Goal: Task Accomplishment & Management: Complete application form

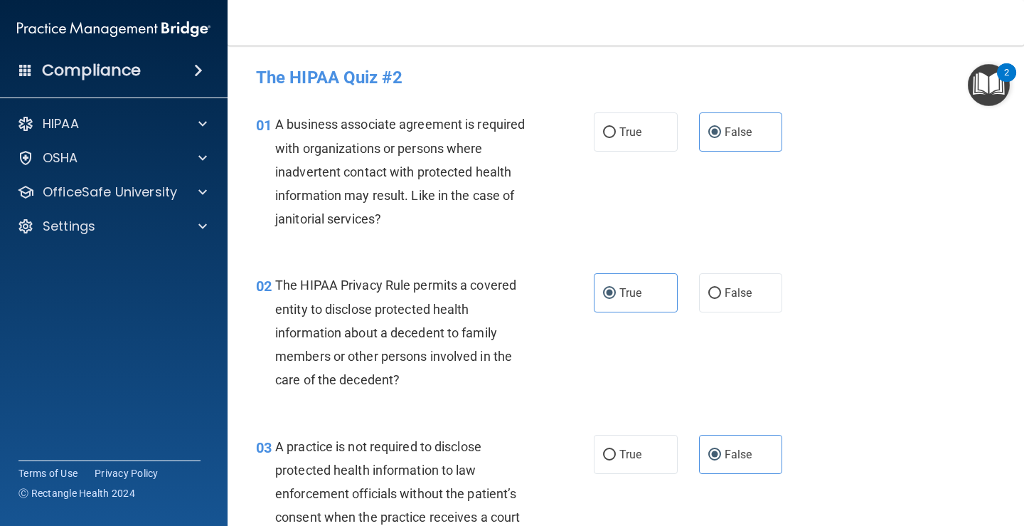
scroll to position [1636, 0]
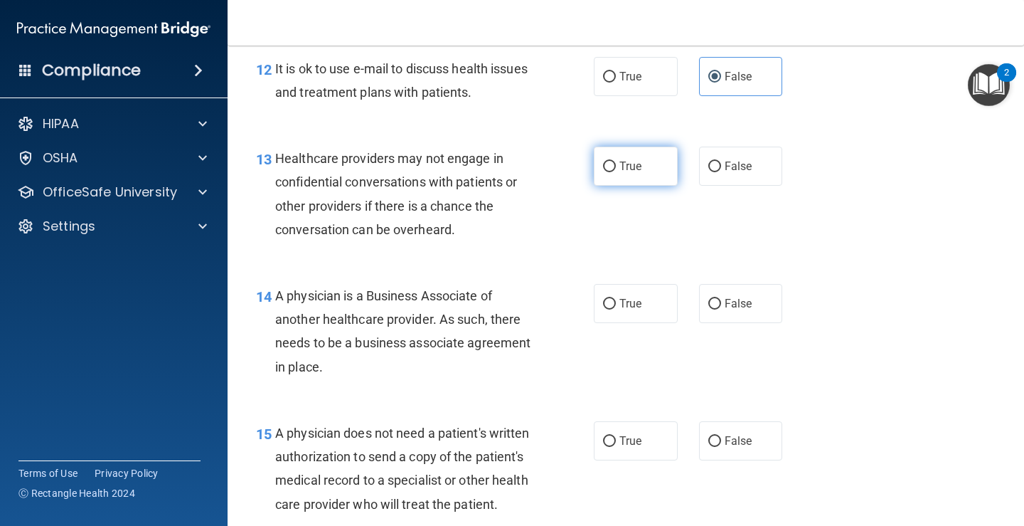
click at [646, 171] on label "True" at bounding box center [636, 166] width 84 height 39
click at [616, 171] on input "True" at bounding box center [609, 166] width 13 height 11
radio input "true"
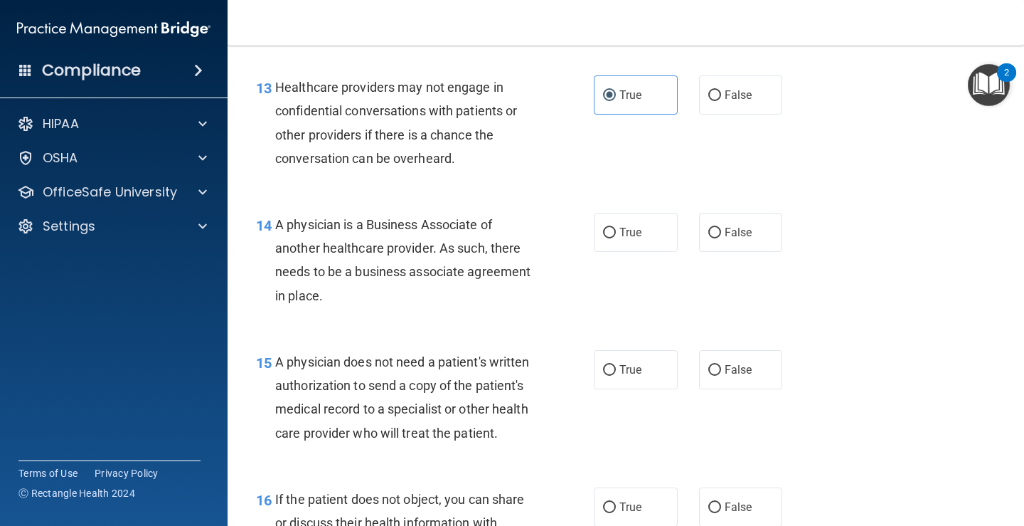
scroll to position [1779, 0]
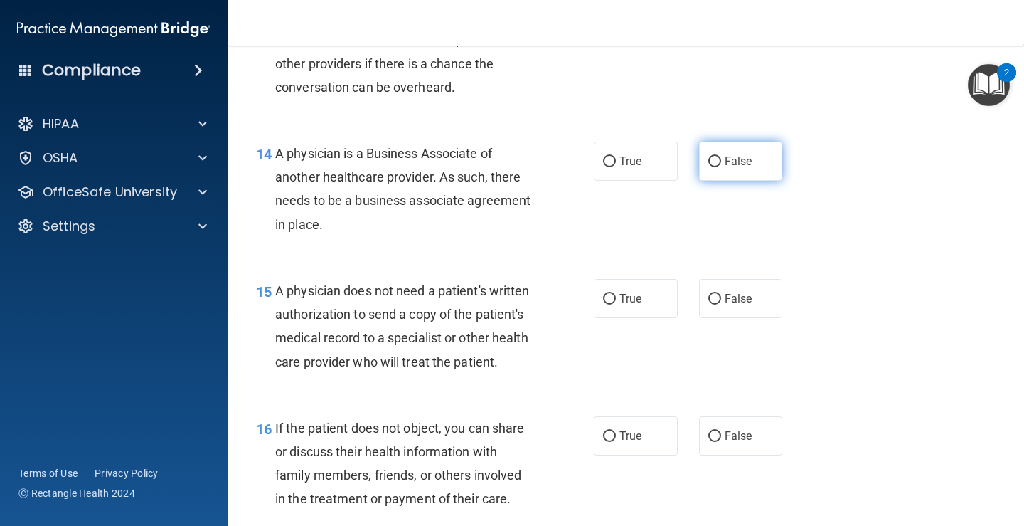
click at [725, 155] on span "False" at bounding box center [739, 161] width 28 height 14
click at [719, 157] on input "False" at bounding box center [715, 162] width 13 height 11
radio input "true"
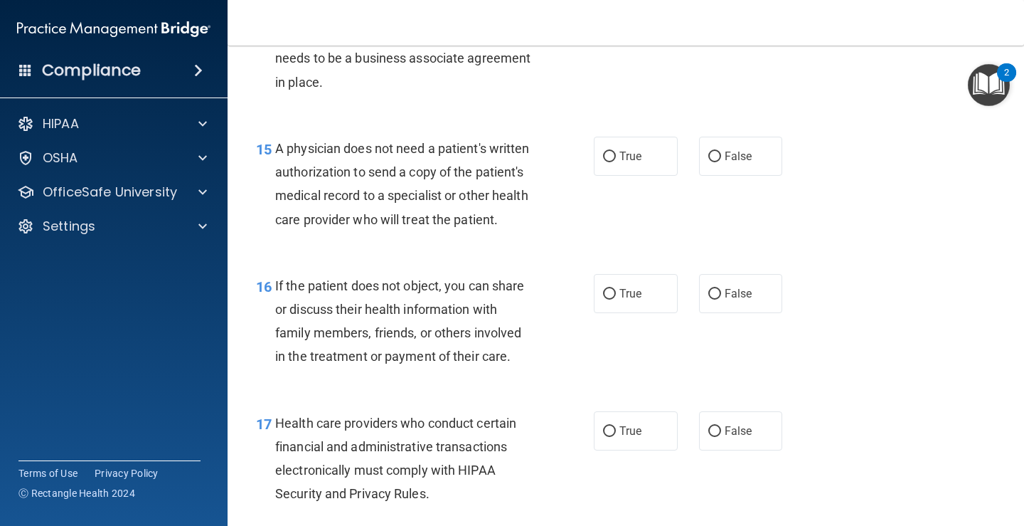
scroll to position [1992, 0]
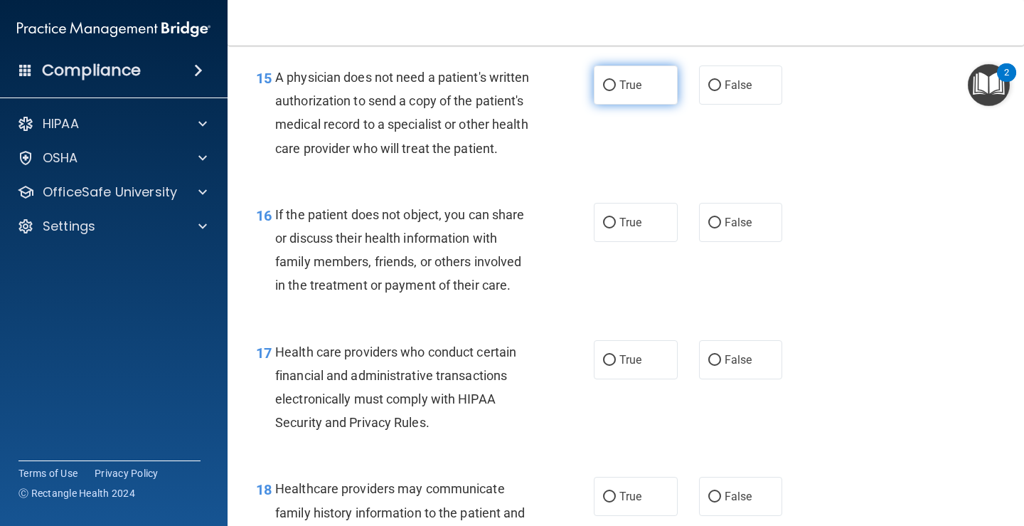
click at [603, 88] on input "True" at bounding box center [609, 85] width 13 height 11
radio input "true"
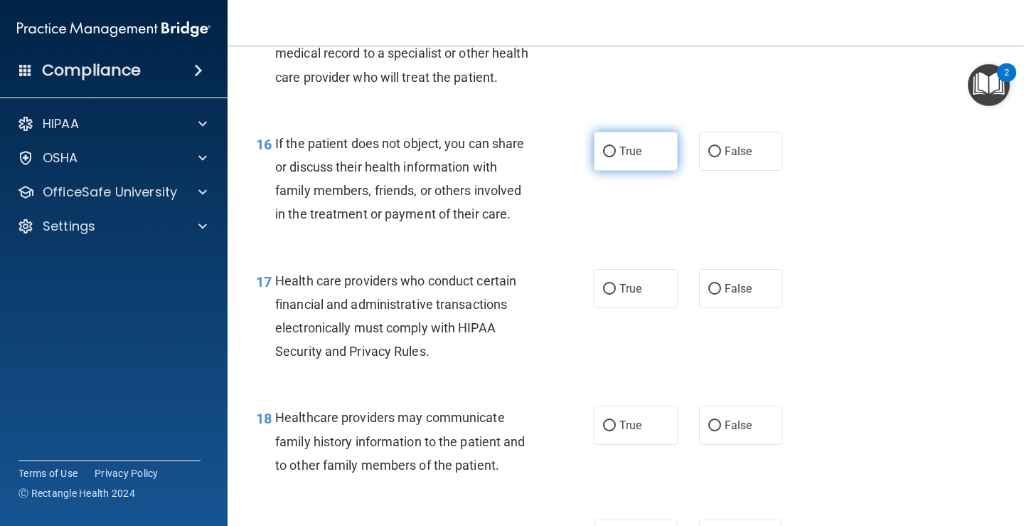
click at [620, 149] on span "True" at bounding box center [631, 151] width 22 height 14
click at [616, 149] on input "True" at bounding box center [609, 152] width 13 height 11
radio input "true"
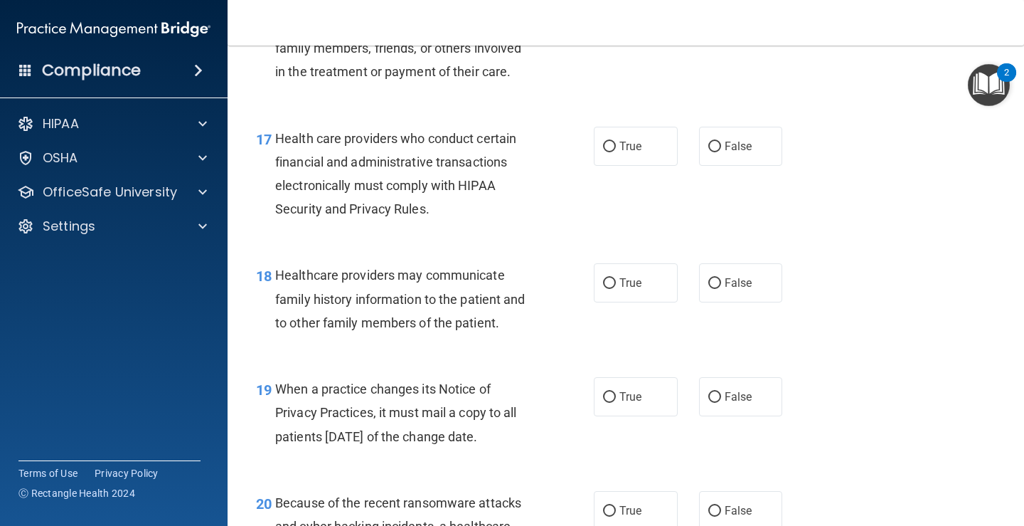
scroll to position [2134, 0]
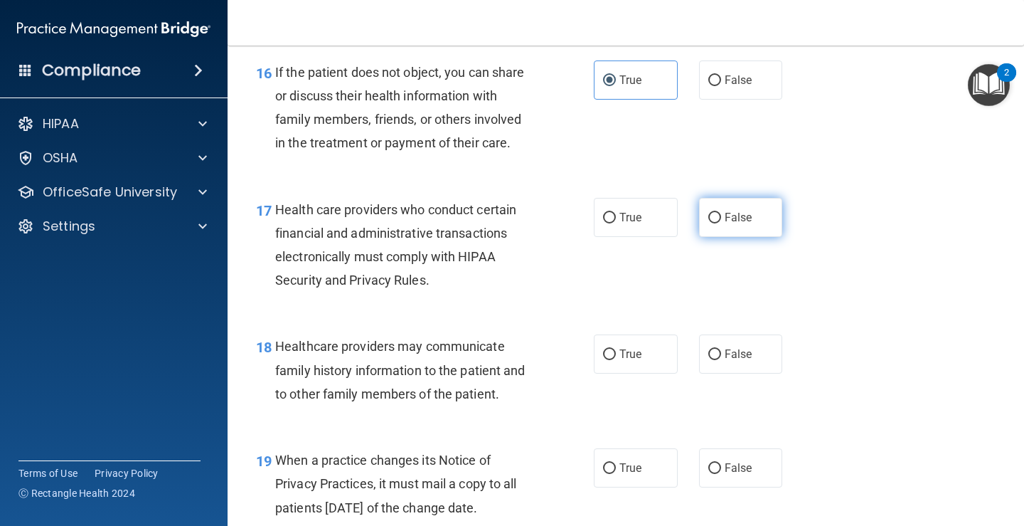
click at [709, 217] on input "False" at bounding box center [715, 218] width 13 height 11
radio input "true"
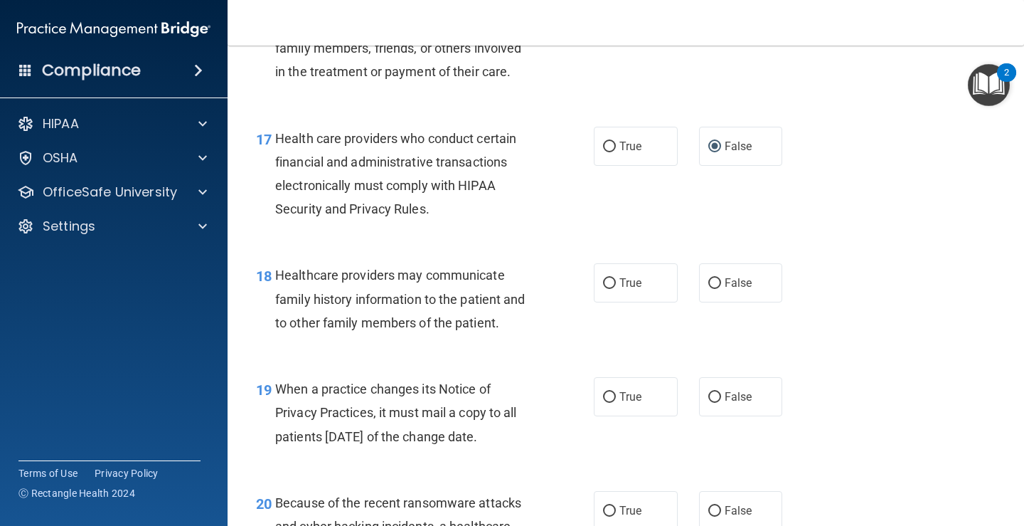
scroll to position [2277, 0]
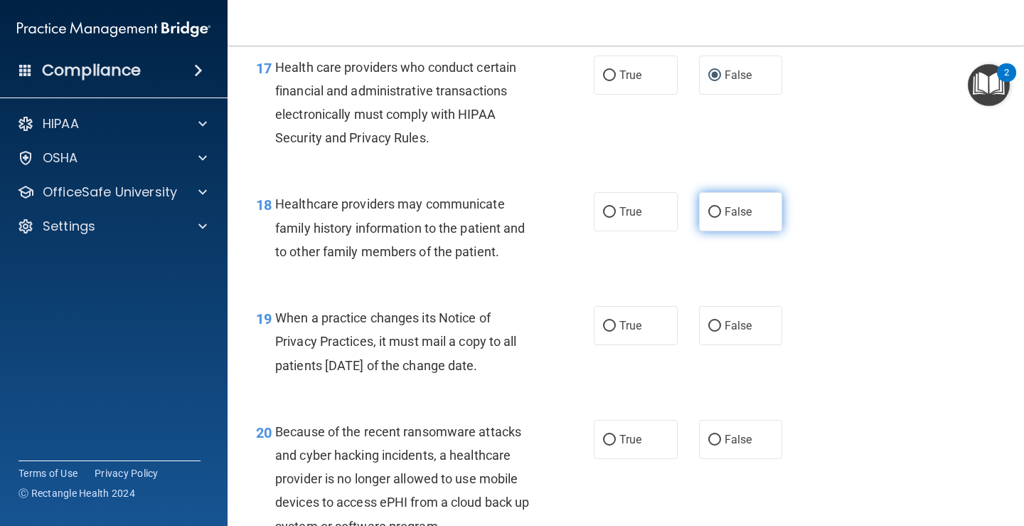
click at [725, 215] on span "False" at bounding box center [739, 212] width 28 height 14
click at [720, 215] on input "False" at bounding box center [715, 212] width 13 height 11
radio input "true"
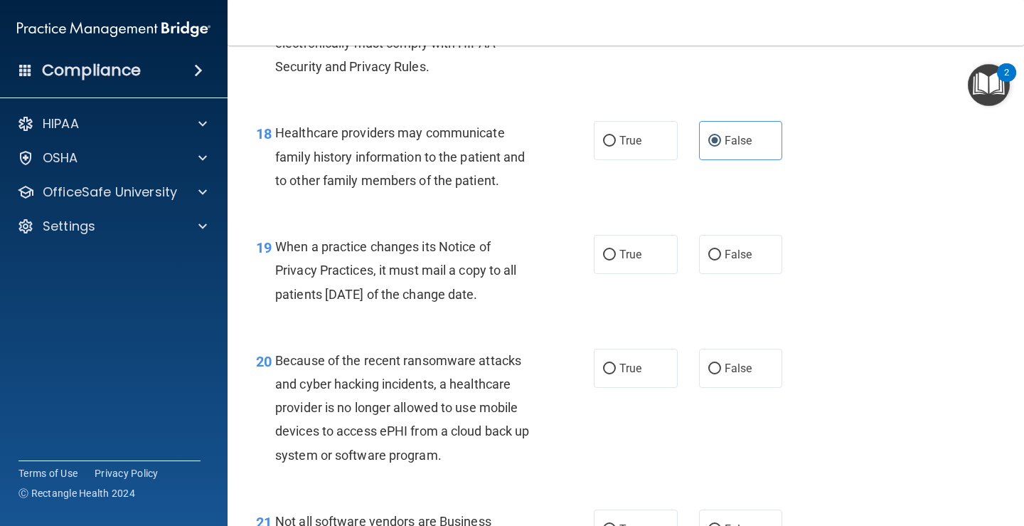
scroll to position [2419, 0]
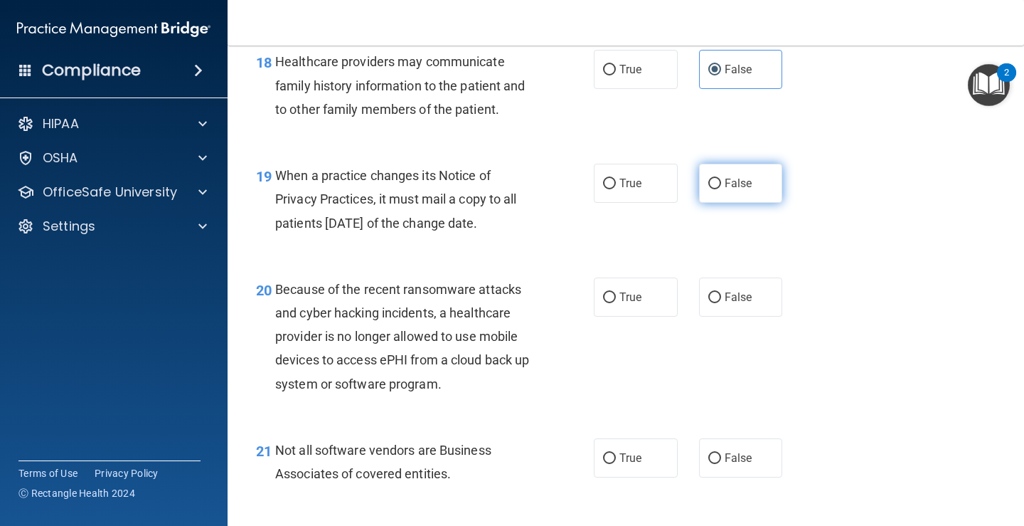
click at [725, 189] on span "False" at bounding box center [739, 183] width 28 height 14
click at [721, 189] on input "False" at bounding box center [715, 184] width 13 height 11
radio input "true"
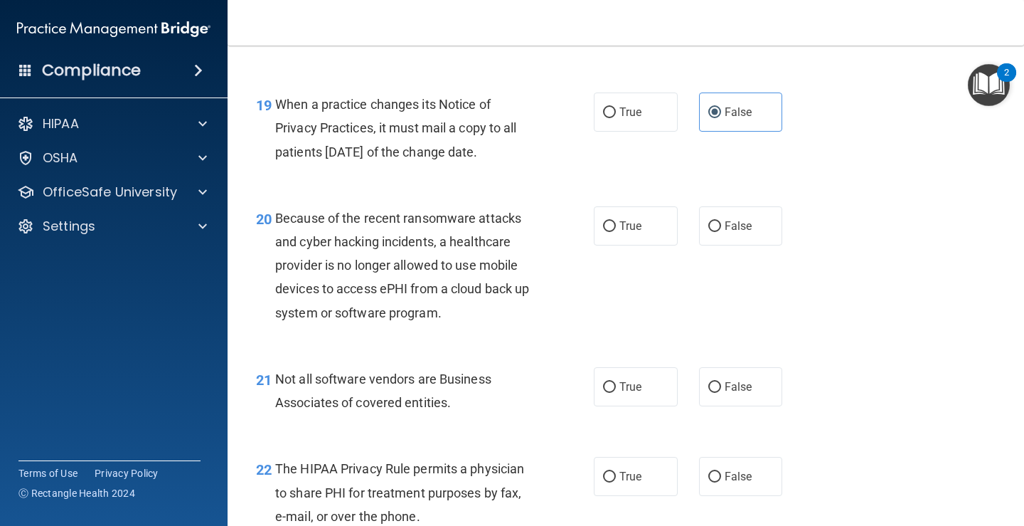
scroll to position [2561, 0]
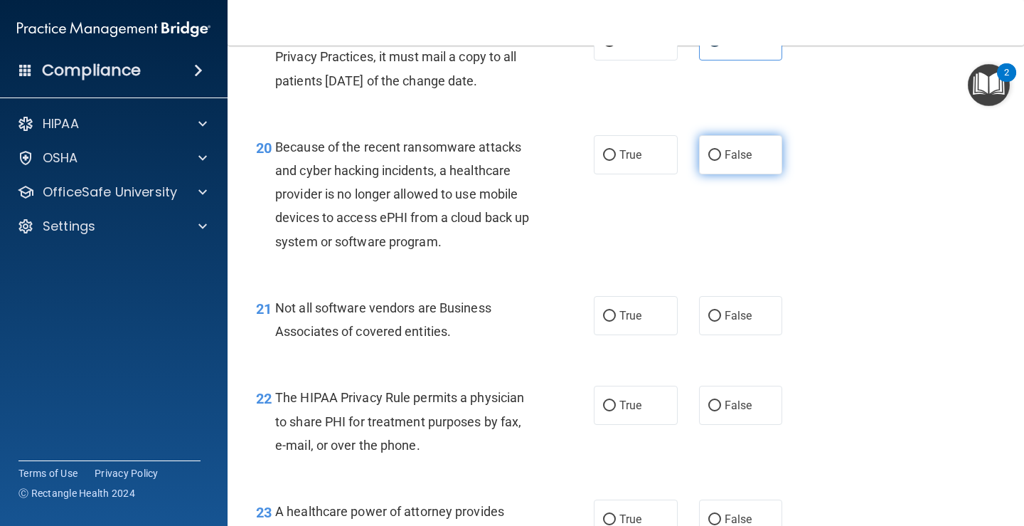
click at [747, 149] on label "False" at bounding box center [741, 154] width 84 height 39
click at [721, 150] on input "False" at bounding box center [715, 155] width 13 height 11
radio input "true"
click at [642, 323] on label "True" at bounding box center [636, 315] width 84 height 39
click at [616, 322] on input "True" at bounding box center [609, 316] width 13 height 11
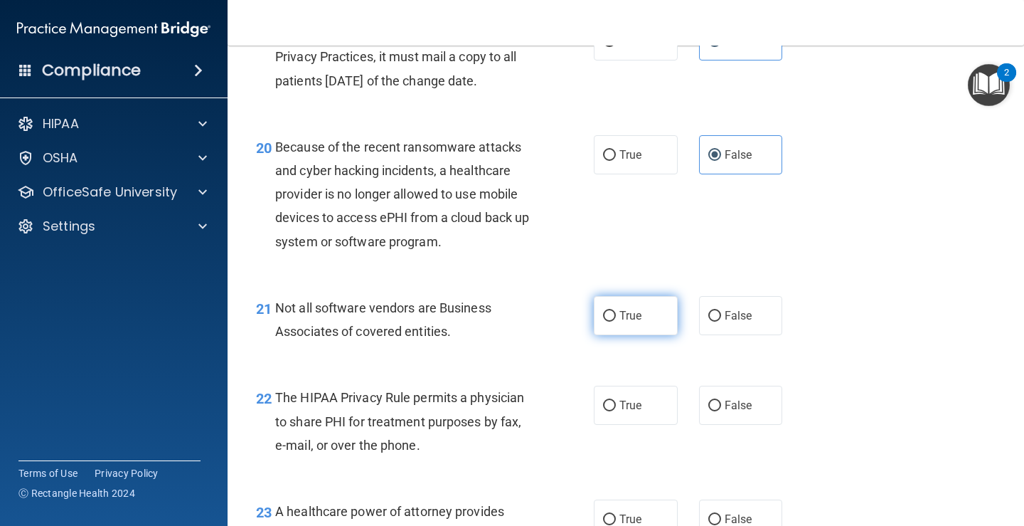
radio input "true"
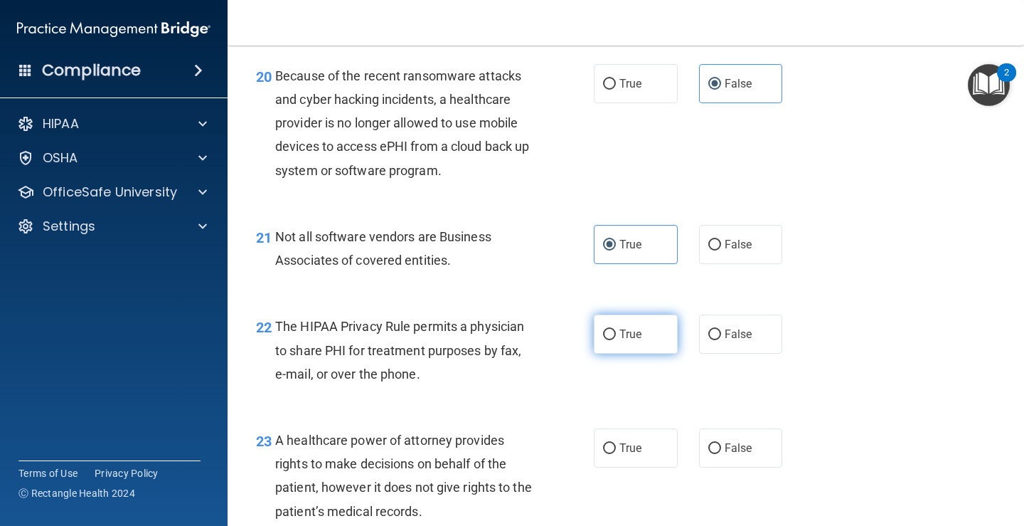
click at [622, 334] on span "True" at bounding box center [631, 334] width 22 height 14
click at [616, 334] on input "True" at bounding box center [609, 334] width 13 height 11
radio input "true"
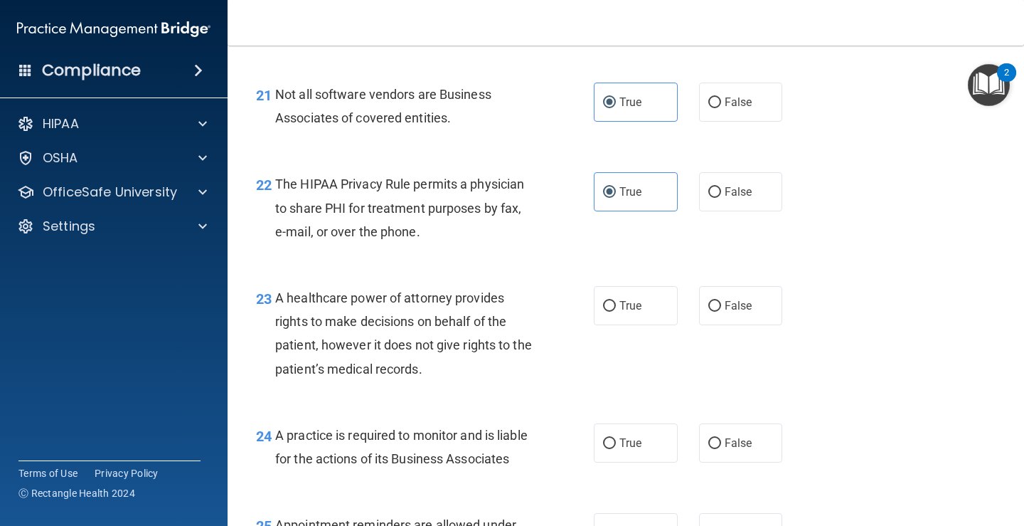
scroll to position [2846, 0]
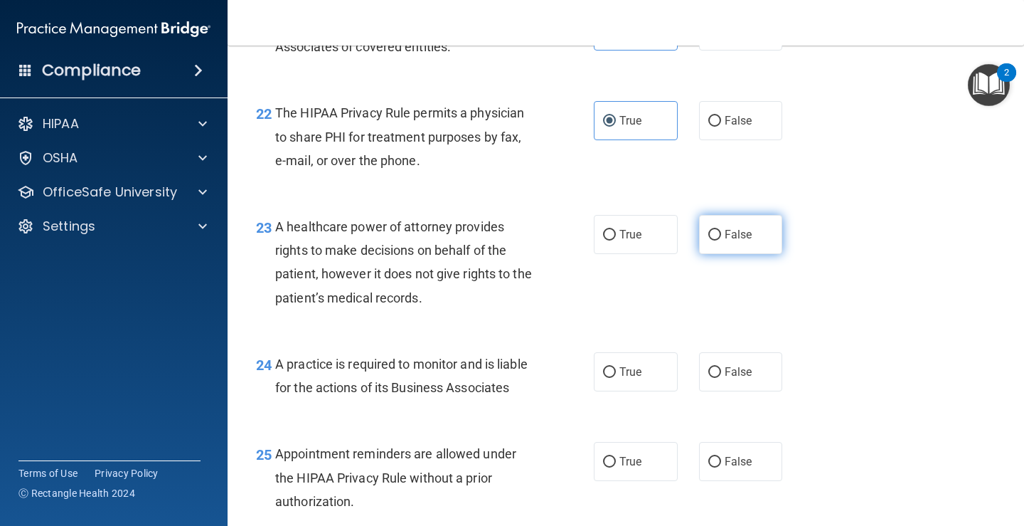
click at [705, 243] on label "False" at bounding box center [741, 234] width 84 height 39
click at [709, 240] on input "False" at bounding box center [715, 235] width 13 height 11
radio input "true"
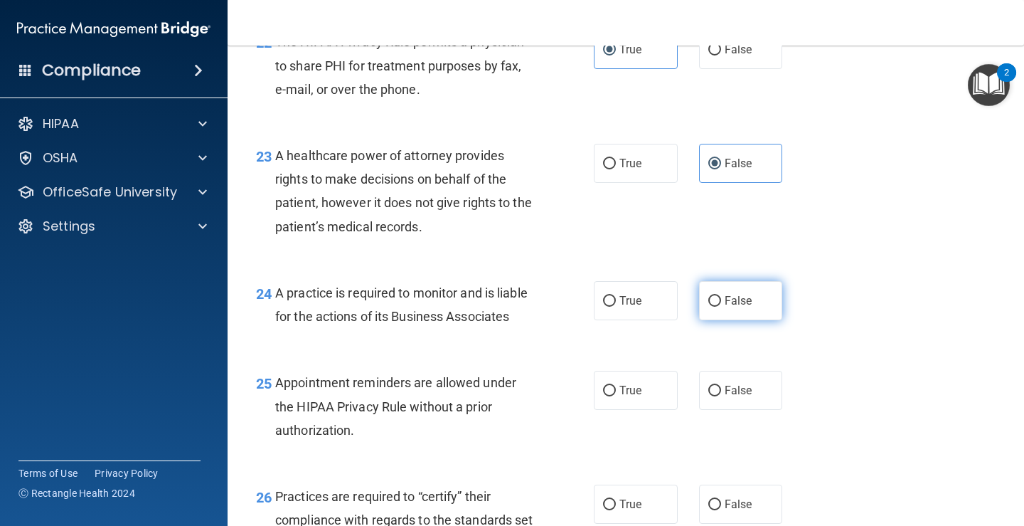
click at [700, 303] on label "False" at bounding box center [741, 300] width 84 height 39
click at [709, 303] on input "False" at bounding box center [715, 301] width 13 height 11
radio input "true"
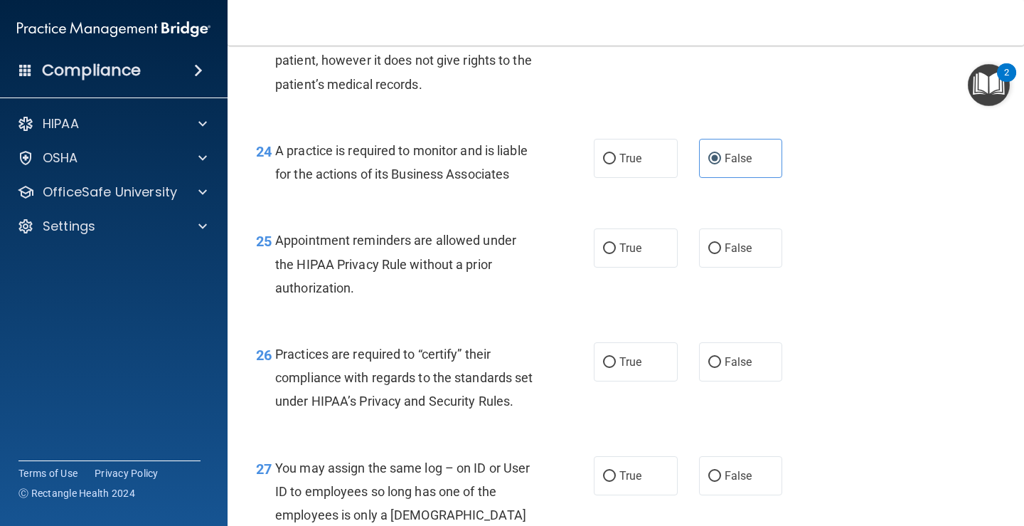
scroll to position [3130, 0]
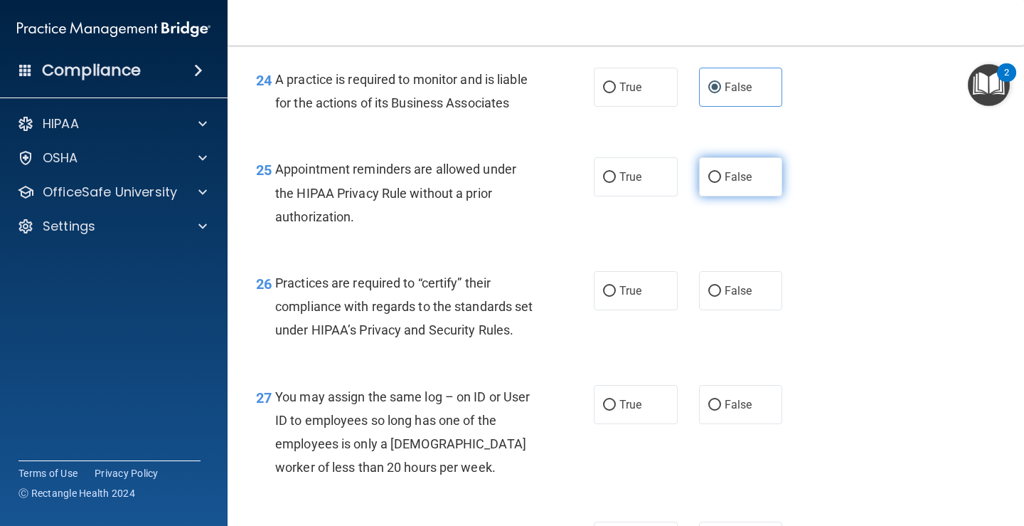
click at [725, 178] on span "False" at bounding box center [739, 177] width 28 height 14
click at [721, 178] on input "False" at bounding box center [715, 177] width 13 height 11
radio input "true"
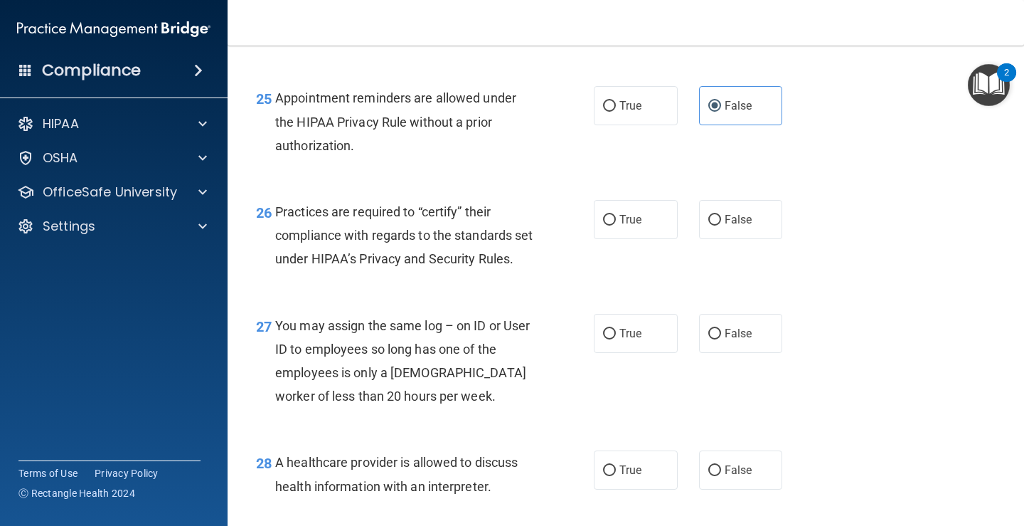
scroll to position [3272, 0]
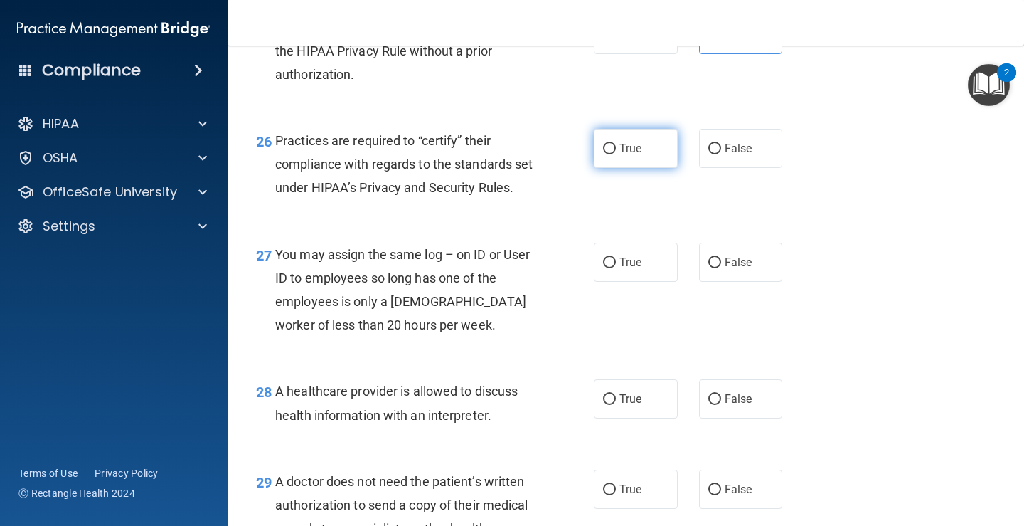
click at [625, 159] on label "True" at bounding box center [636, 148] width 84 height 39
click at [616, 154] on input "True" at bounding box center [609, 149] width 13 height 11
radio input "true"
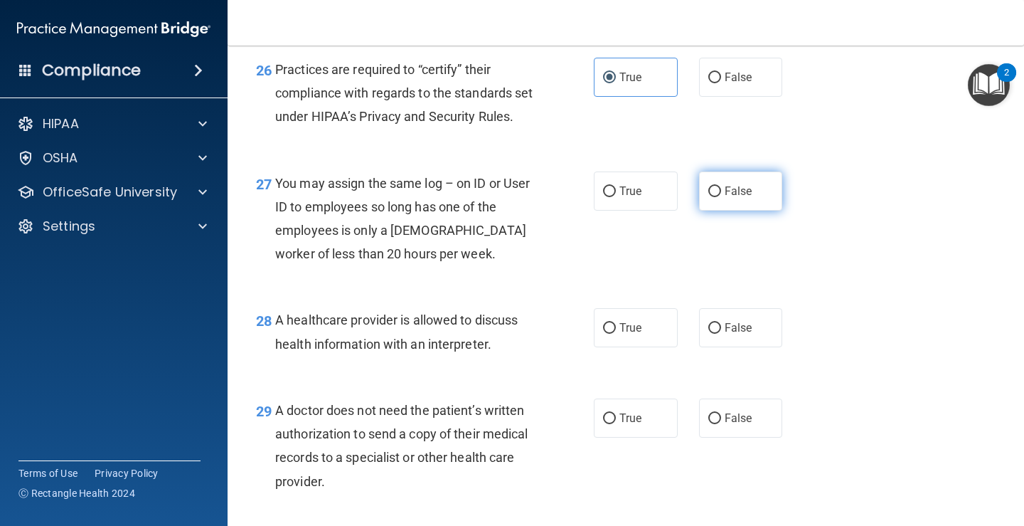
click at [704, 207] on label "False" at bounding box center [741, 190] width 84 height 39
click at [709, 197] on input "False" at bounding box center [715, 191] width 13 height 11
radio input "true"
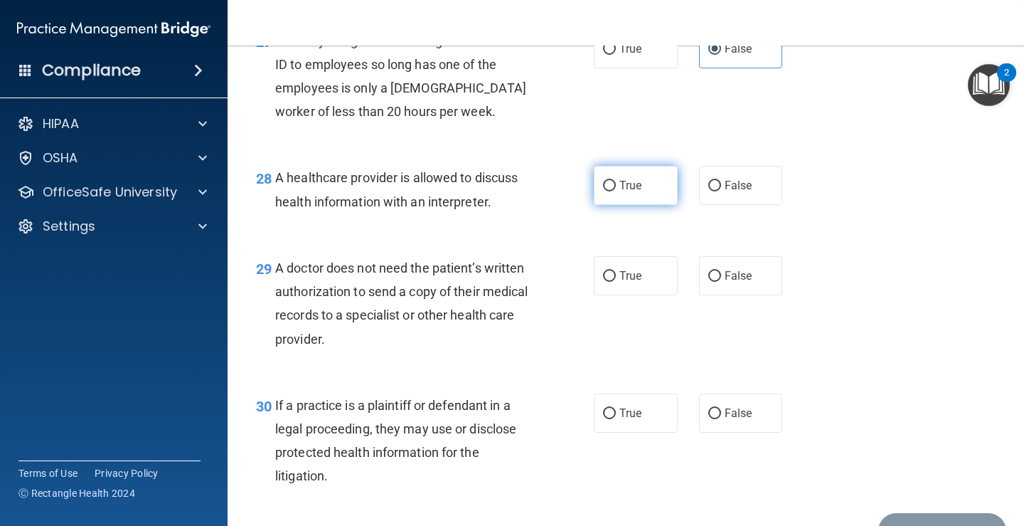
click at [626, 192] on span "True" at bounding box center [631, 186] width 22 height 14
click at [616, 191] on input "True" at bounding box center [609, 186] width 13 height 11
radio input "true"
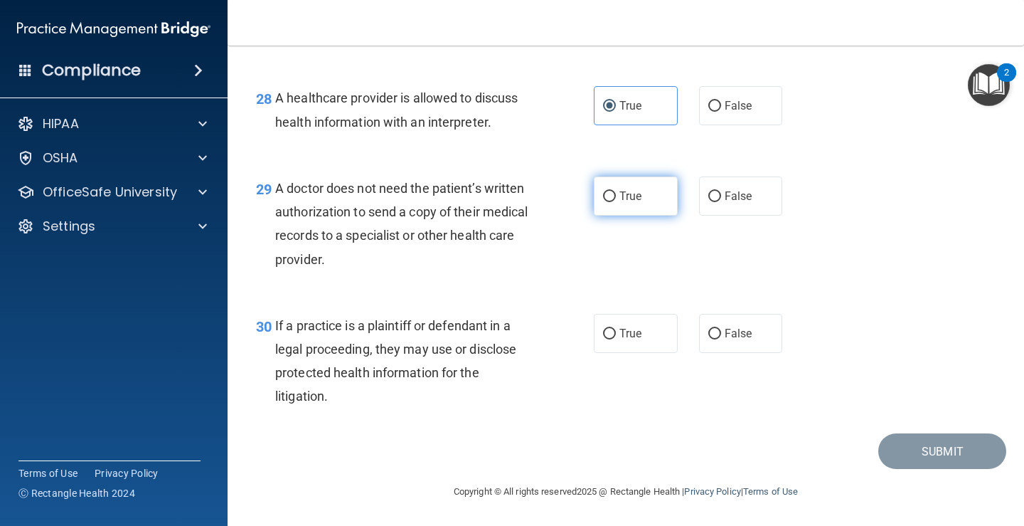
click at [629, 206] on label "True" at bounding box center [636, 195] width 84 height 39
click at [616, 202] on input "True" at bounding box center [609, 196] width 13 height 11
radio input "true"
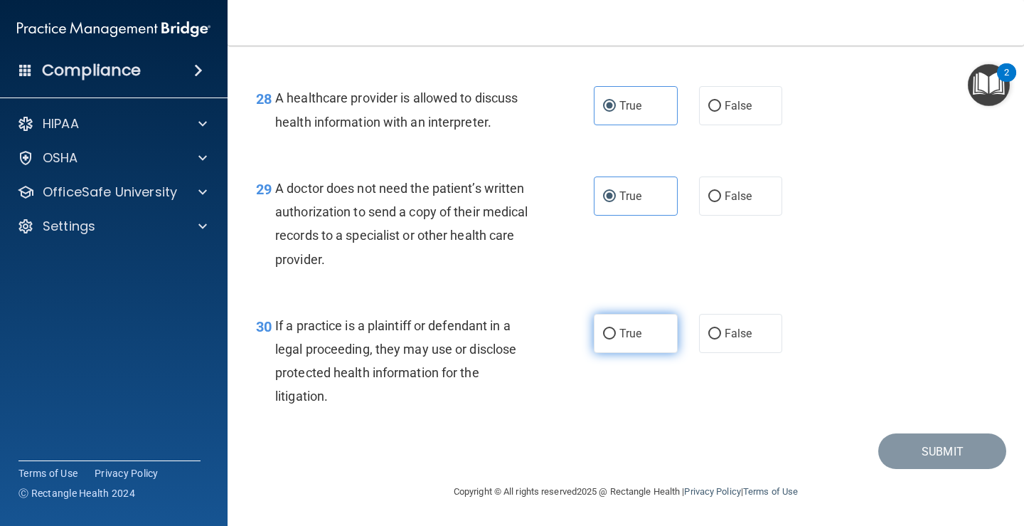
click at [615, 342] on label "True" at bounding box center [636, 333] width 84 height 39
click at [615, 339] on input "True" at bounding box center [609, 334] width 13 height 11
radio input "true"
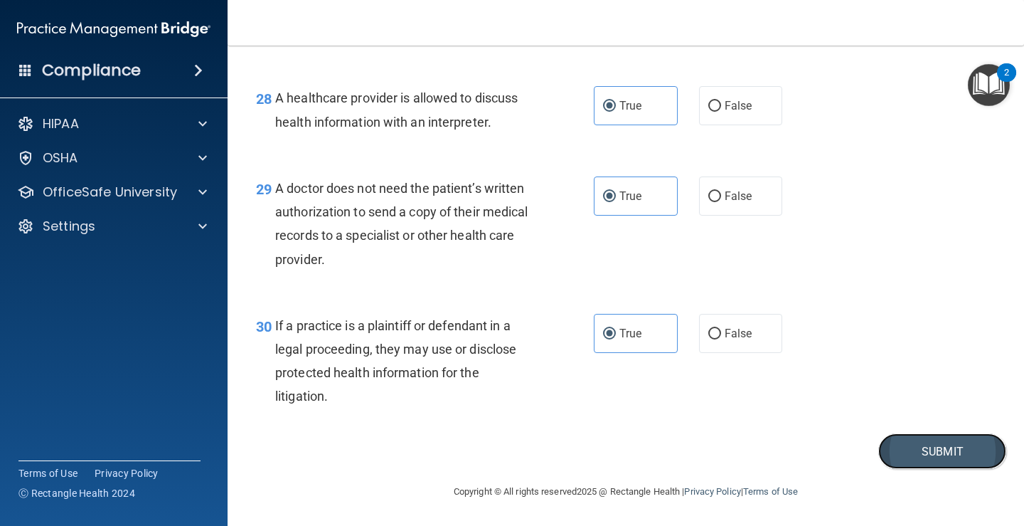
click at [947, 446] on button "Submit" at bounding box center [943, 451] width 128 height 36
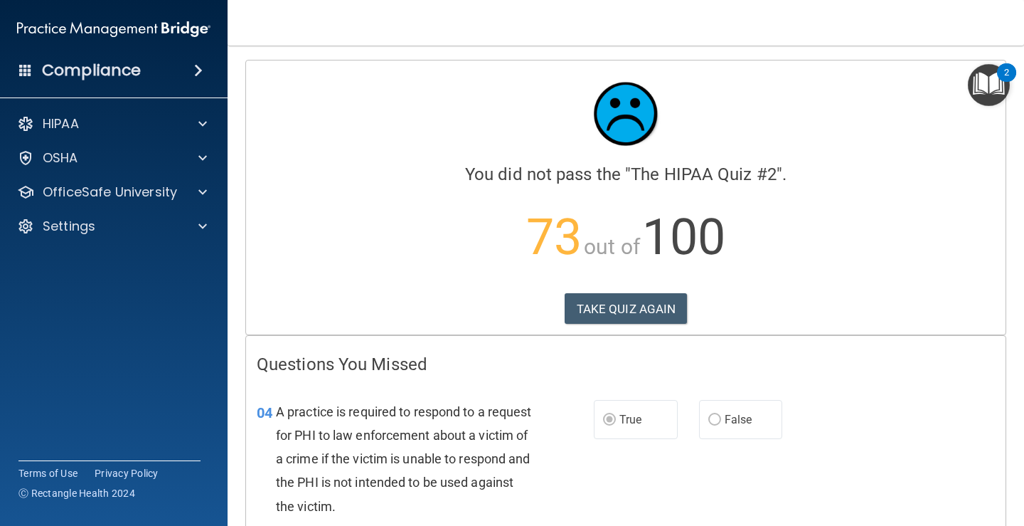
click at [683, 304] on div "TAKE QUIZ AGAIN" at bounding box center [626, 308] width 738 height 31
click at [666, 302] on button "TAKE QUIZ AGAIN" at bounding box center [626, 308] width 123 height 31
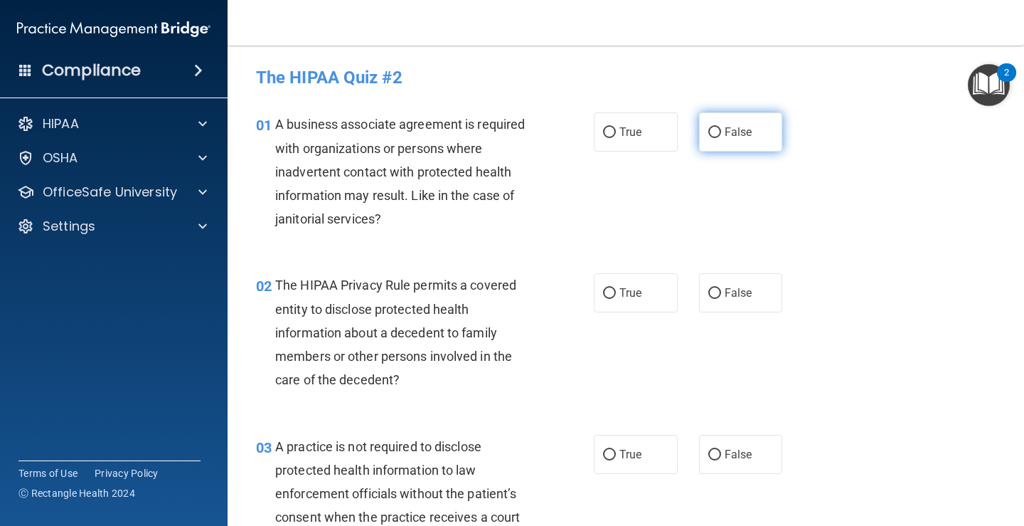
click at [719, 139] on label "False" at bounding box center [741, 131] width 84 height 39
click at [719, 138] on input "False" at bounding box center [715, 132] width 13 height 11
radio input "true"
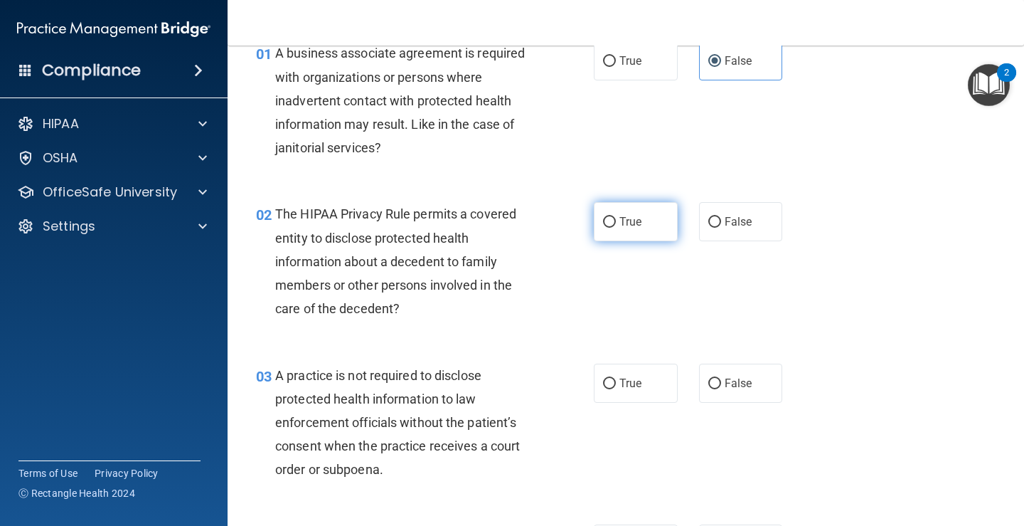
click at [613, 218] on label "True" at bounding box center [636, 221] width 84 height 39
click at [613, 218] on input "True" at bounding box center [609, 222] width 13 height 11
radio input "true"
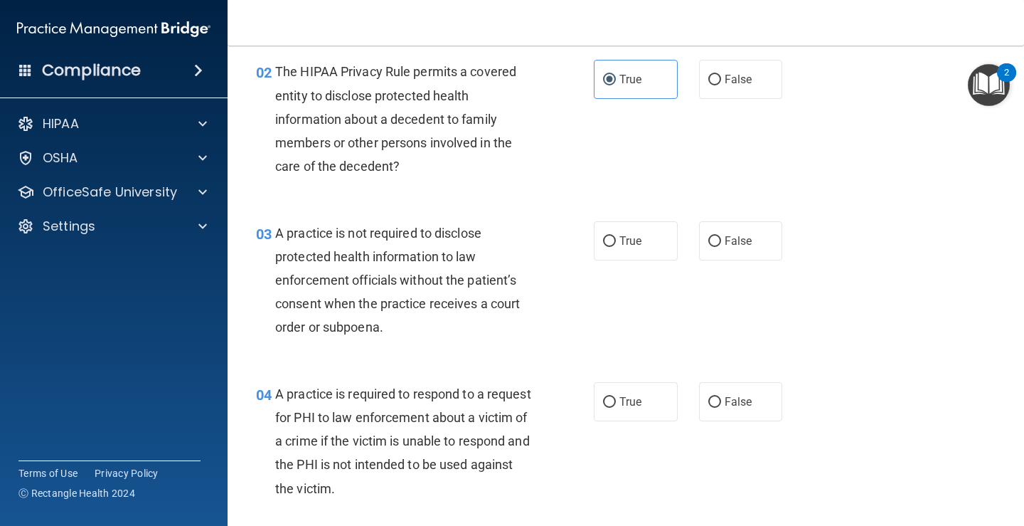
scroll to position [285, 0]
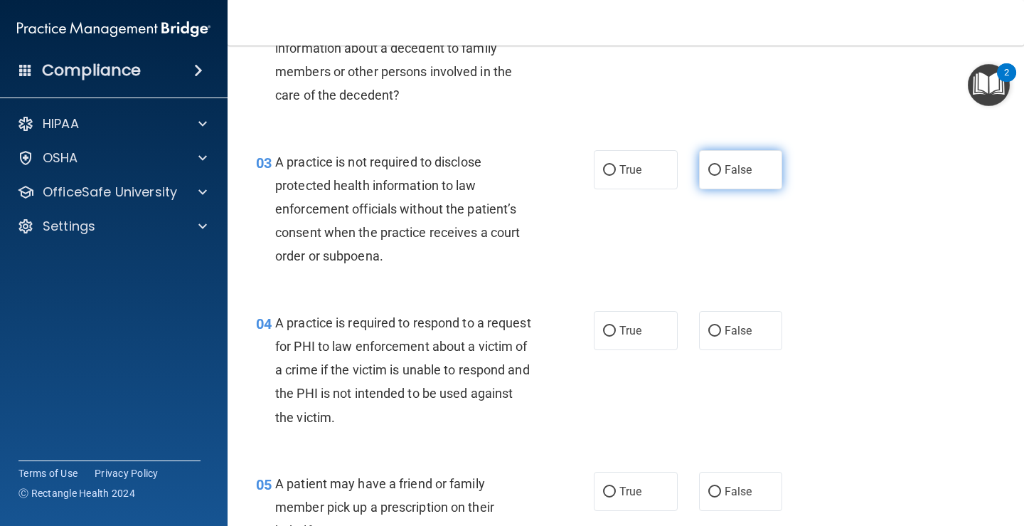
click at [699, 174] on label "False" at bounding box center [741, 169] width 84 height 39
click at [709, 174] on input "False" at bounding box center [715, 170] width 13 height 11
radio input "true"
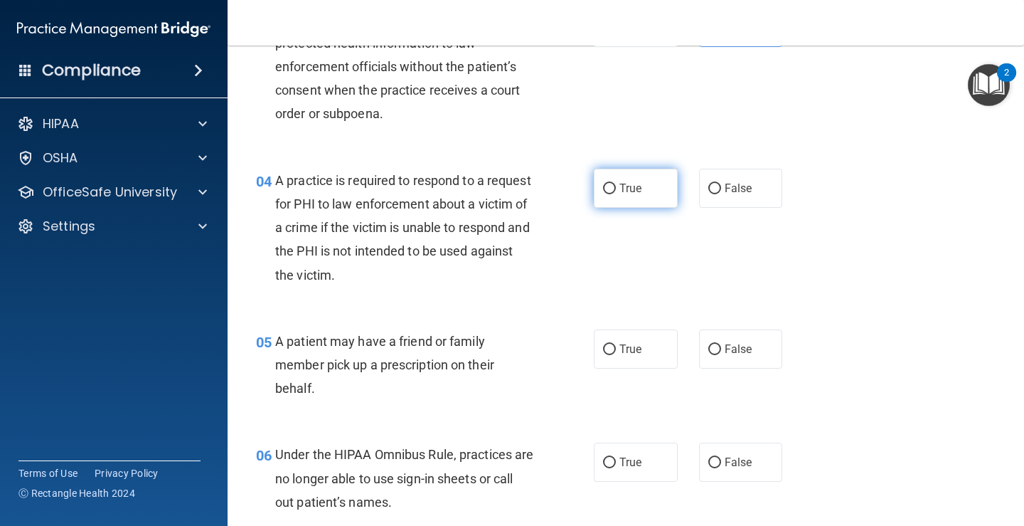
click at [604, 180] on label "True" at bounding box center [636, 188] width 84 height 39
click at [604, 184] on input "True" at bounding box center [609, 189] width 13 height 11
radio input "true"
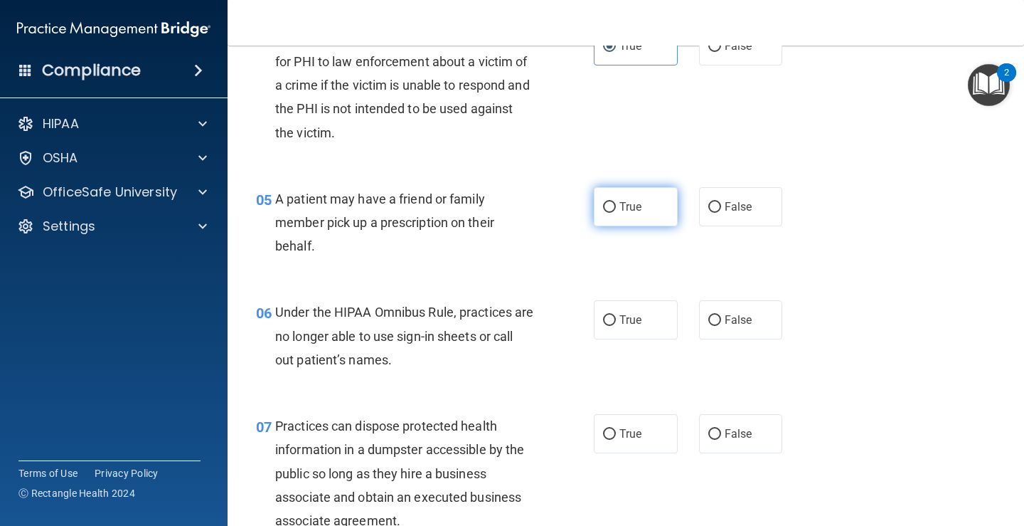
click at [625, 218] on label "True" at bounding box center [636, 206] width 84 height 39
click at [616, 213] on input "True" at bounding box center [609, 207] width 13 height 11
radio input "true"
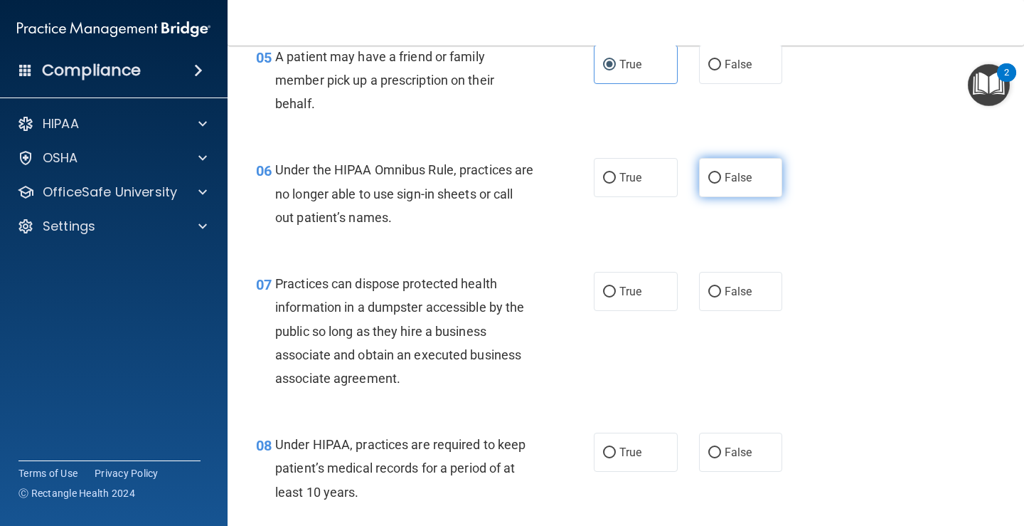
click at [730, 186] on label "False" at bounding box center [741, 177] width 84 height 39
click at [721, 184] on input "False" at bounding box center [715, 178] width 13 height 11
radio input "true"
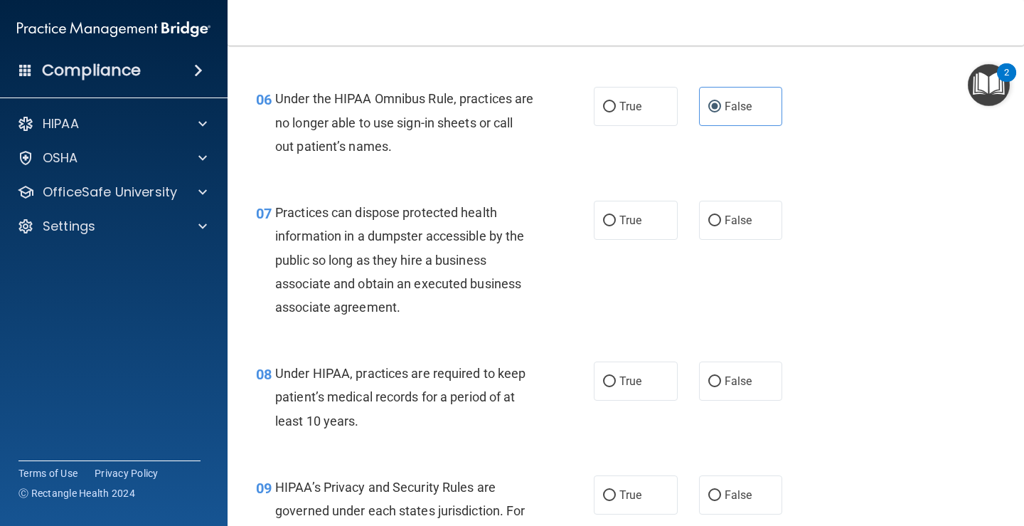
scroll to position [854, 0]
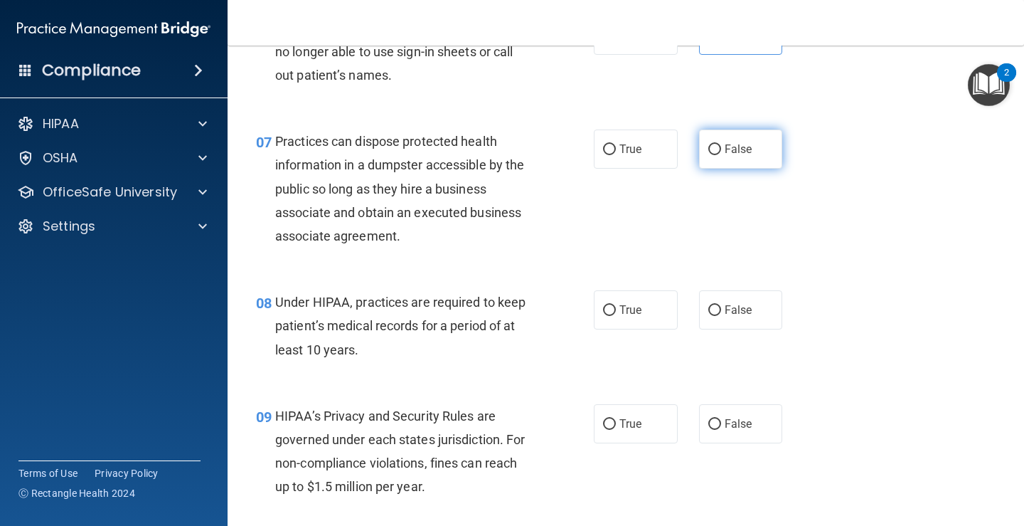
click at [740, 156] on label "False" at bounding box center [741, 148] width 84 height 39
click at [721, 155] on input "False" at bounding box center [715, 149] width 13 height 11
radio input "true"
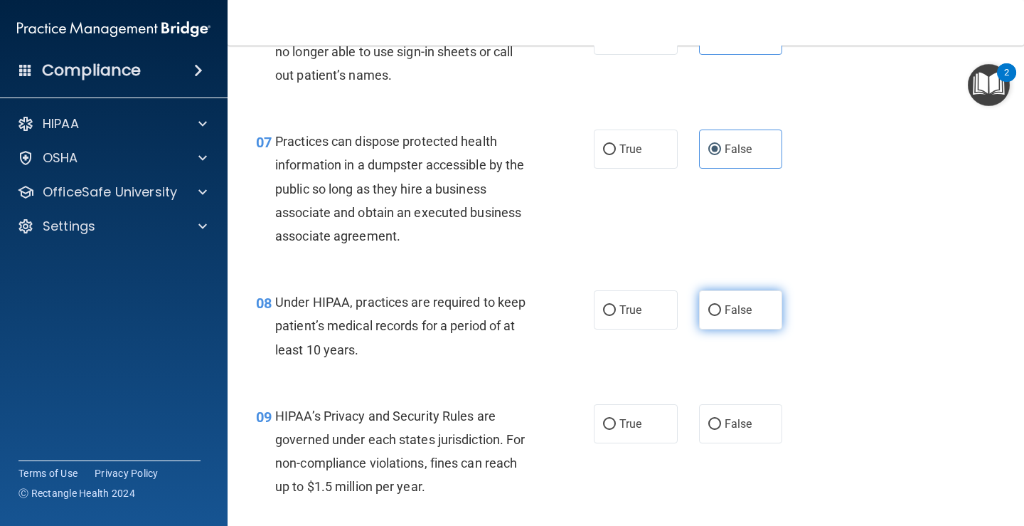
click at [711, 307] on input "False" at bounding box center [715, 310] width 13 height 11
radio input "true"
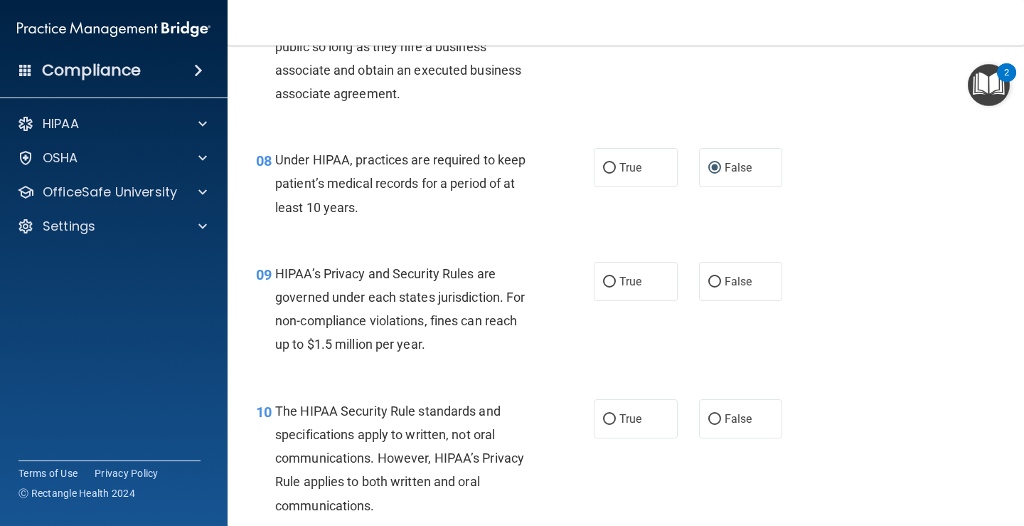
scroll to position [1067, 0]
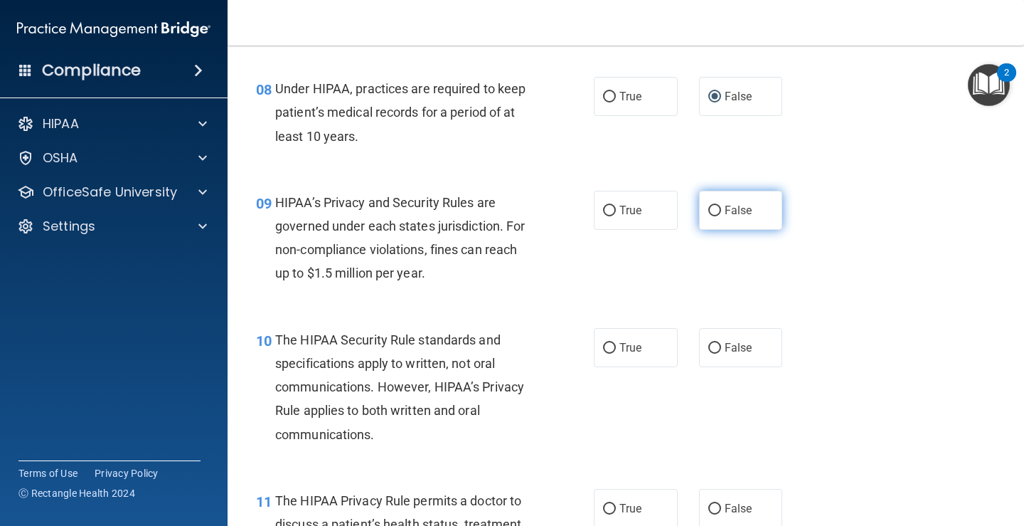
click at [734, 211] on span "False" at bounding box center [739, 210] width 28 height 14
click at [721, 211] on input "False" at bounding box center [715, 211] width 13 height 11
radio input "true"
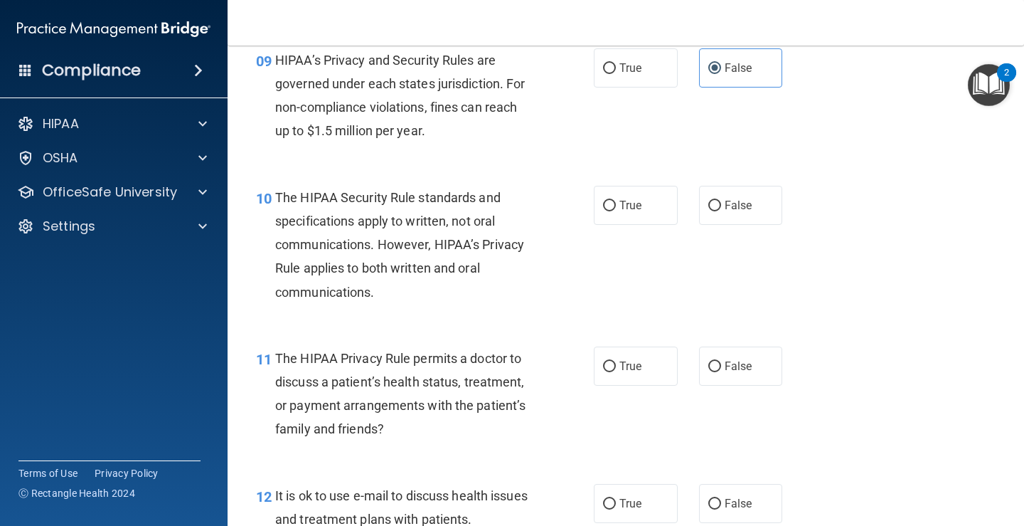
scroll to position [1281, 0]
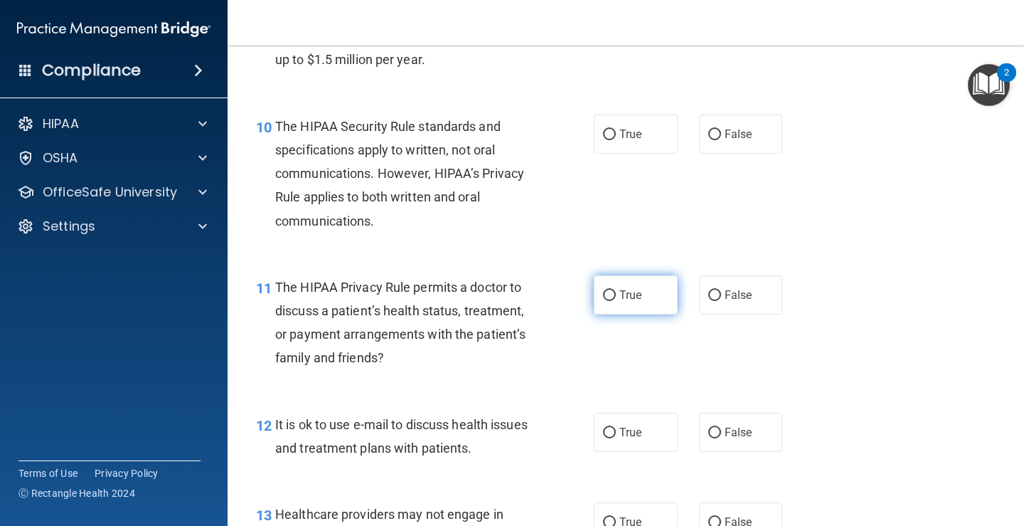
click at [622, 297] on span "True" at bounding box center [631, 295] width 22 height 14
click at [616, 297] on input "True" at bounding box center [609, 295] width 13 height 11
radio input "true"
click at [607, 434] on input "True" at bounding box center [609, 433] width 13 height 11
radio input "true"
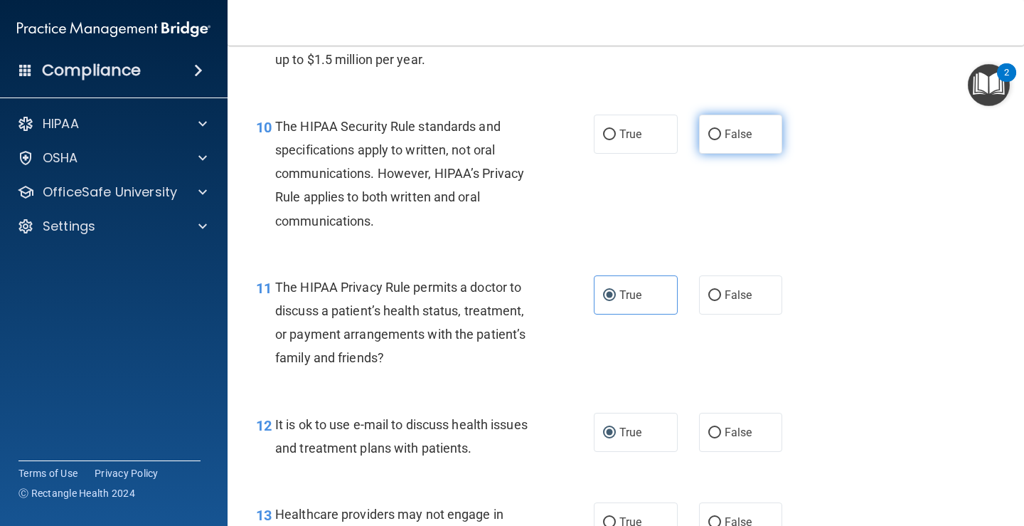
click at [729, 130] on span "False" at bounding box center [739, 134] width 28 height 14
click at [721, 130] on input "False" at bounding box center [715, 134] width 13 height 11
radio input "true"
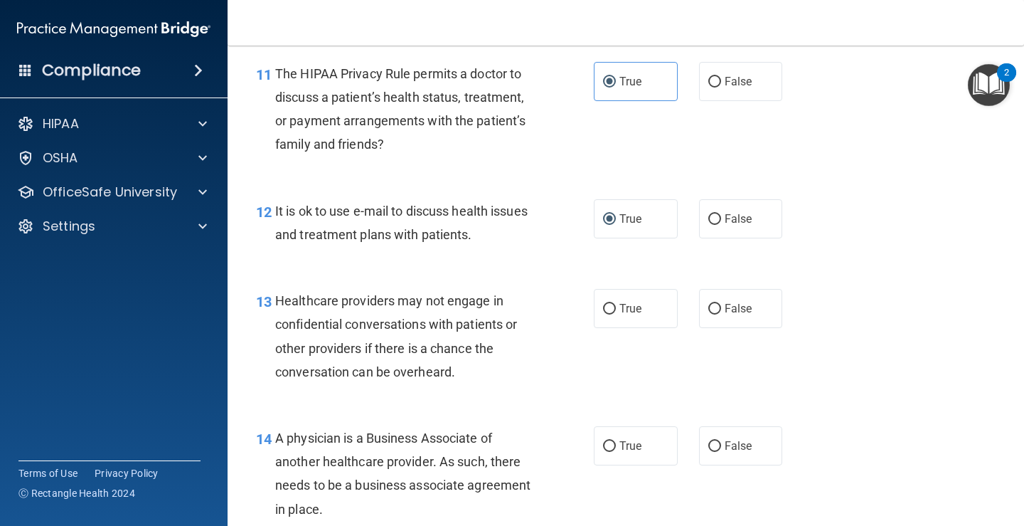
scroll to position [1636, 0]
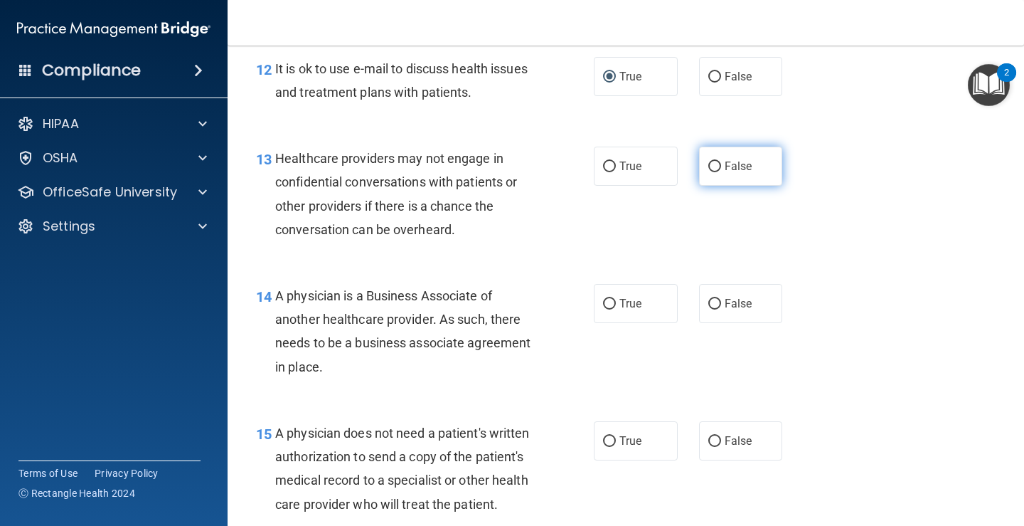
click at [743, 179] on label "False" at bounding box center [741, 166] width 84 height 39
click at [721, 172] on input "False" at bounding box center [715, 166] width 13 height 11
radio input "true"
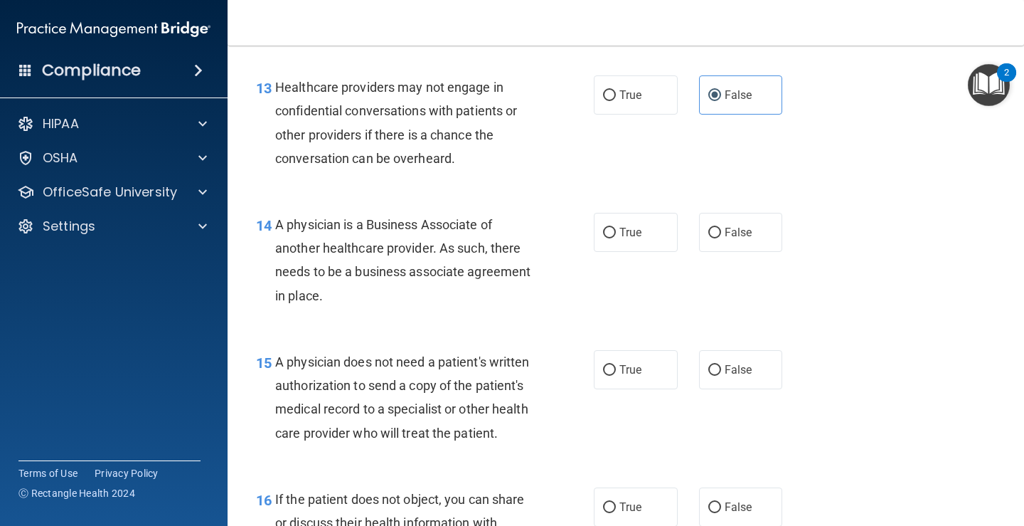
scroll to position [1779, 0]
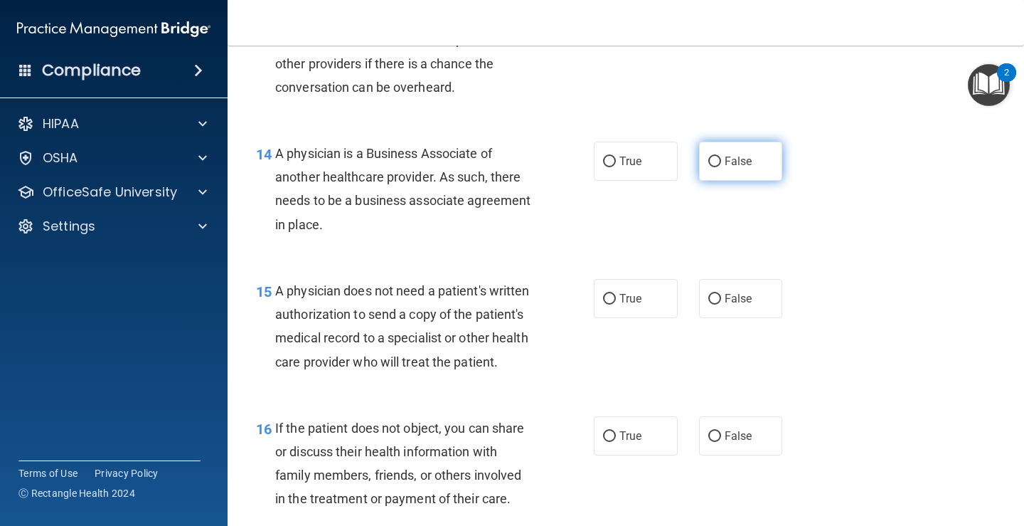
click at [725, 166] on span "False" at bounding box center [739, 161] width 28 height 14
click at [721, 166] on input "False" at bounding box center [715, 162] width 13 height 11
radio input "true"
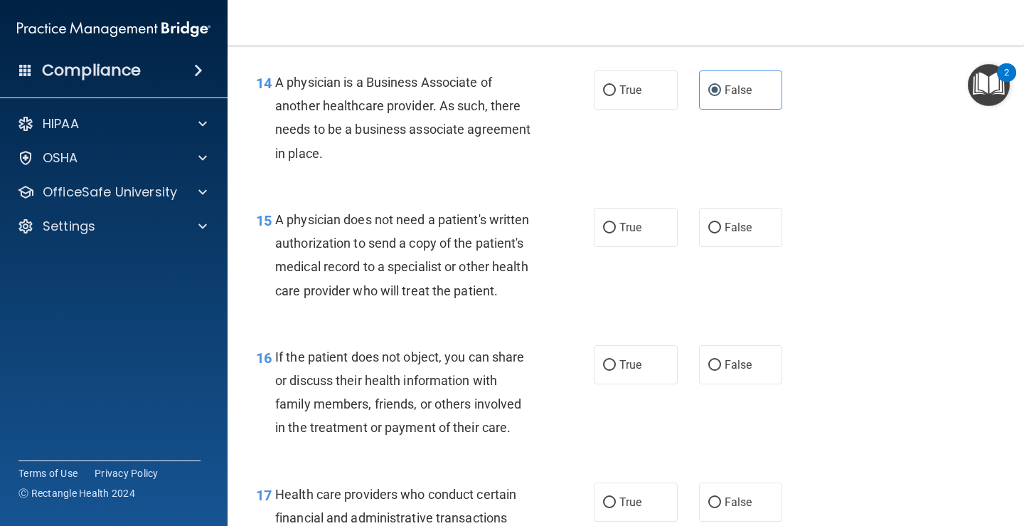
scroll to position [1921, 0]
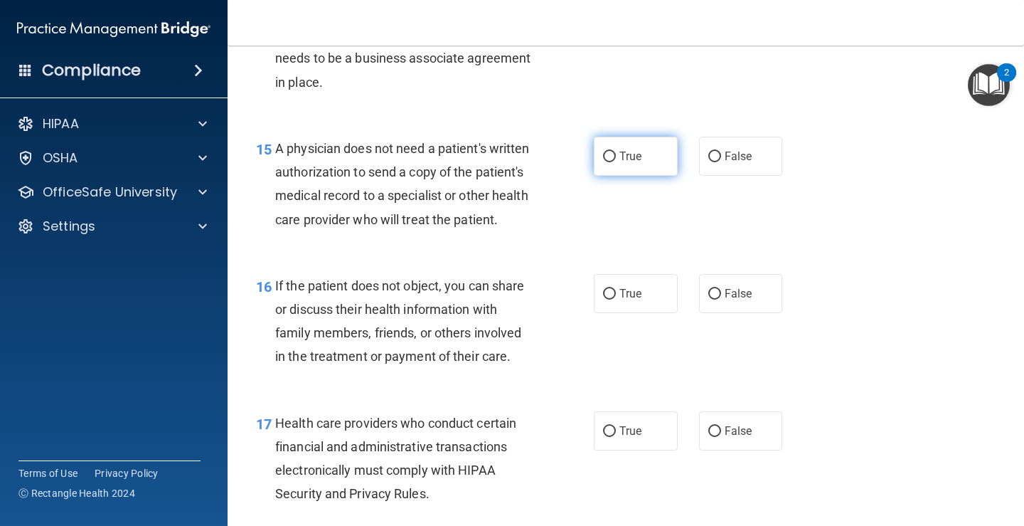
click at [624, 154] on span "True" at bounding box center [631, 156] width 22 height 14
click at [616, 154] on input "True" at bounding box center [609, 157] width 13 height 11
radio input "true"
click at [633, 296] on span "True" at bounding box center [631, 294] width 22 height 14
click at [616, 296] on input "True" at bounding box center [609, 294] width 13 height 11
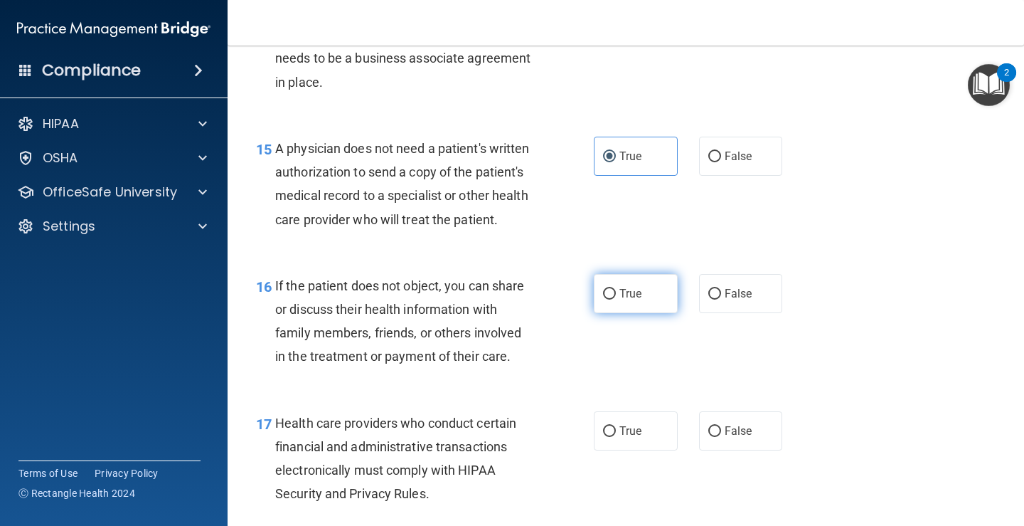
radio input "true"
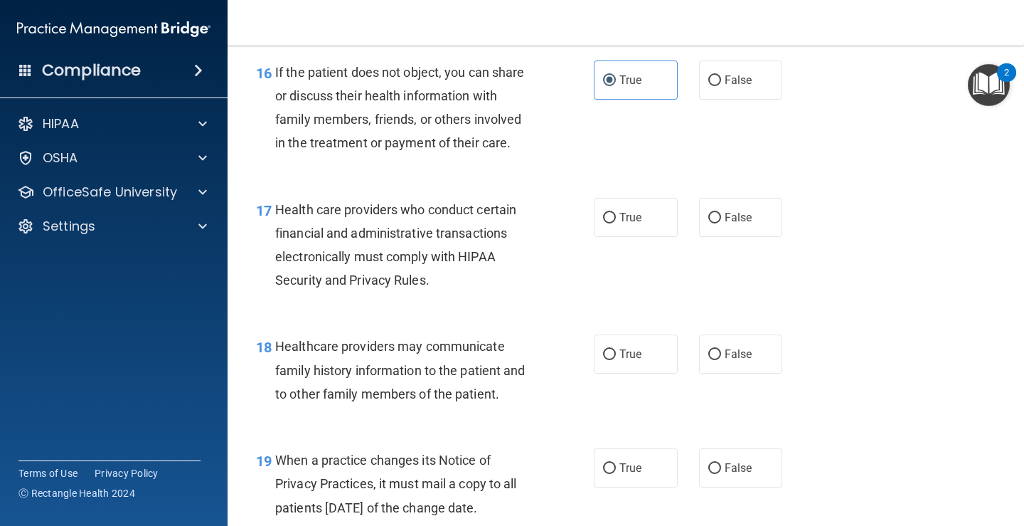
scroll to position [2205, 0]
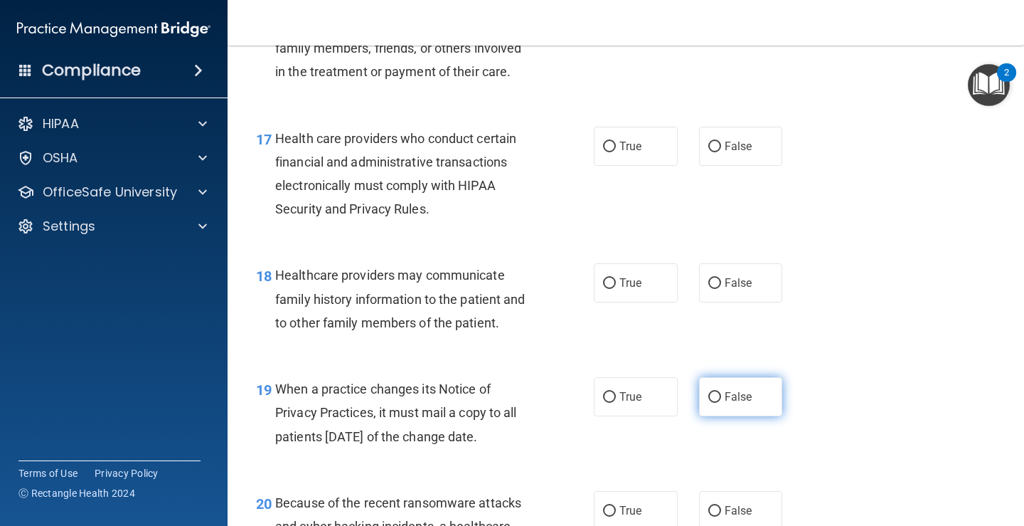
click at [709, 402] on input "False" at bounding box center [715, 397] width 13 height 11
radio input "true"
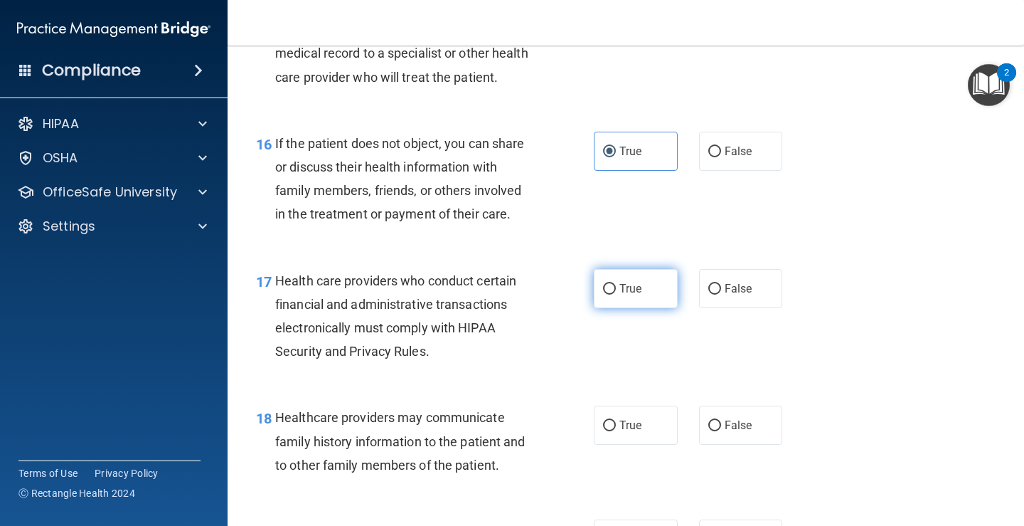
click at [603, 291] on input "True" at bounding box center [609, 289] width 13 height 11
radio input "true"
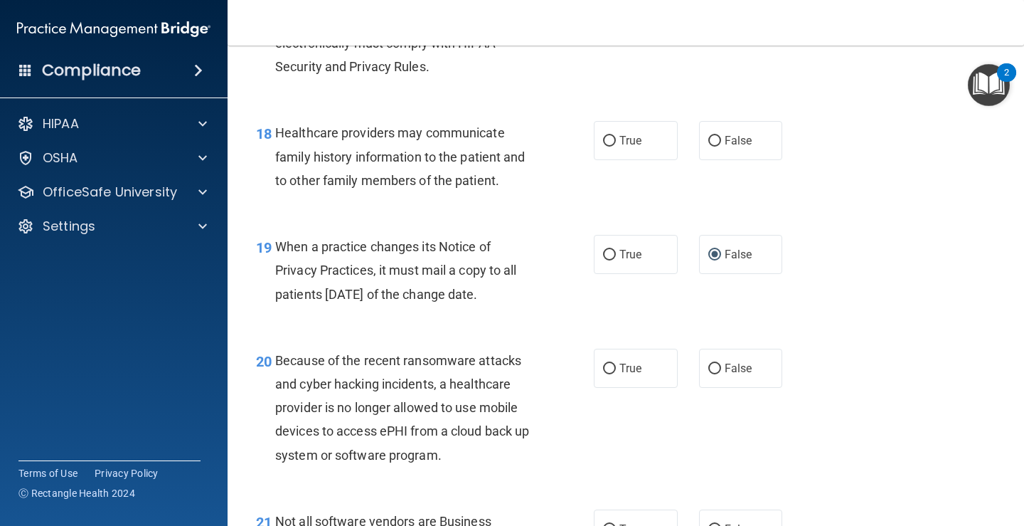
scroll to position [2277, 0]
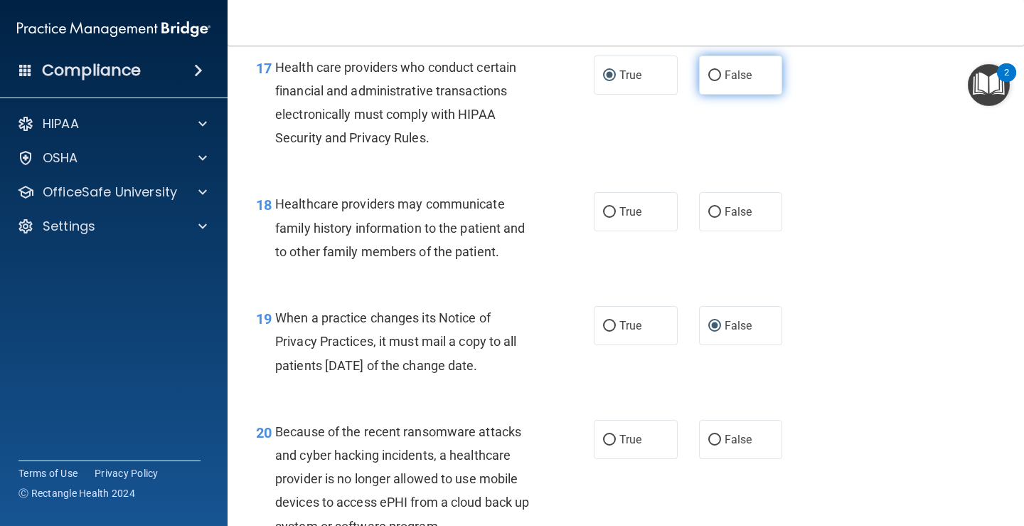
click at [716, 76] on label "False" at bounding box center [741, 74] width 84 height 39
click at [716, 76] on input "False" at bounding box center [715, 75] width 13 height 11
radio input "true"
radio input "false"
click at [623, 215] on span "True" at bounding box center [631, 212] width 22 height 14
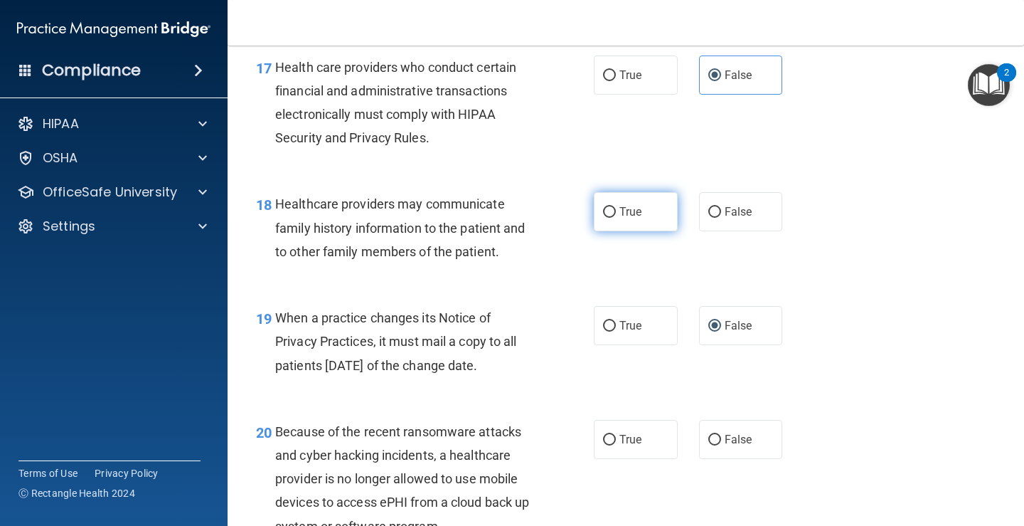
click at [616, 215] on input "True" at bounding box center [609, 212] width 13 height 11
radio input "true"
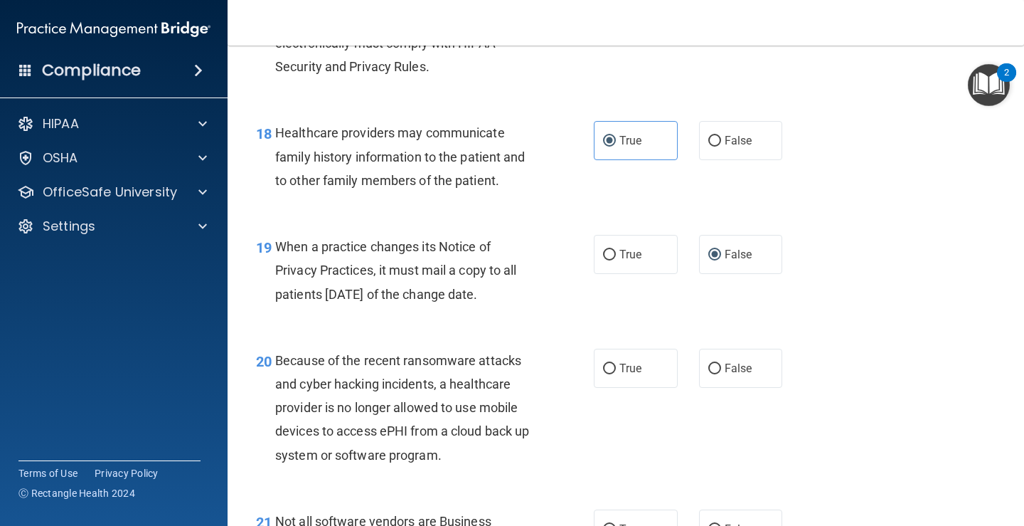
scroll to position [2419, 0]
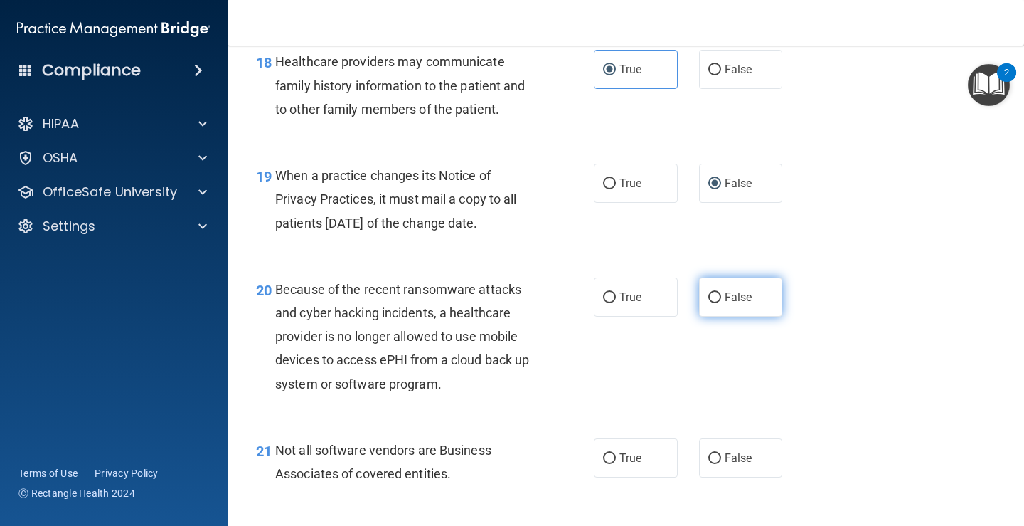
click at [704, 306] on label "False" at bounding box center [741, 296] width 84 height 39
click at [709, 303] on input "False" at bounding box center [715, 297] width 13 height 11
radio input "true"
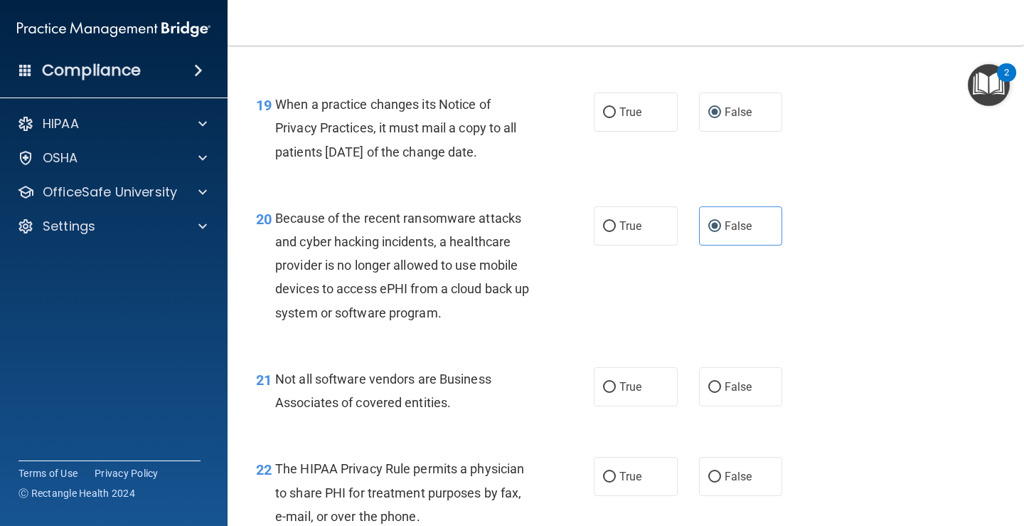
scroll to position [2561, 0]
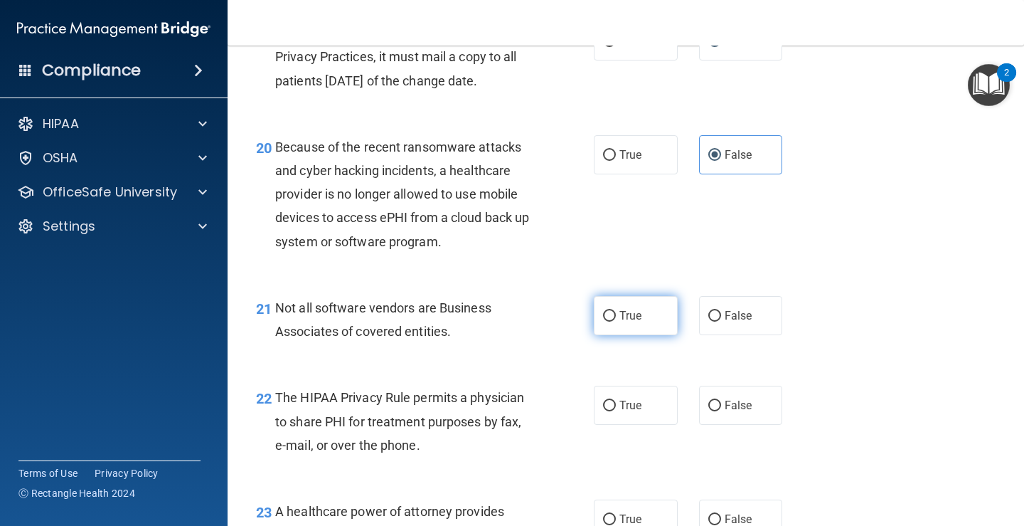
click at [627, 332] on label "True" at bounding box center [636, 315] width 84 height 39
click at [616, 322] on input "True" at bounding box center [609, 316] width 13 height 11
radio input "true"
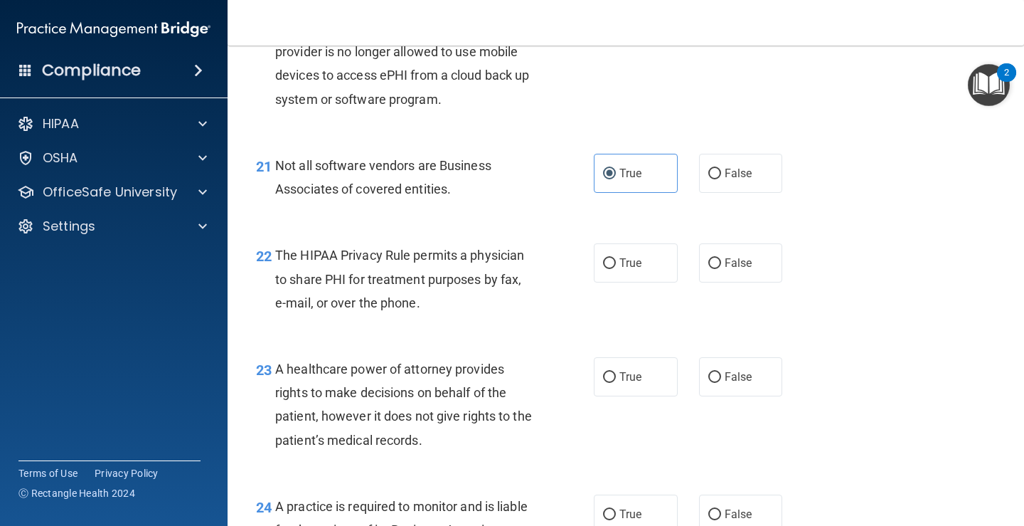
scroll to position [2775, 0]
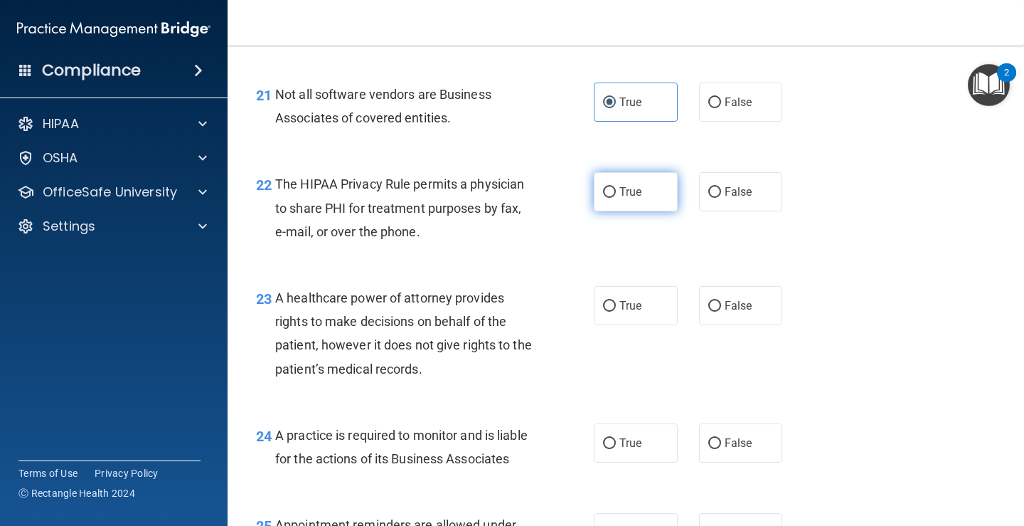
click at [603, 198] on input "True" at bounding box center [609, 192] width 13 height 11
radio input "true"
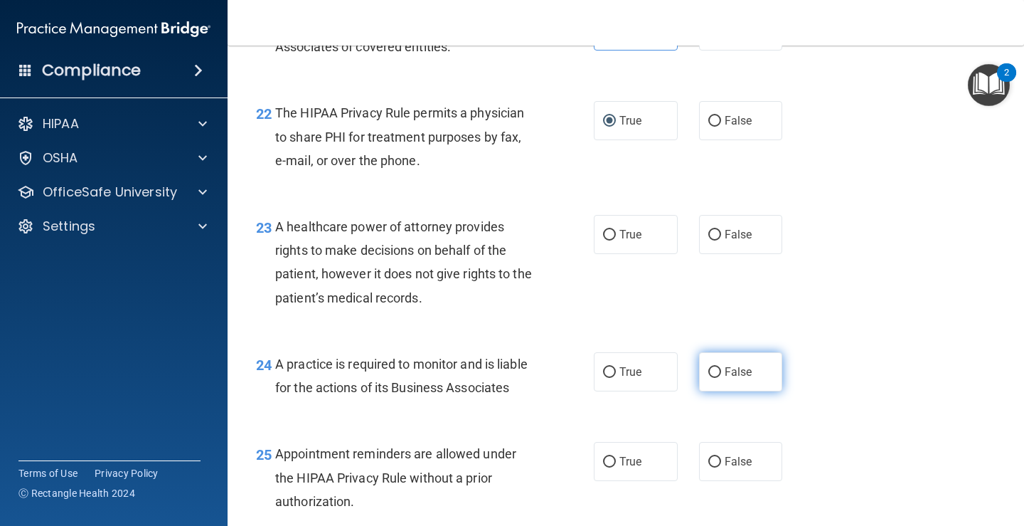
click at [709, 372] on input "False" at bounding box center [715, 372] width 13 height 11
radio input "true"
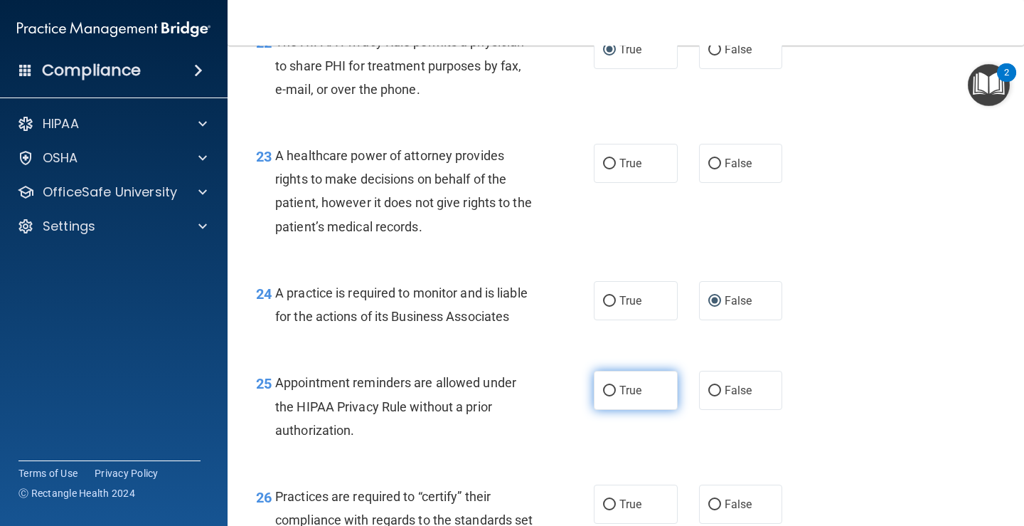
click at [595, 390] on label "True" at bounding box center [636, 390] width 84 height 39
click at [603, 390] on input "True" at bounding box center [609, 391] width 13 height 11
radio input "true"
click at [709, 163] on input "False" at bounding box center [715, 164] width 13 height 11
radio input "true"
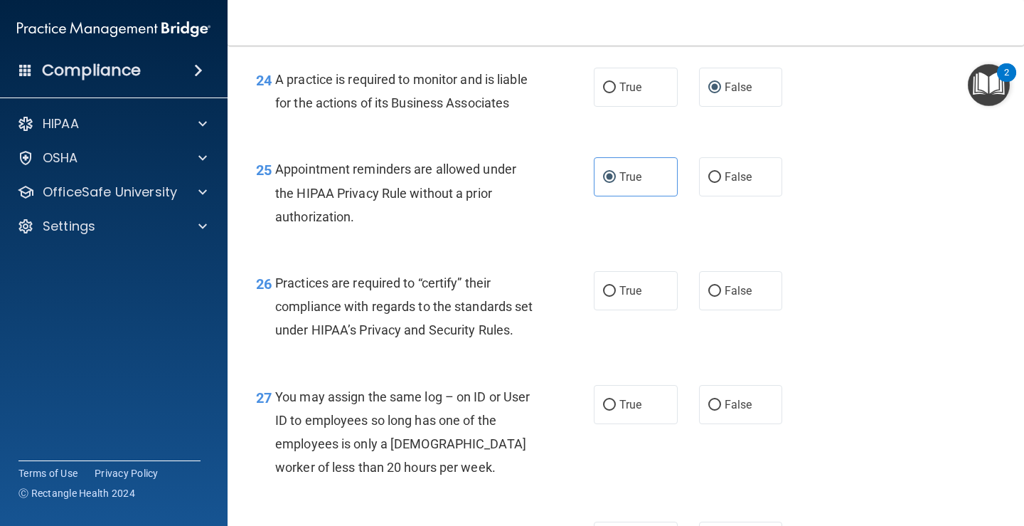
scroll to position [3201, 0]
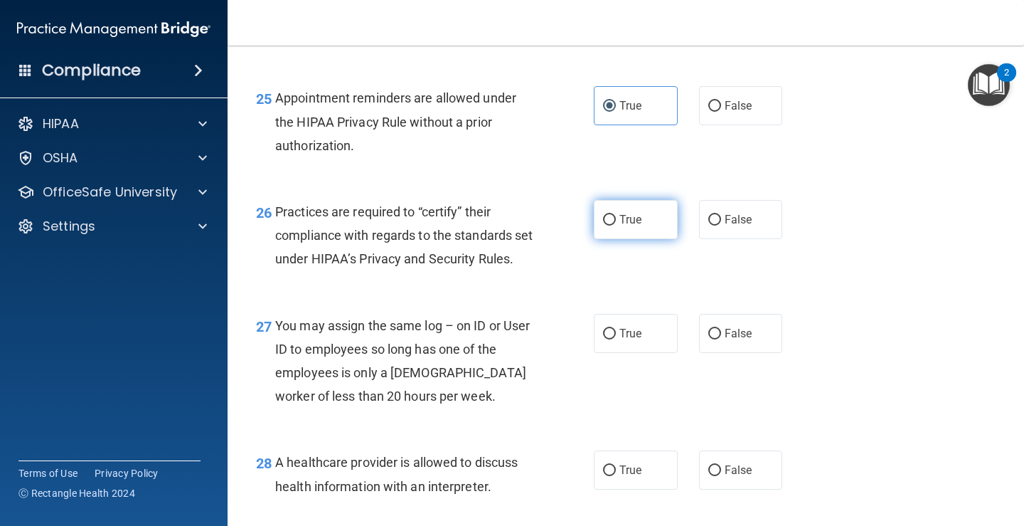
click at [603, 225] on input "True" at bounding box center [609, 220] width 13 height 11
radio input "true"
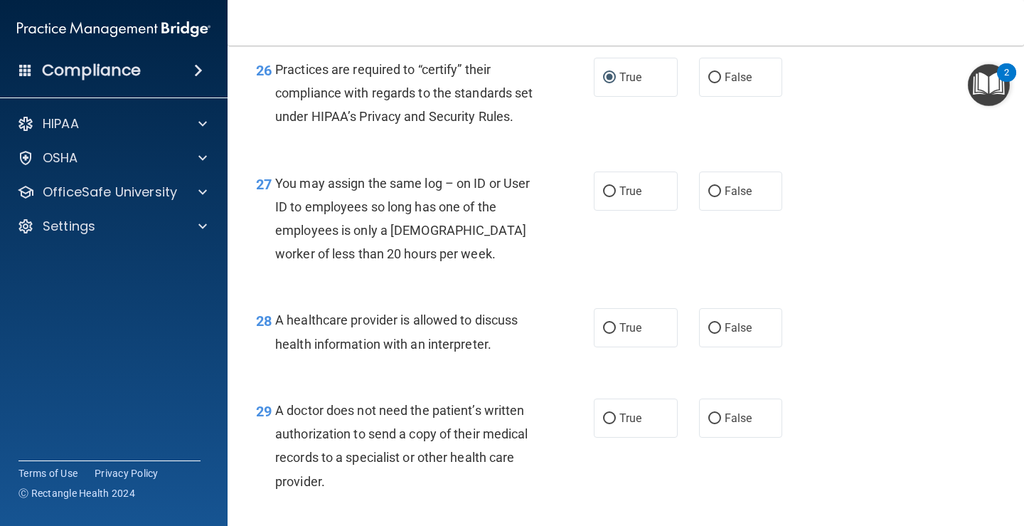
scroll to position [3415, 0]
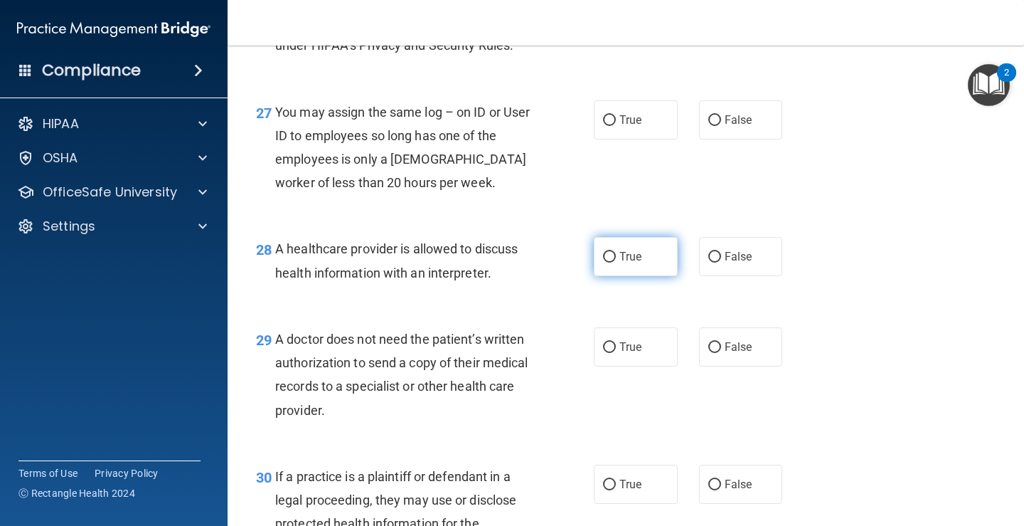
click at [608, 263] on input "True" at bounding box center [609, 257] width 13 height 11
radio input "true"
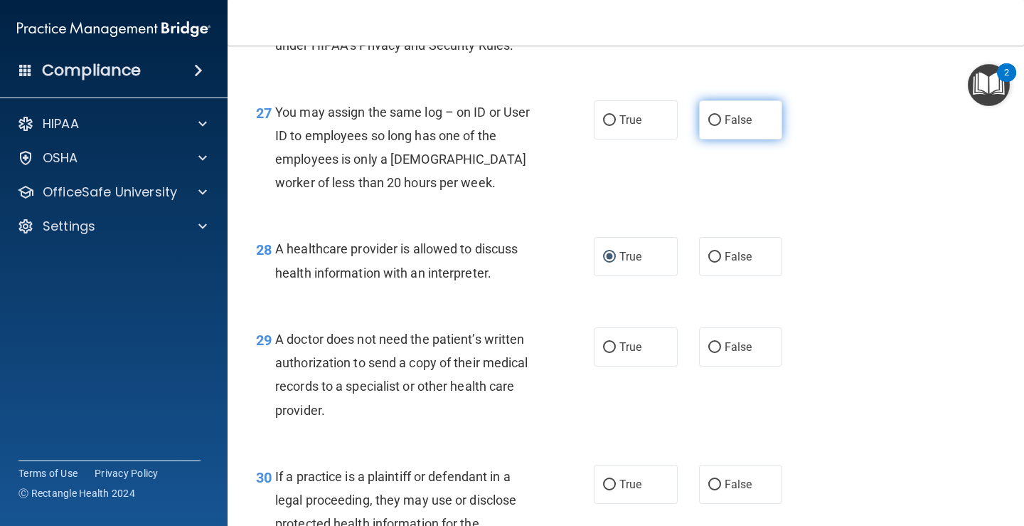
click at [707, 139] on label "False" at bounding box center [741, 119] width 84 height 39
click at [709, 126] on input "False" at bounding box center [715, 120] width 13 height 11
radio input "true"
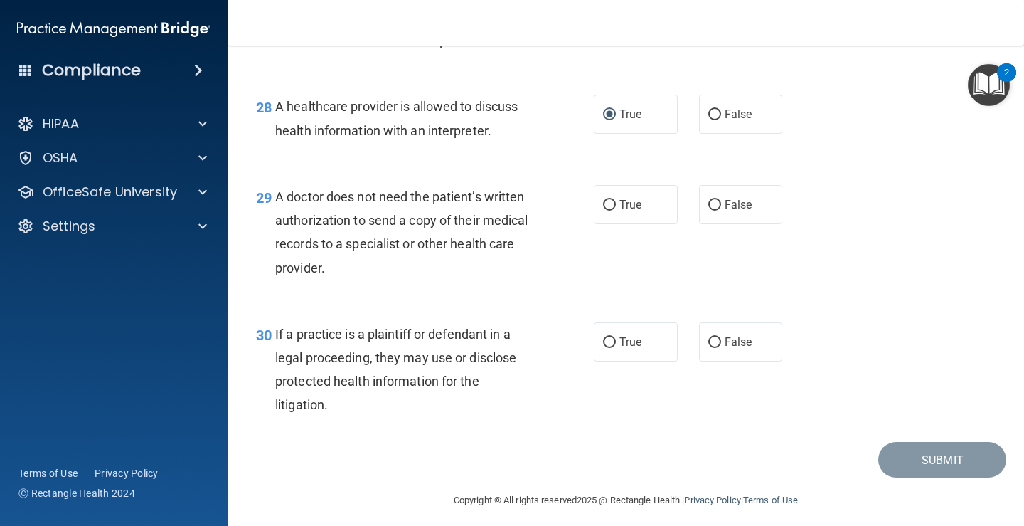
scroll to position [3589, 0]
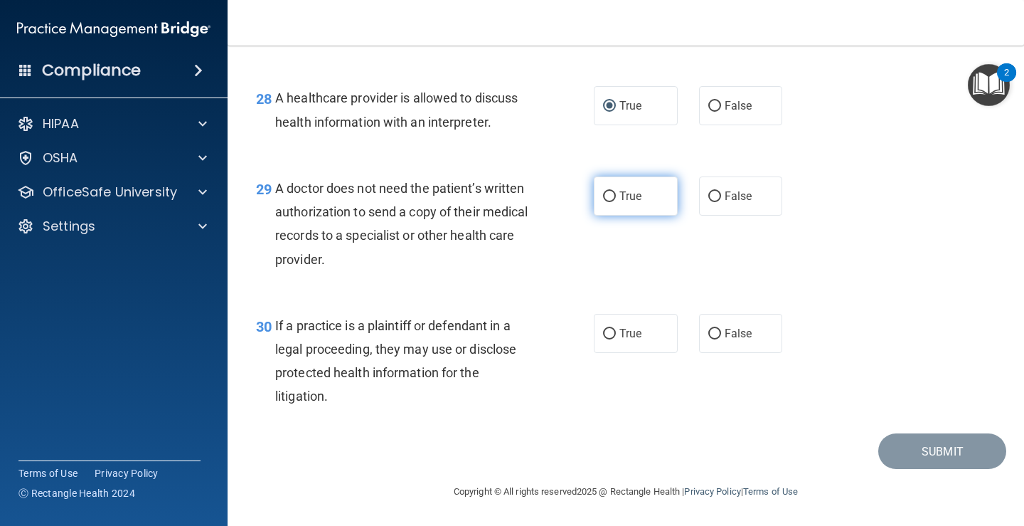
click at [635, 198] on span "True" at bounding box center [631, 196] width 22 height 14
click at [616, 198] on input "True" at bounding box center [609, 196] width 13 height 11
radio input "true"
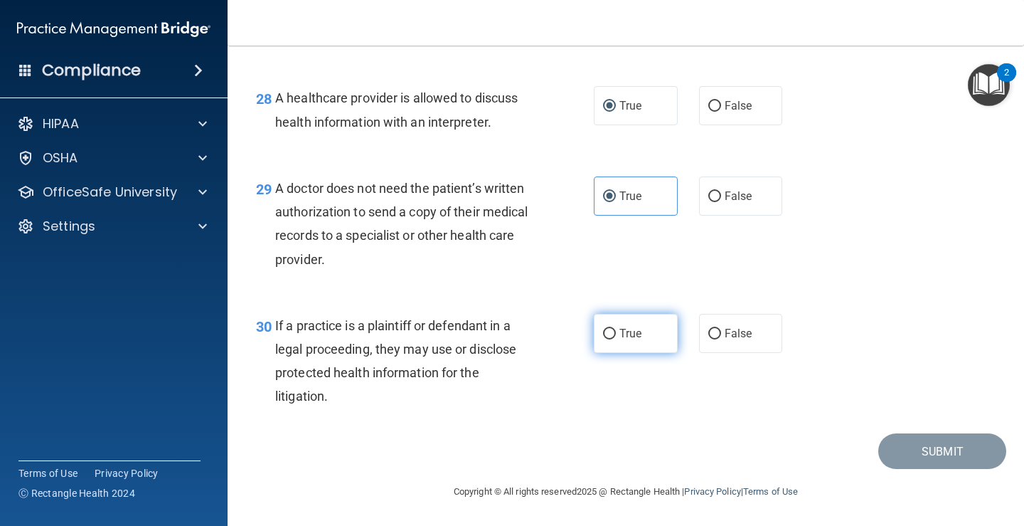
click at [626, 339] on span "True" at bounding box center [631, 334] width 22 height 14
click at [616, 339] on input "True" at bounding box center [609, 334] width 13 height 11
radio input "true"
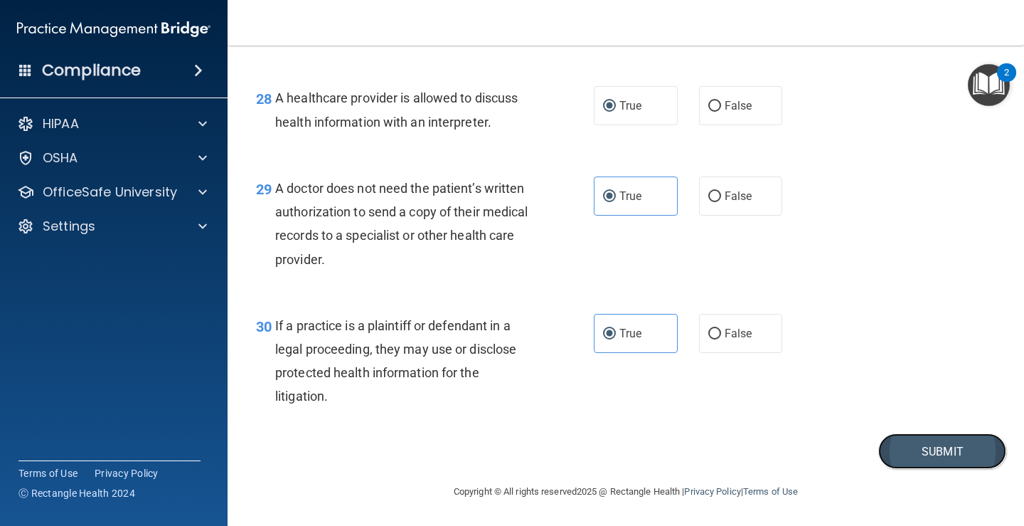
click at [906, 446] on button "Submit" at bounding box center [943, 451] width 128 height 36
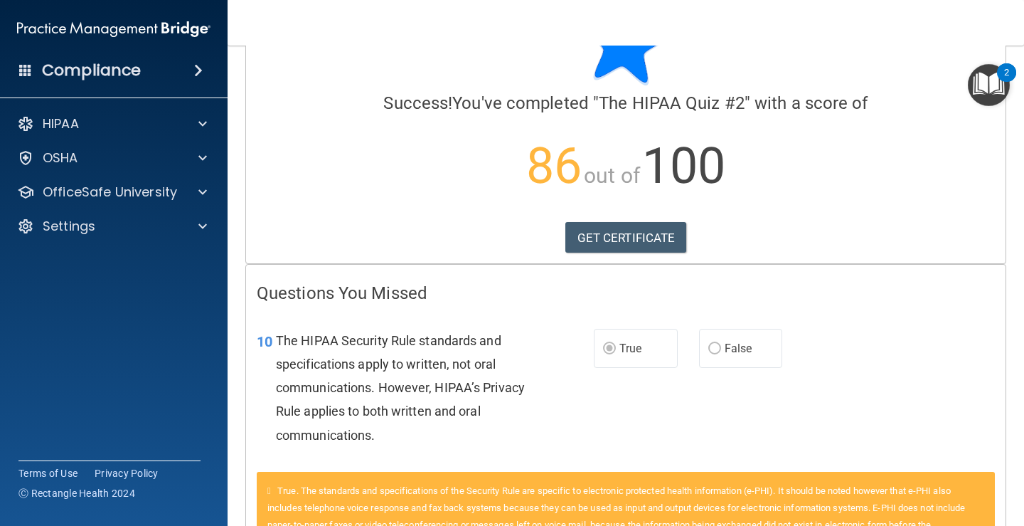
scroll to position [142, 0]
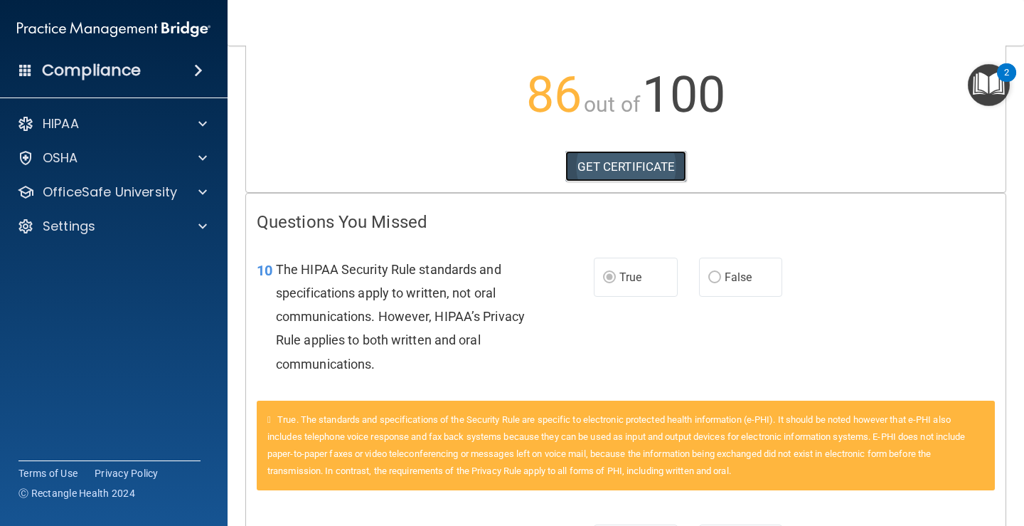
click at [627, 174] on link "GET CERTIFICATE" at bounding box center [627, 166] width 122 height 31
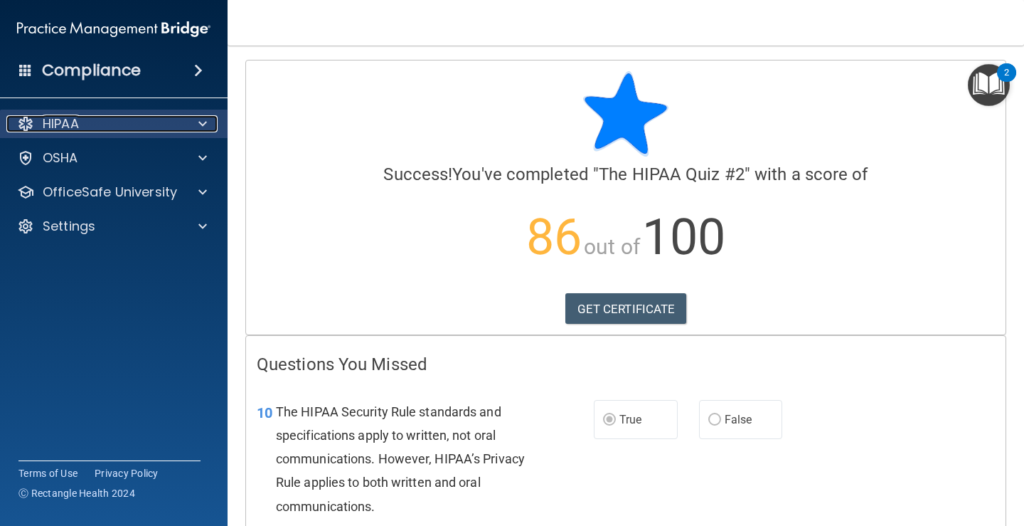
click at [92, 123] on div "HIPAA" at bounding box center [94, 123] width 176 height 17
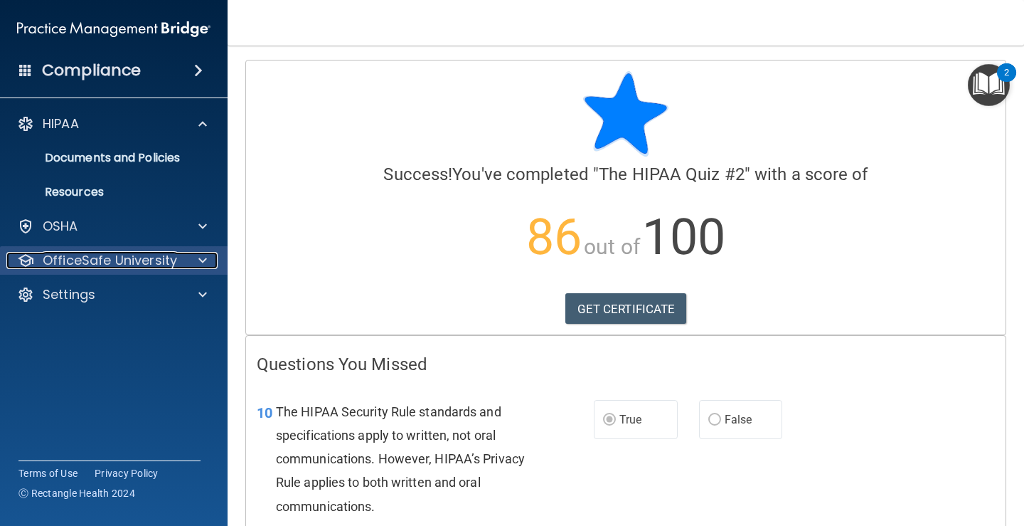
click at [109, 258] on p "OfficeSafe University" at bounding box center [110, 260] width 134 height 17
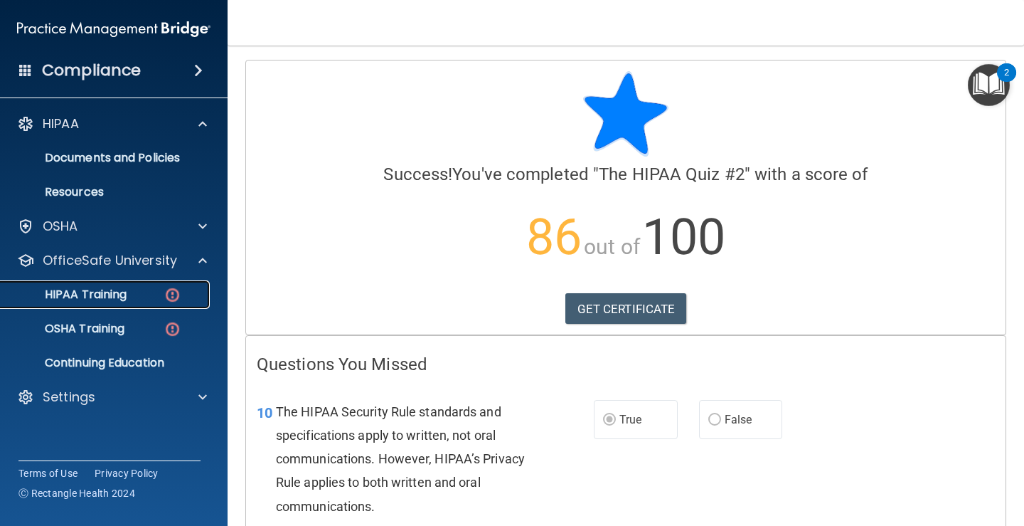
click at [84, 297] on p "HIPAA Training" at bounding box center [67, 294] width 117 height 14
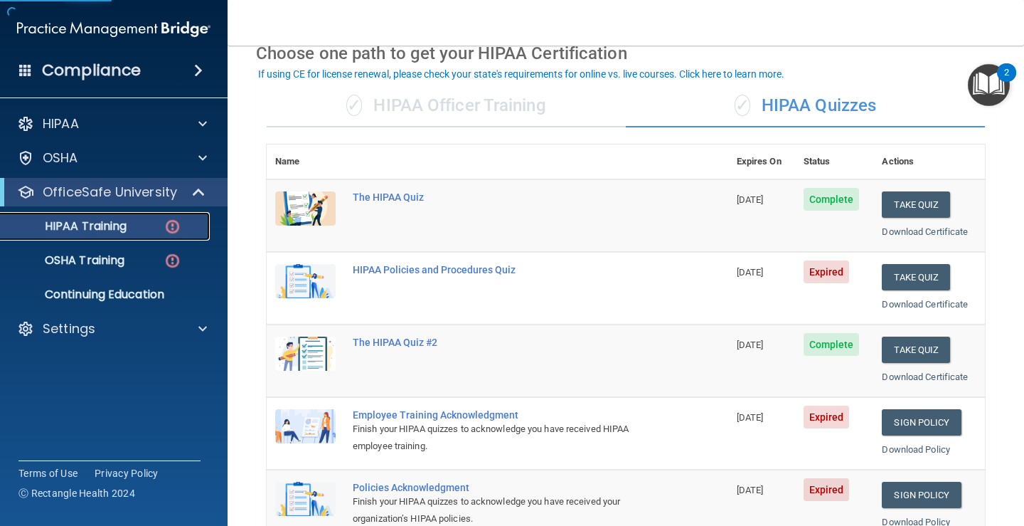
scroll to position [142, 0]
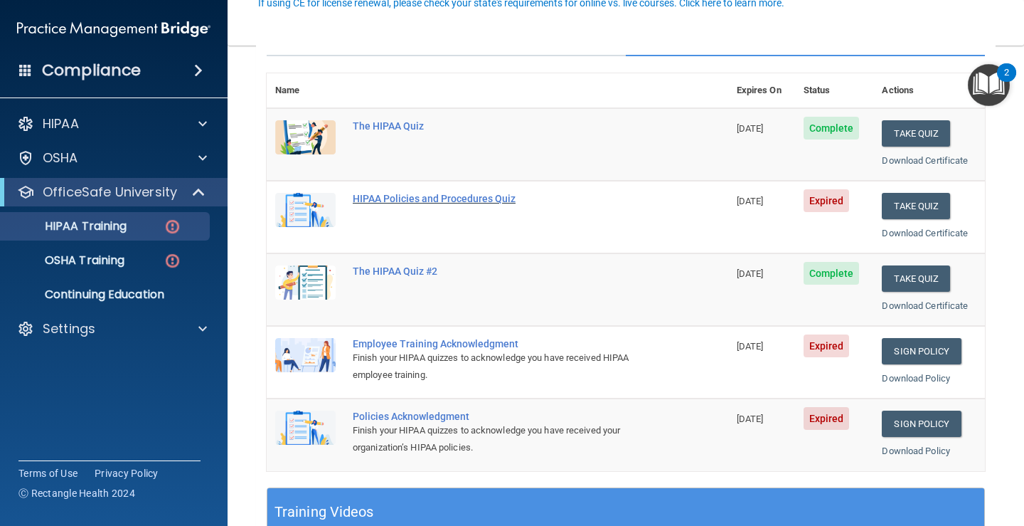
click at [439, 196] on div "HIPAA Policies and Procedures Quiz" at bounding box center [505, 198] width 304 height 11
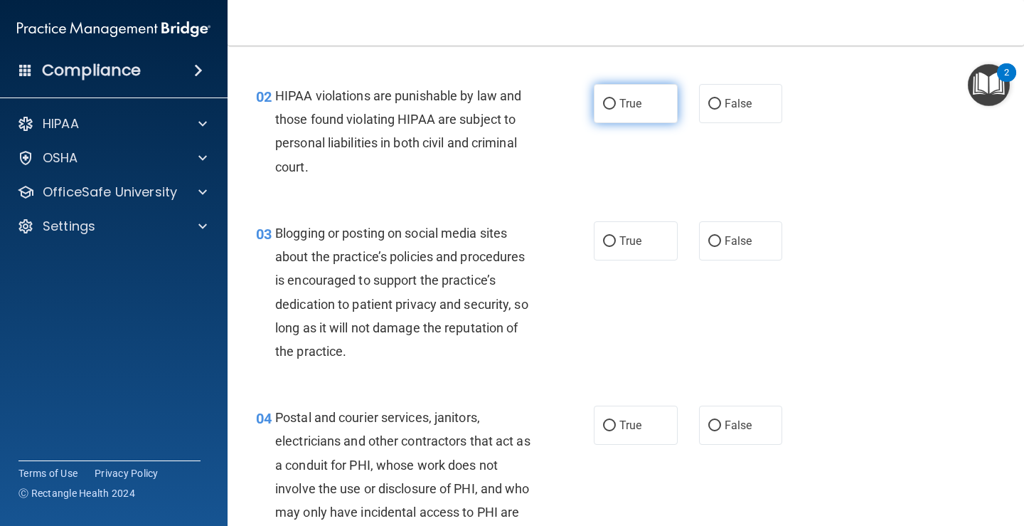
click at [603, 105] on input "True" at bounding box center [609, 104] width 13 height 11
radio input "true"
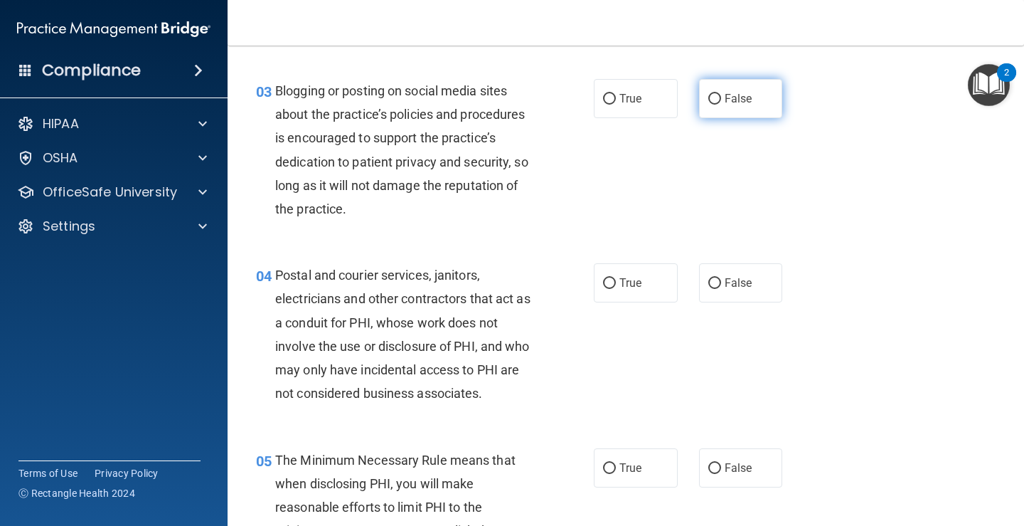
click at [725, 93] on span "False" at bounding box center [739, 99] width 28 height 14
click at [721, 94] on input "False" at bounding box center [715, 99] width 13 height 11
radio input "true"
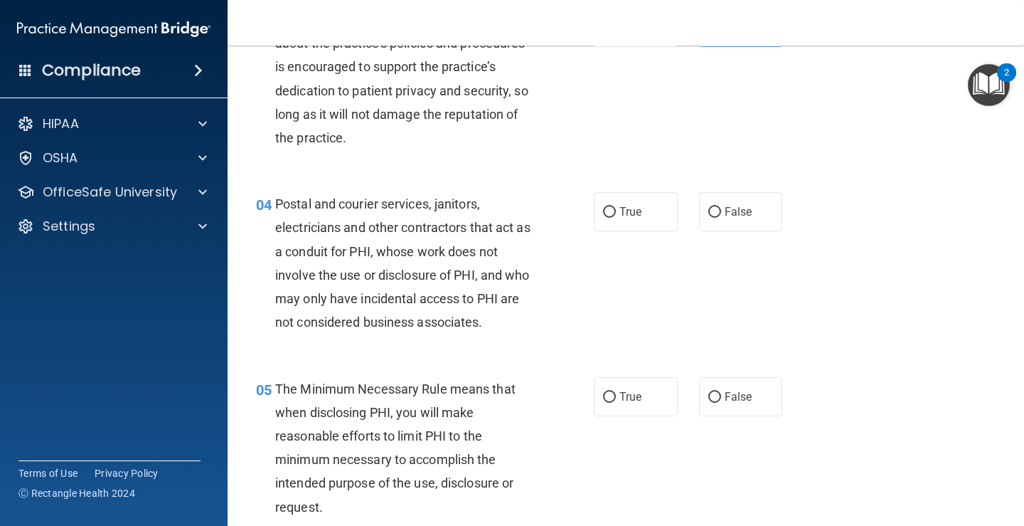
scroll to position [427, 0]
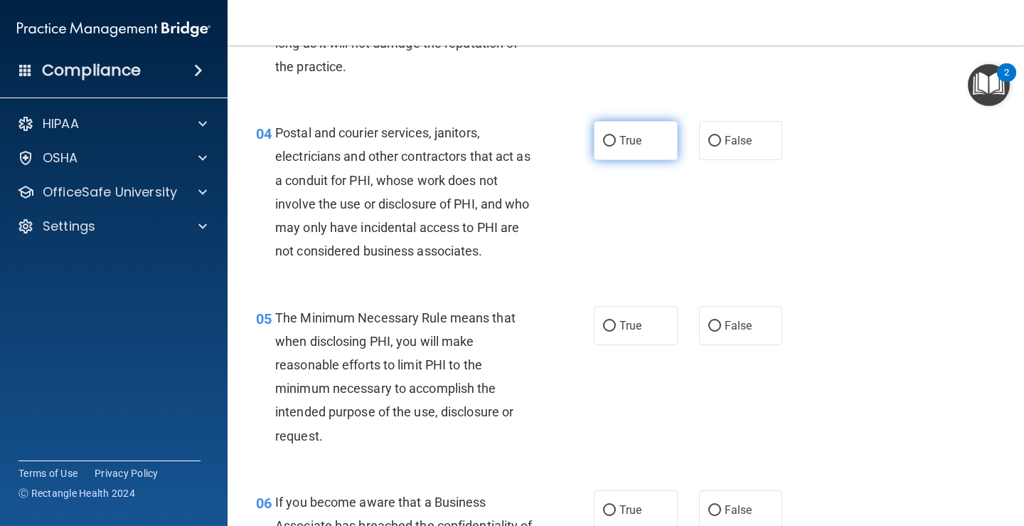
click at [622, 142] on span "True" at bounding box center [631, 141] width 22 height 14
click at [616, 142] on input "True" at bounding box center [609, 141] width 13 height 11
radio input "true"
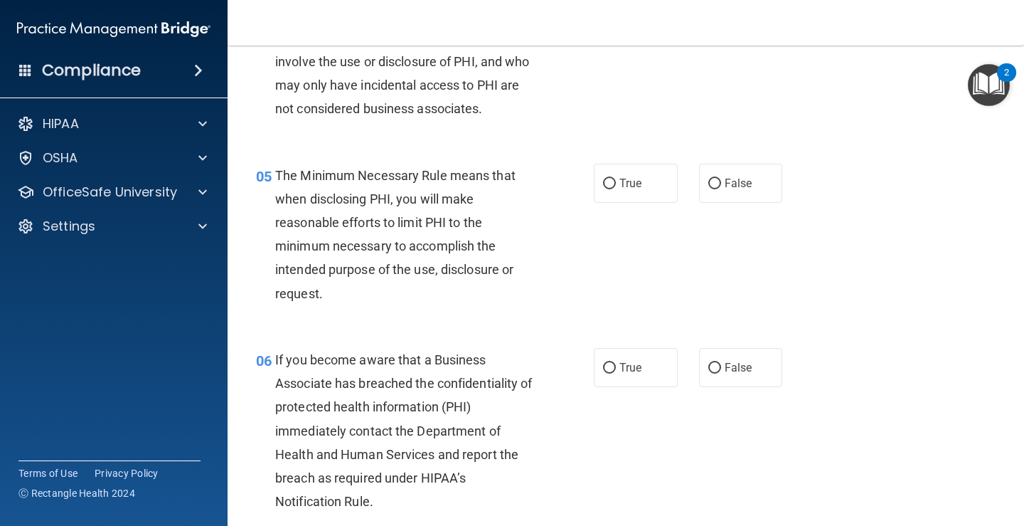
scroll to position [640, 0]
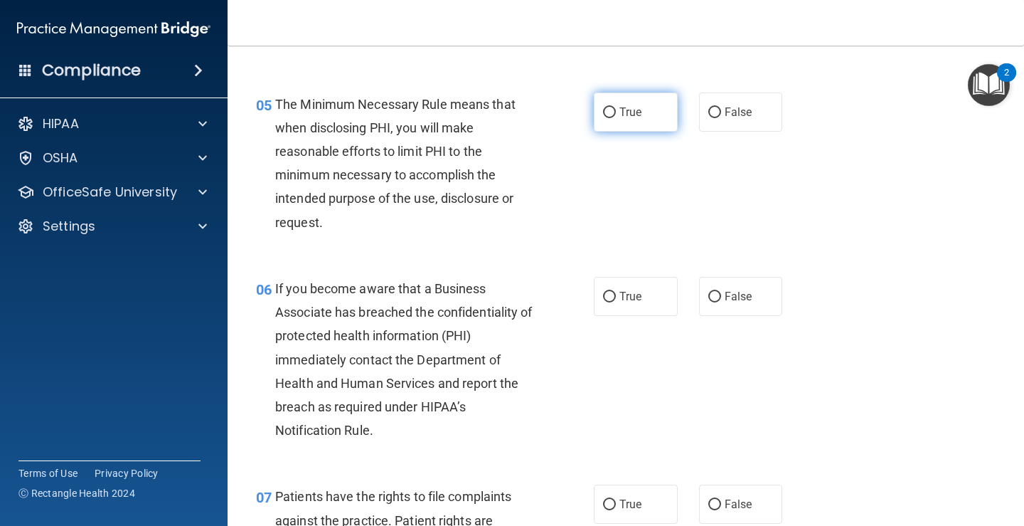
click at [619, 101] on label "True" at bounding box center [636, 111] width 84 height 39
click at [616, 107] on input "True" at bounding box center [609, 112] width 13 height 11
radio input "true"
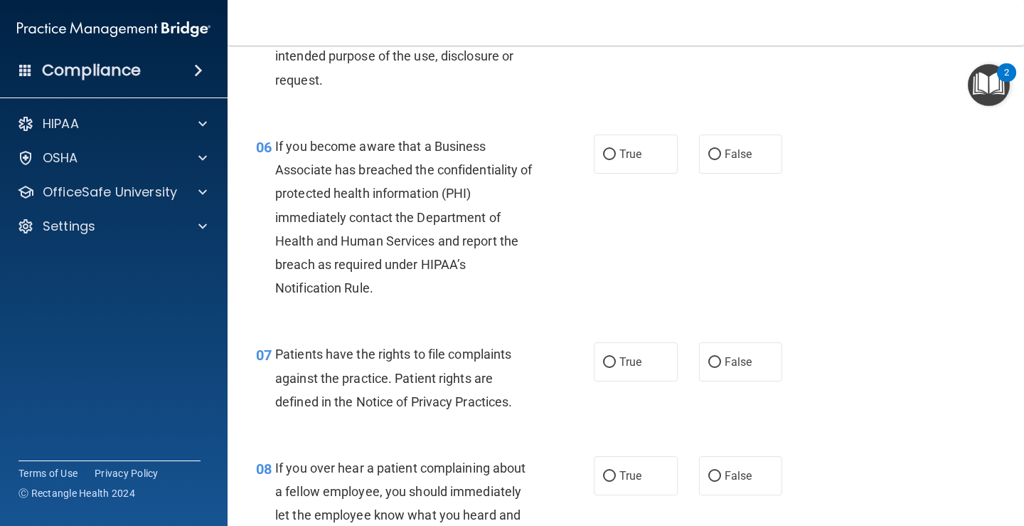
scroll to position [854, 0]
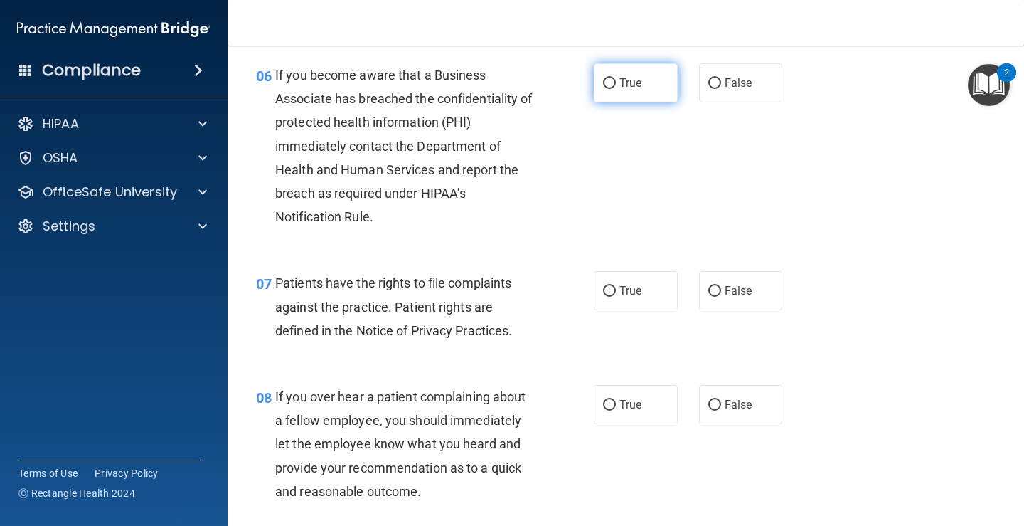
click at [611, 86] on label "True" at bounding box center [636, 82] width 84 height 39
click at [611, 86] on input "True" at bounding box center [609, 83] width 13 height 11
radio input "true"
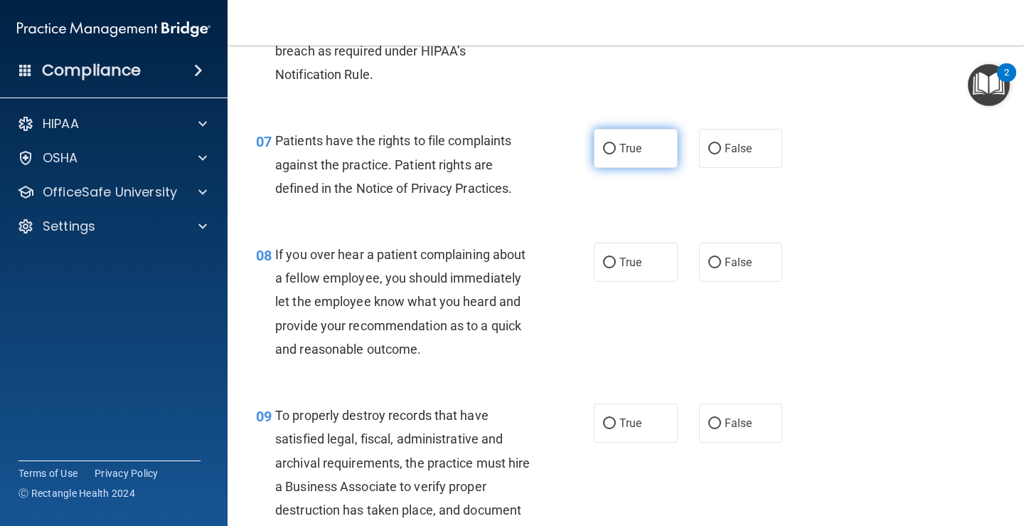
click at [612, 129] on label "True" at bounding box center [636, 148] width 84 height 39
click at [612, 144] on input "True" at bounding box center [609, 149] width 13 height 11
radio input "true"
click at [724, 253] on label "False" at bounding box center [741, 262] width 84 height 39
click at [721, 258] on input "False" at bounding box center [715, 263] width 13 height 11
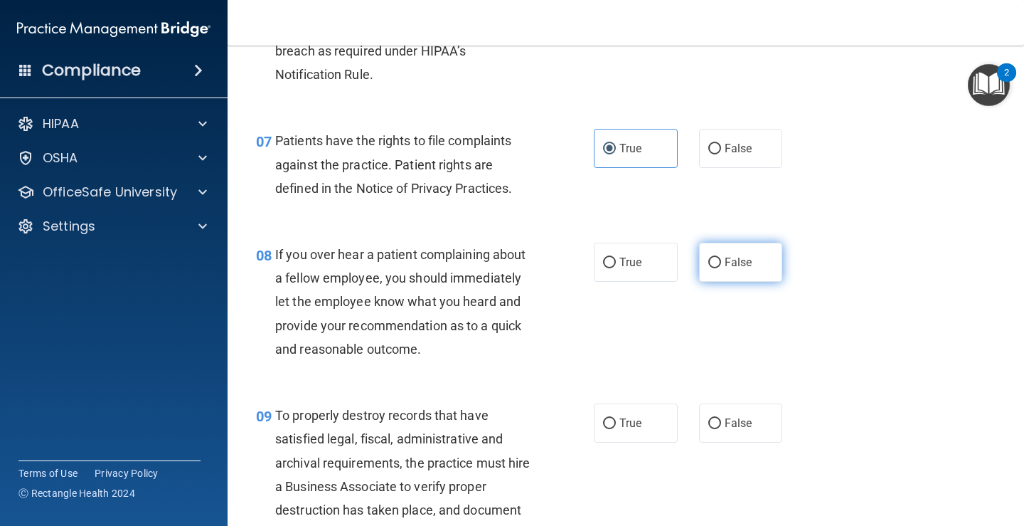
radio input "true"
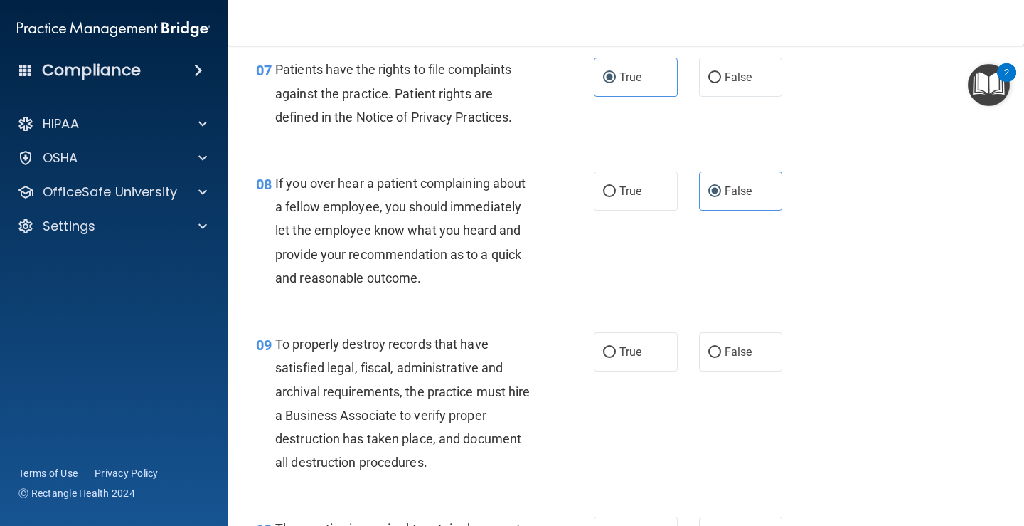
scroll to position [1138, 0]
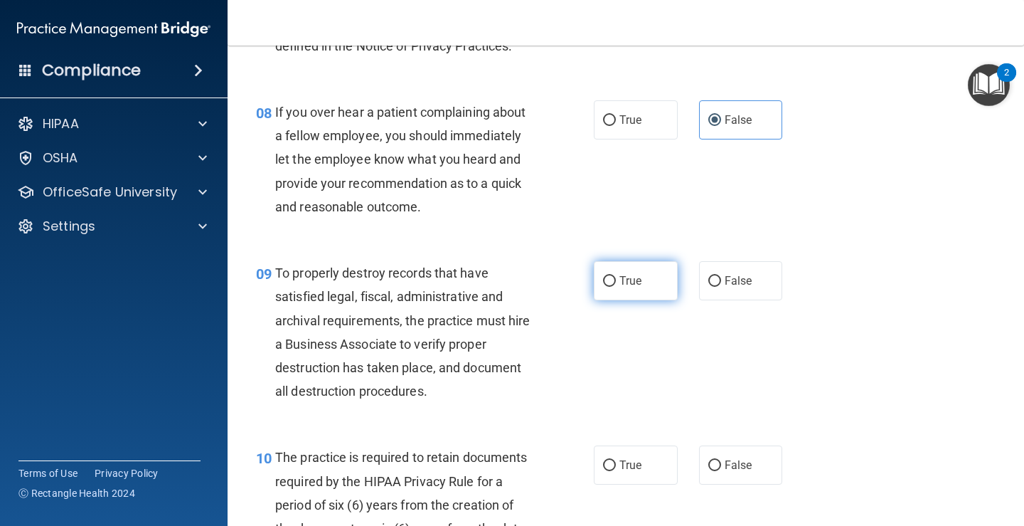
click at [620, 287] on span "True" at bounding box center [631, 281] width 22 height 14
click at [616, 287] on input "True" at bounding box center [609, 281] width 13 height 11
radio input "true"
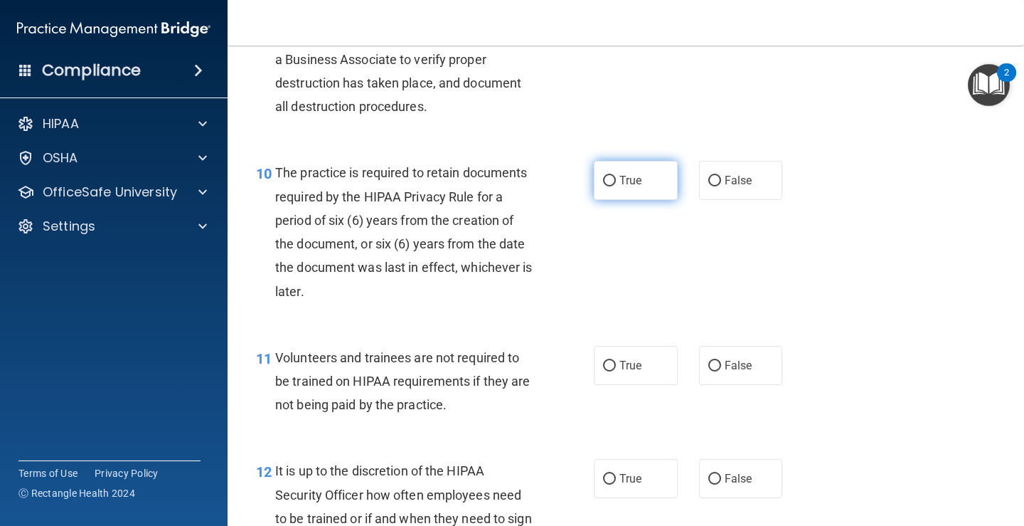
click at [622, 181] on span "True" at bounding box center [631, 181] width 22 height 14
click at [616, 181] on input "True" at bounding box center [609, 181] width 13 height 11
radio input "true"
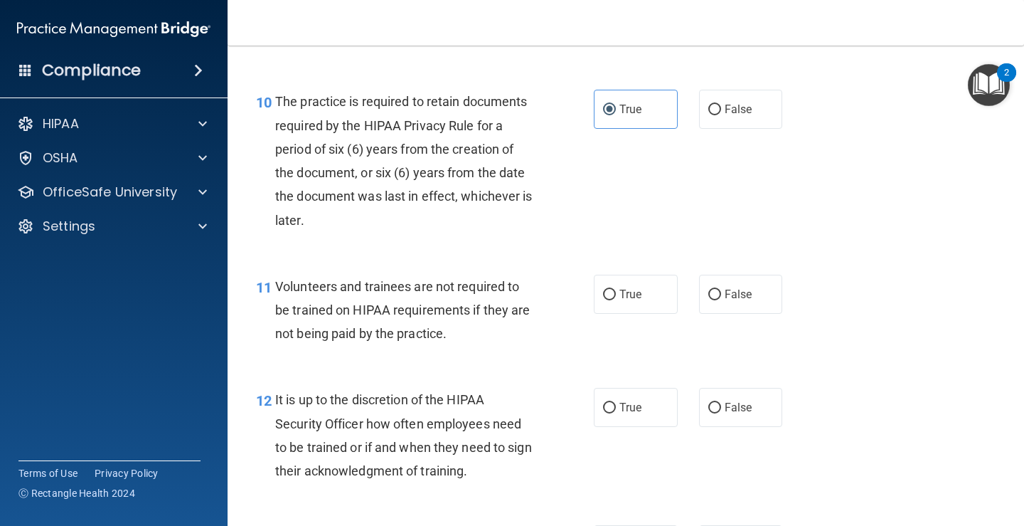
scroll to position [1636, 0]
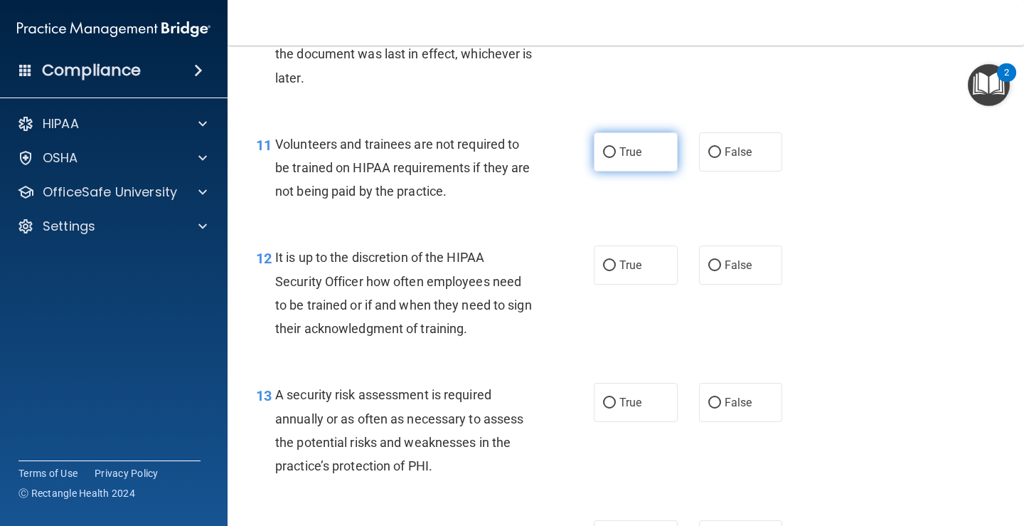
click at [607, 155] on input "True" at bounding box center [609, 152] width 13 height 11
radio input "true"
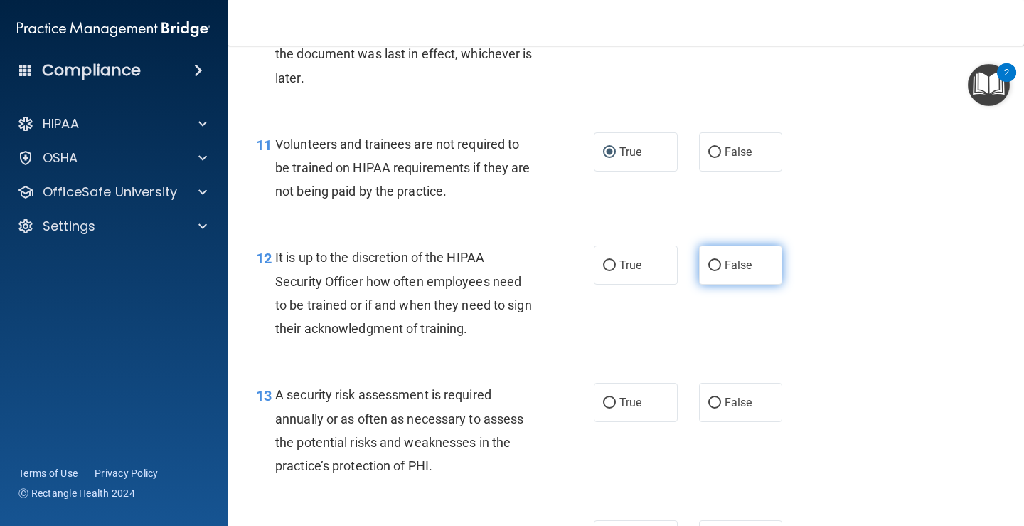
click at [721, 277] on label "False" at bounding box center [741, 264] width 84 height 39
click at [721, 271] on input "False" at bounding box center [715, 265] width 13 height 11
radio input "true"
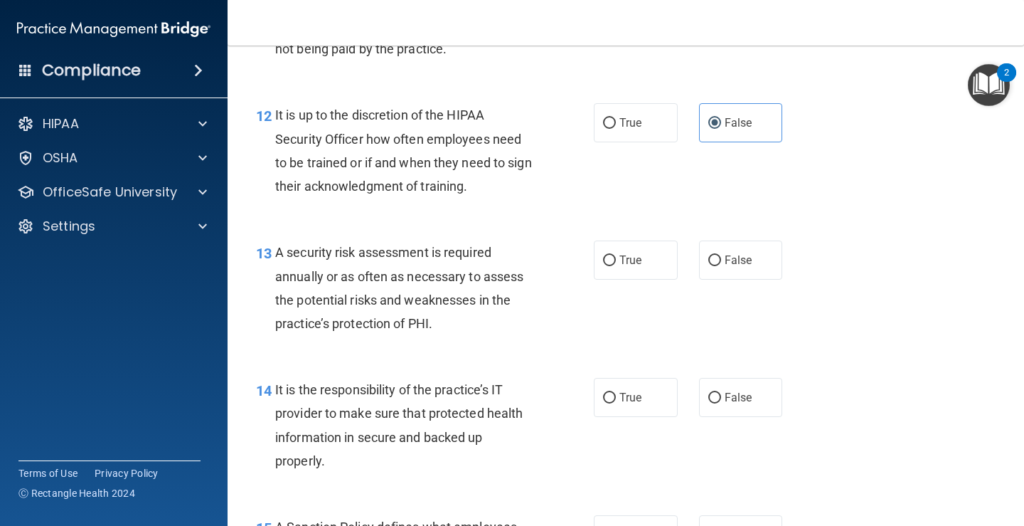
scroll to position [1850, 0]
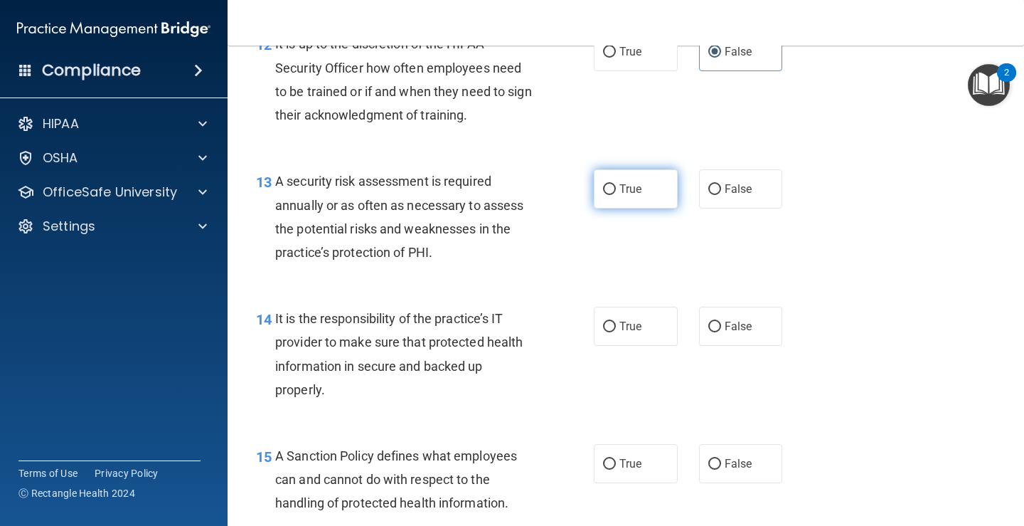
click at [612, 197] on label "True" at bounding box center [636, 188] width 84 height 39
click at [612, 195] on input "True" at bounding box center [609, 189] width 13 height 11
radio input "true"
click at [648, 324] on label "True" at bounding box center [636, 326] width 84 height 39
click at [616, 324] on input "True" at bounding box center [609, 327] width 13 height 11
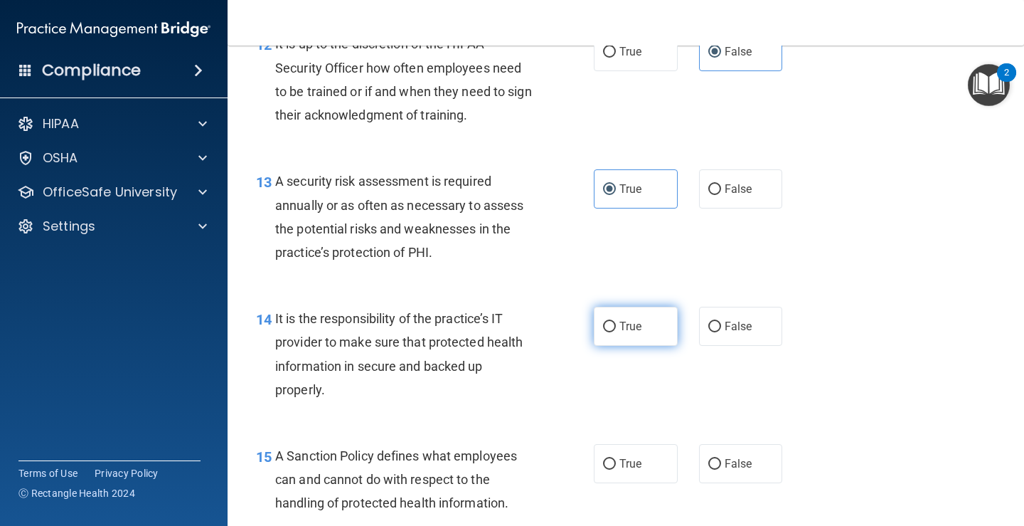
radio input "true"
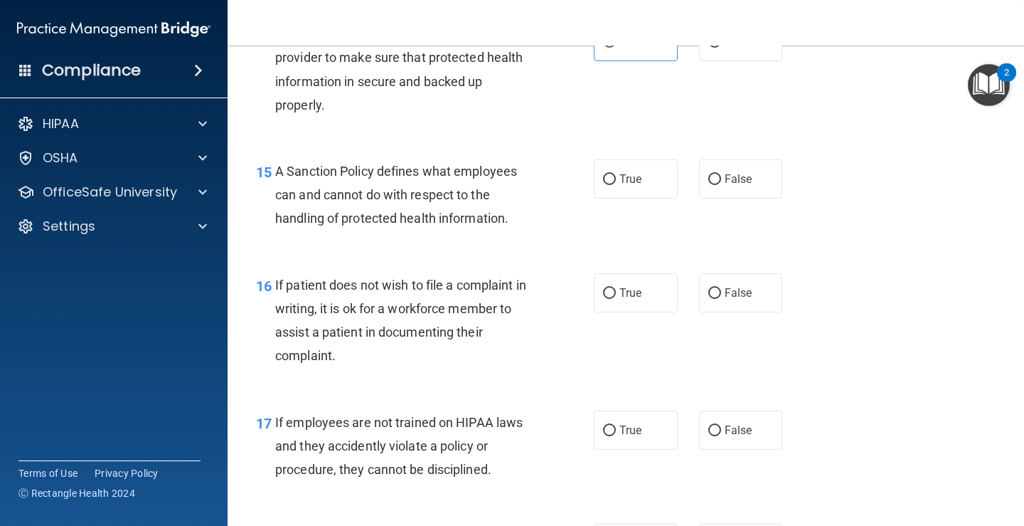
scroll to position [2205, 0]
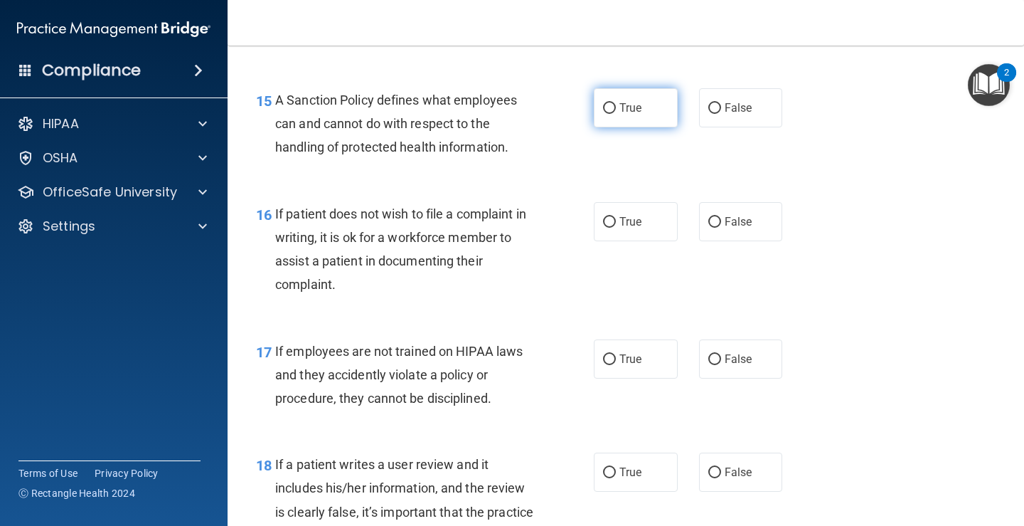
click at [633, 114] on span "True" at bounding box center [631, 108] width 22 height 14
click at [616, 114] on input "True" at bounding box center [609, 108] width 13 height 11
radio input "true"
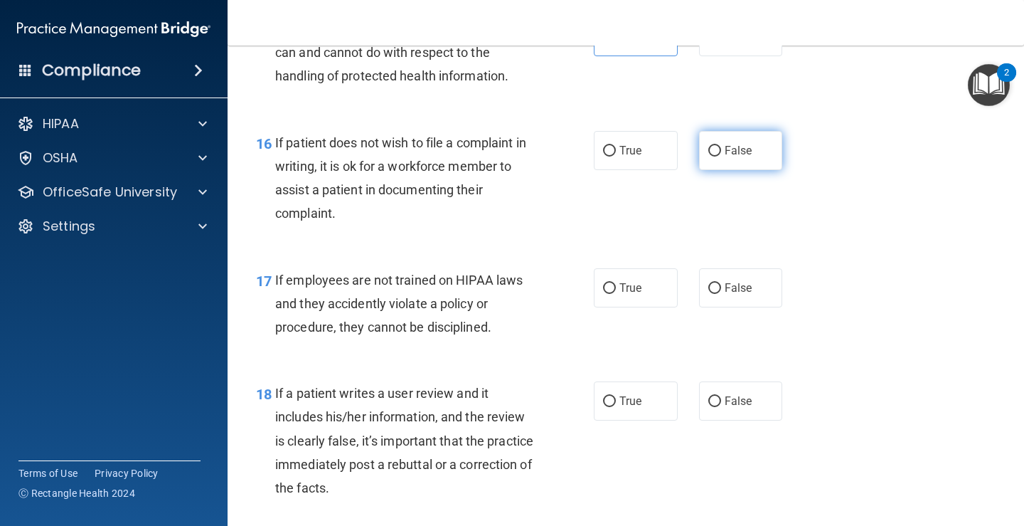
click at [741, 146] on span "False" at bounding box center [739, 151] width 28 height 14
click at [721, 146] on input "False" at bounding box center [715, 151] width 13 height 11
radio input "true"
click at [735, 291] on span "False" at bounding box center [739, 288] width 28 height 14
click at [721, 291] on input "False" at bounding box center [715, 288] width 13 height 11
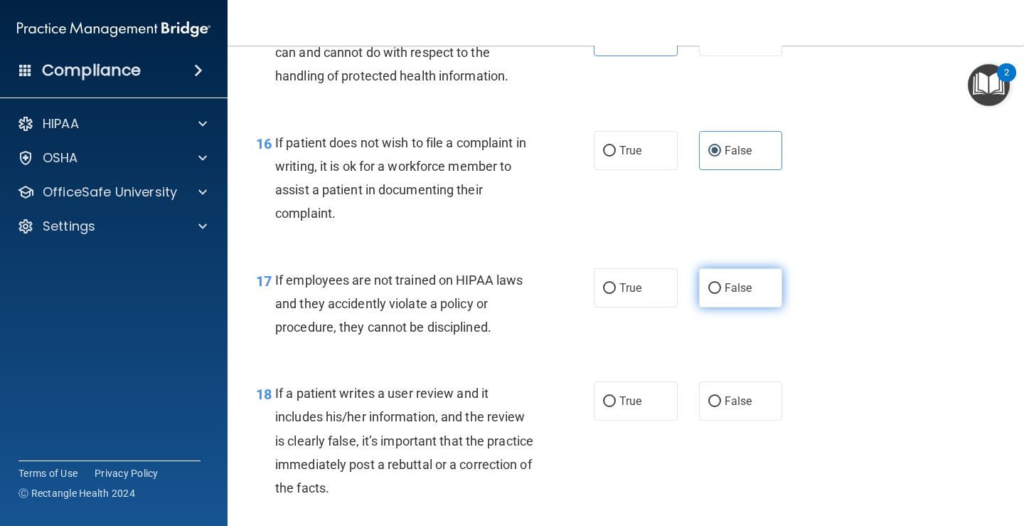
radio input "true"
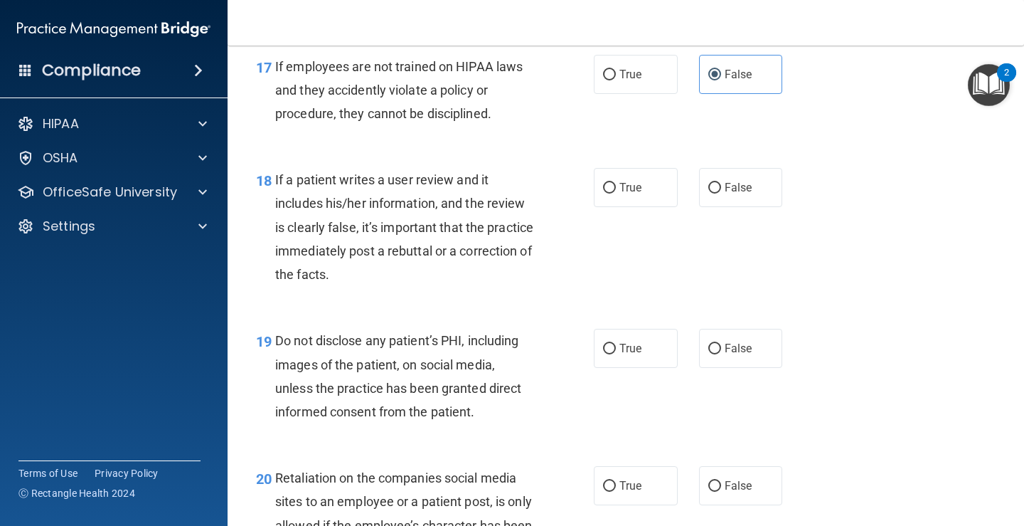
scroll to position [2561, 0]
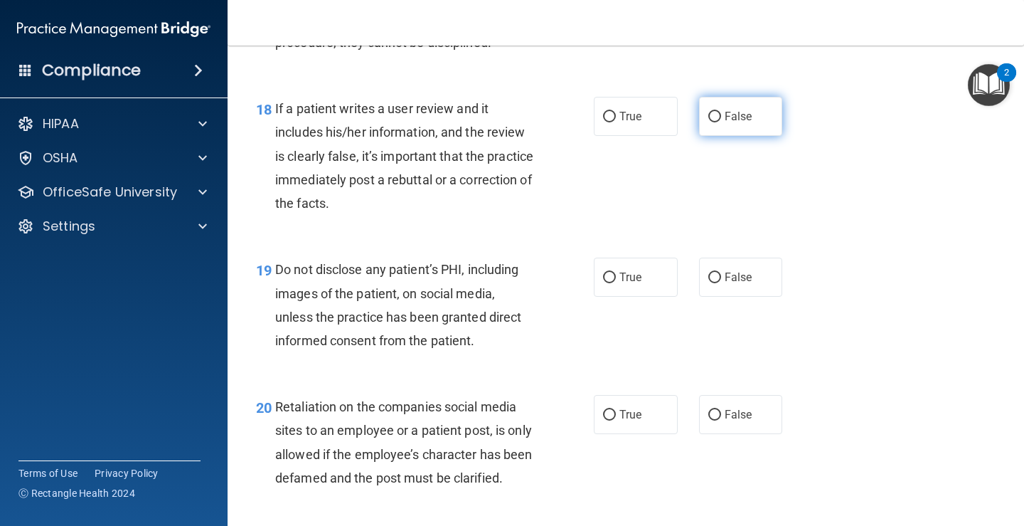
click at [750, 105] on label "False" at bounding box center [741, 116] width 84 height 39
click at [721, 112] on input "False" at bounding box center [715, 117] width 13 height 11
radio input "true"
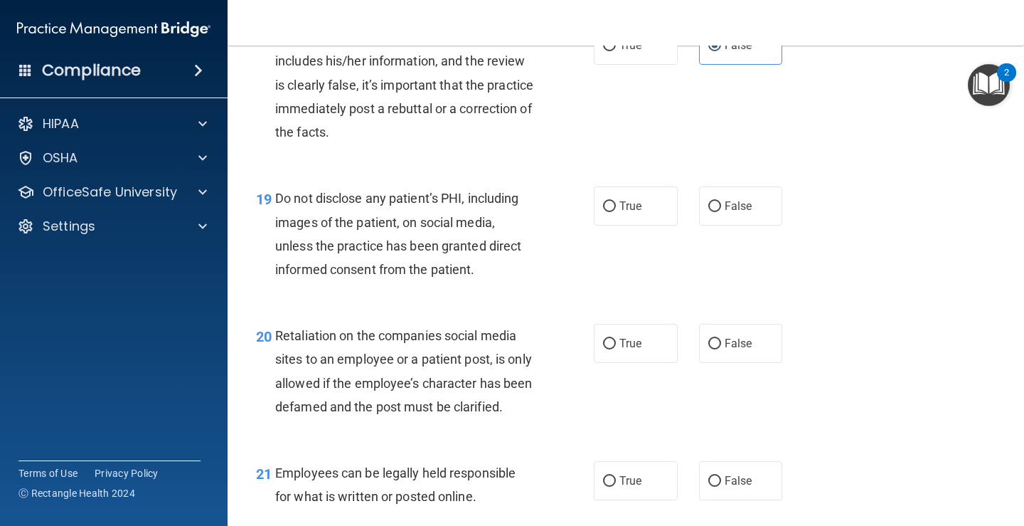
scroll to position [2703, 0]
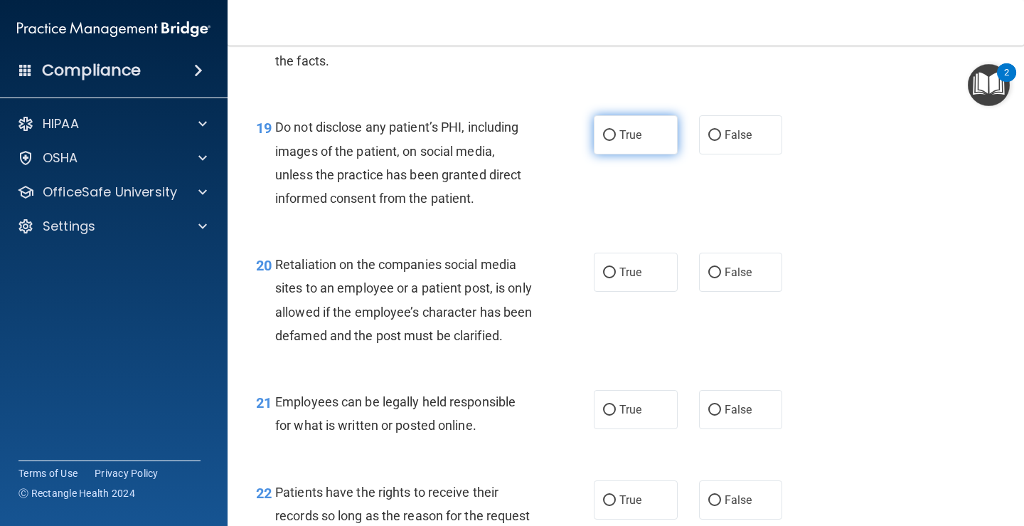
click at [620, 139] on span "True" at bounding box center [631, 135] width 22 height 14
click at [616, 139] on input "True" at bounding box center [609, 135] width 13 height 11
radio input "true"
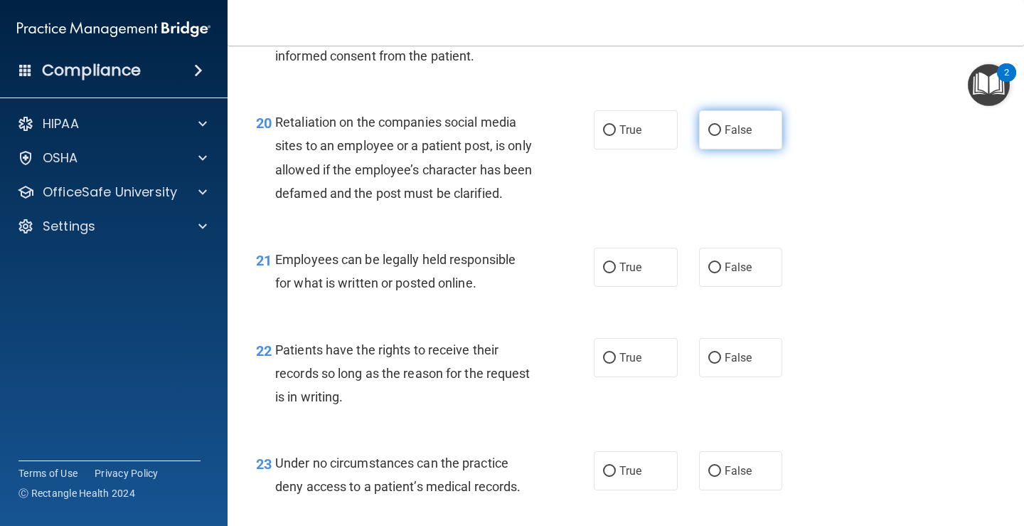
click at [726, 134] on span "False" at bounding box center [739, 130] width 28 height 14
click at [721, 134] on input "False" at bounding box center [715, 130] width 13 height 11
radio input "true"
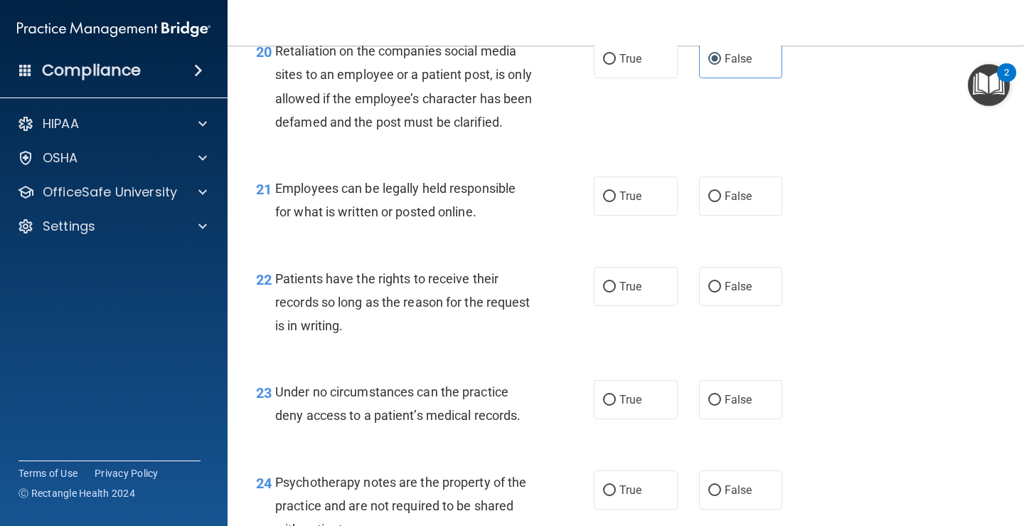
scroll to position [2988, 0]
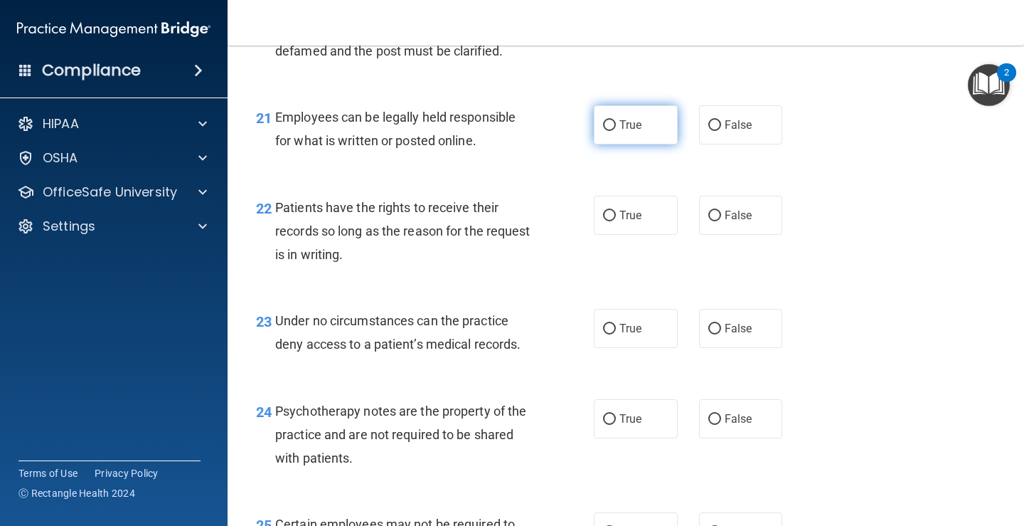
click at [622, 132] on span "True" at bounding box center [631, 125] width 22 height 14
click at [616, 131] on input "True" at bounding box center [609, 125] width 13 height 11
radio input "true"
click at [613, 348] on label "True" at bounding box center [636, 328] width 84 height 39
click at [613, 334] on input "True" at bounding box center [609, 329] width 13 height 11
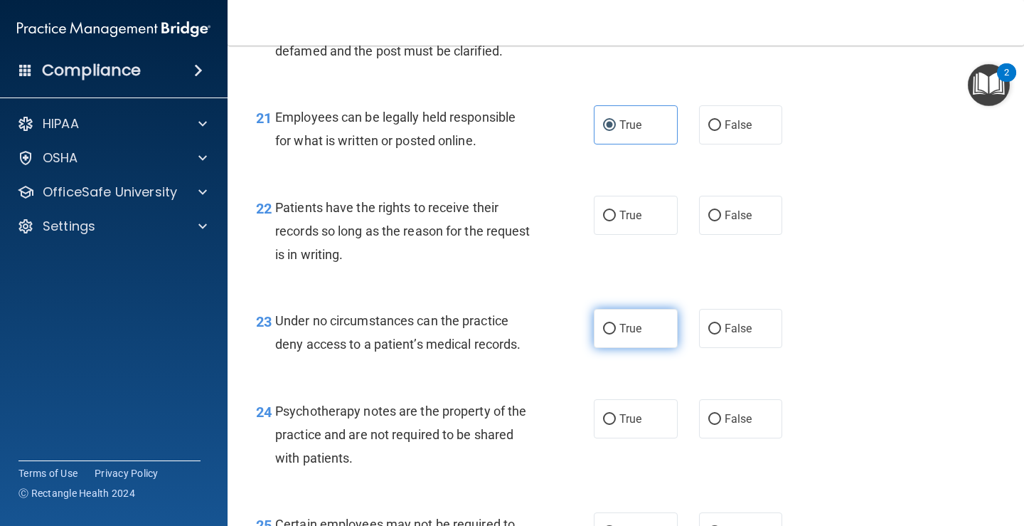
radio input "true"
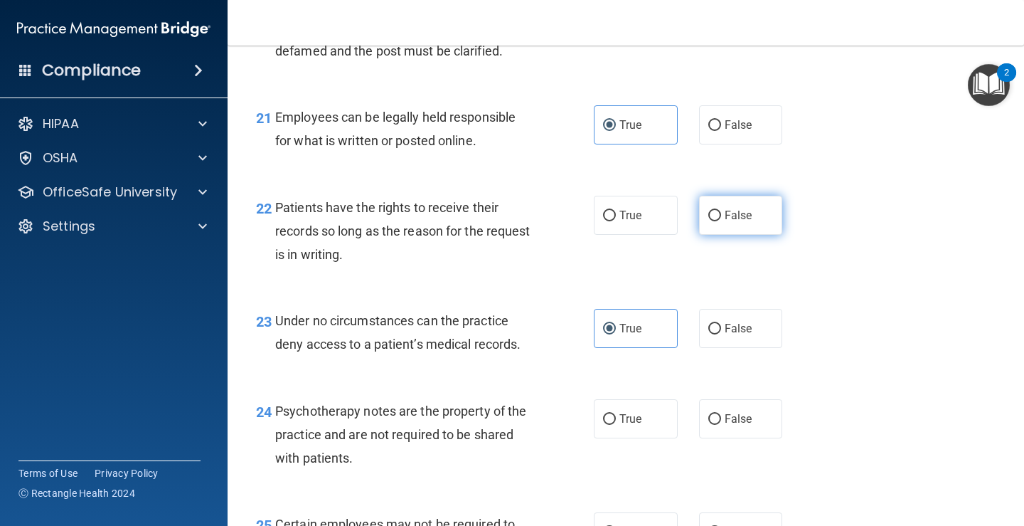
click at [709, 221] on input "False" at bounding box center [715, 216] width 13 height 11
radio input "true"
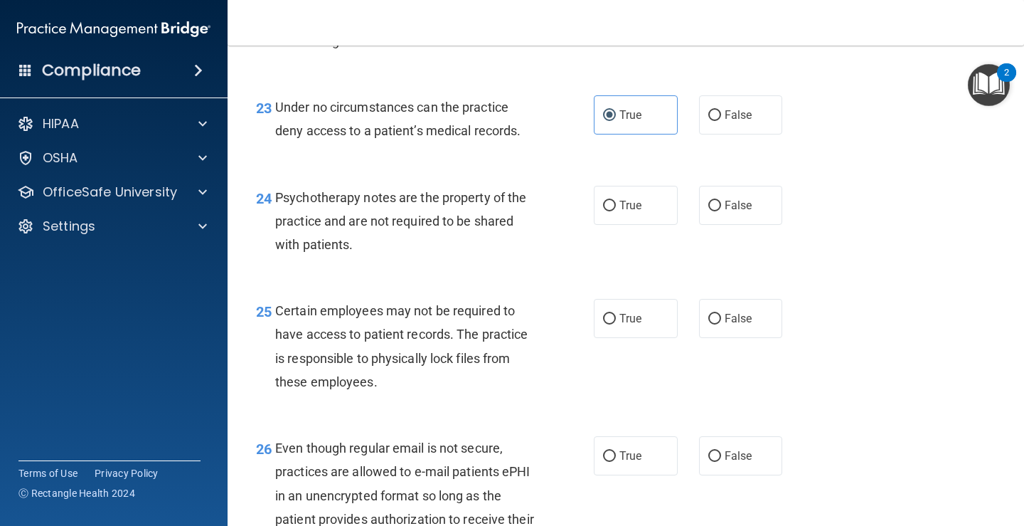
scroll to position [3272, 0]
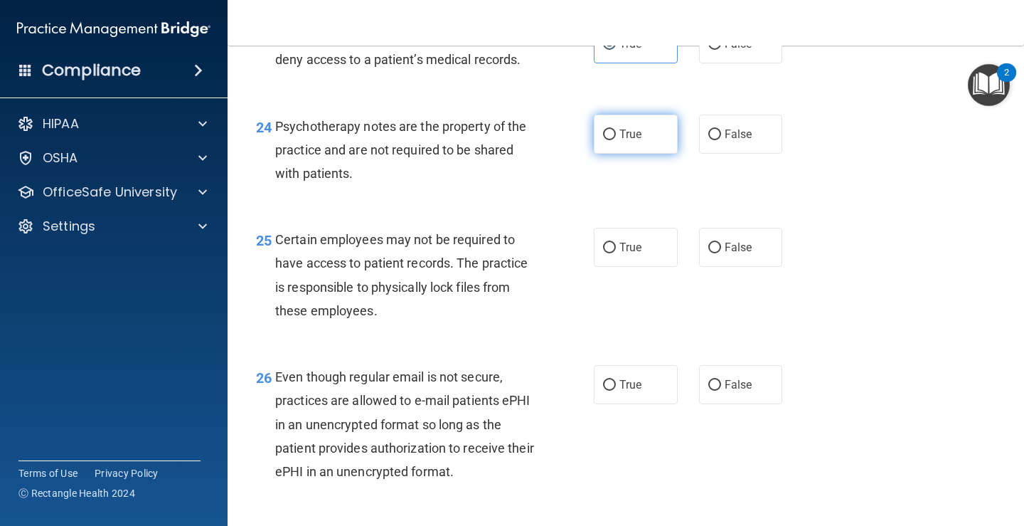
click at [620, 141] on span "True" at bounding box center [631, 134] width 22 height 14
click at [616, 140] on input "True" at bounding box center [609, 134] width 13 height 11
radio input "true"
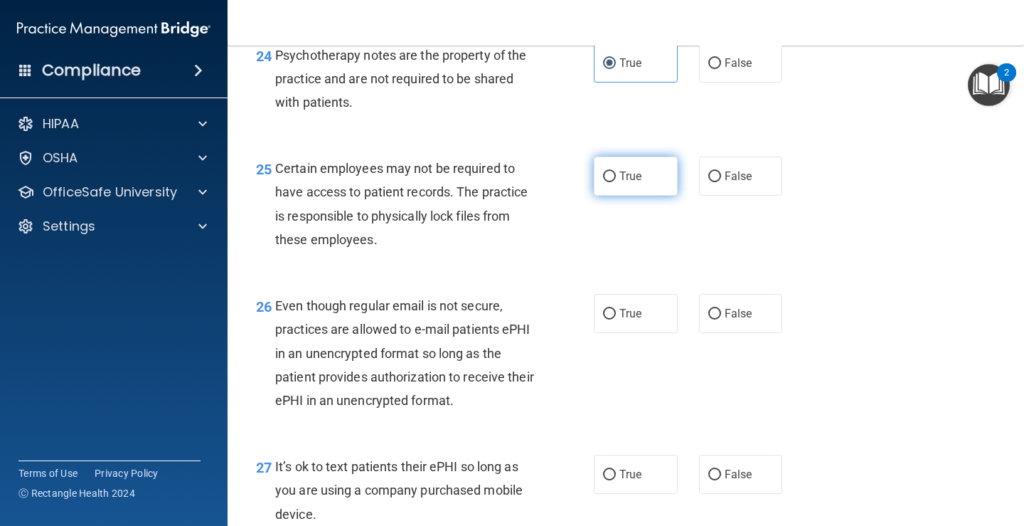
click at [612, 196] on label "True" at bounding box center [636, 176] width 84 height 39
click at [612, 182] on input "True" at bounding box center [609, 176] width 13 height 11
radio input "true"
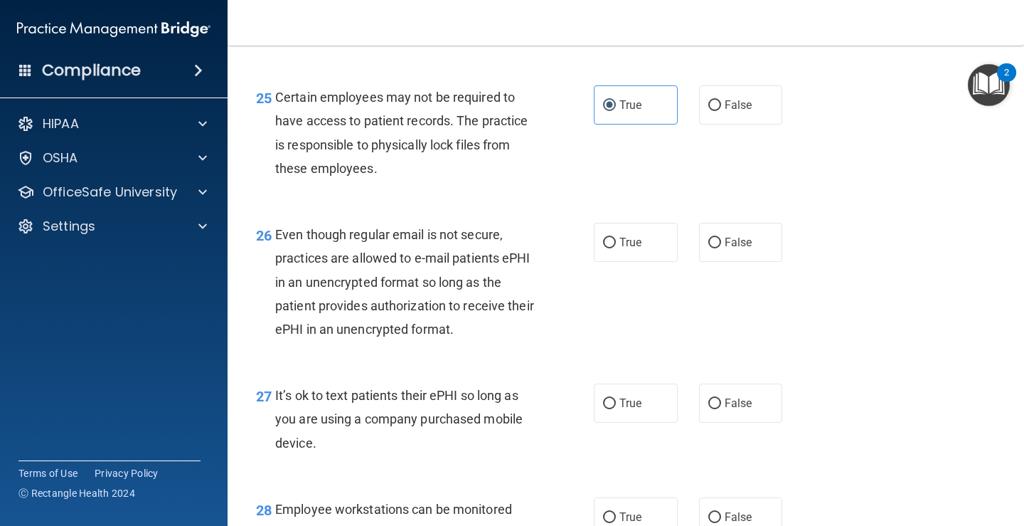
scroll to position [3486, 0]
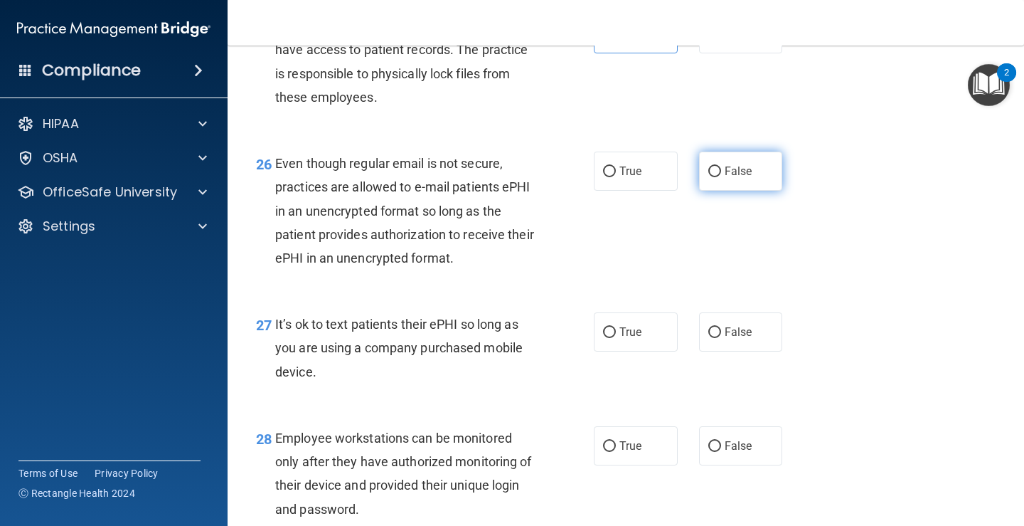
click at [740, 178] on span "False" at bounding box center [739, 171] width 28 height 14
click at [721, 177] on input "False" at bounding box center [715, 171] width 13 height 11
radio input "true"
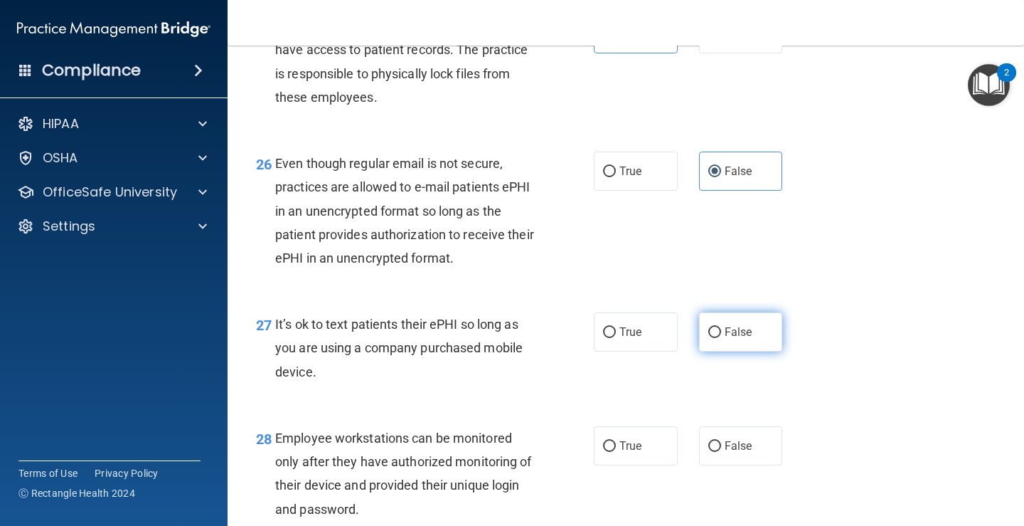
click at [725, 339] on span "False" at bounding box center [739, 332] width 28 height 14
click at [719, 338] on input "False" at bounding box center [715, 332] width 13 height 11
radio input "true"
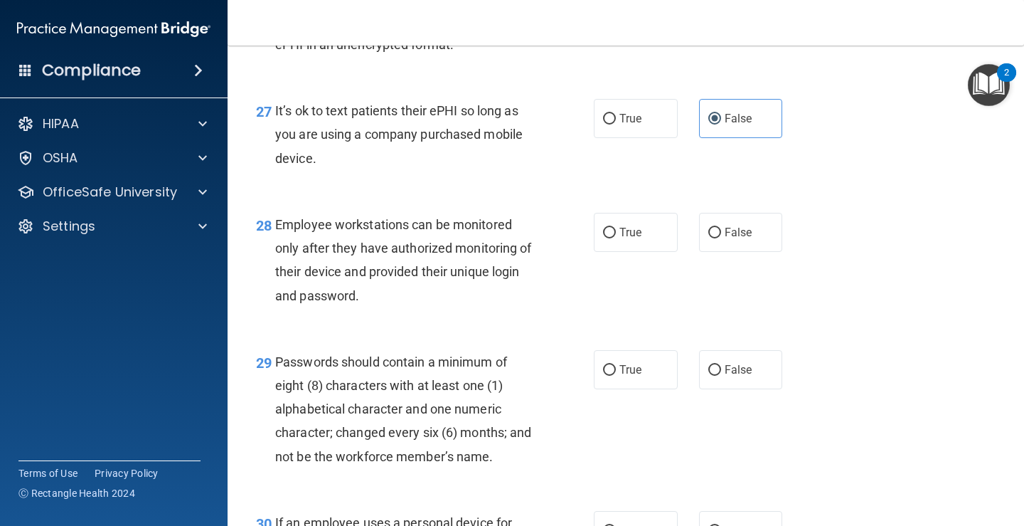
scroll to position [3770, 0]
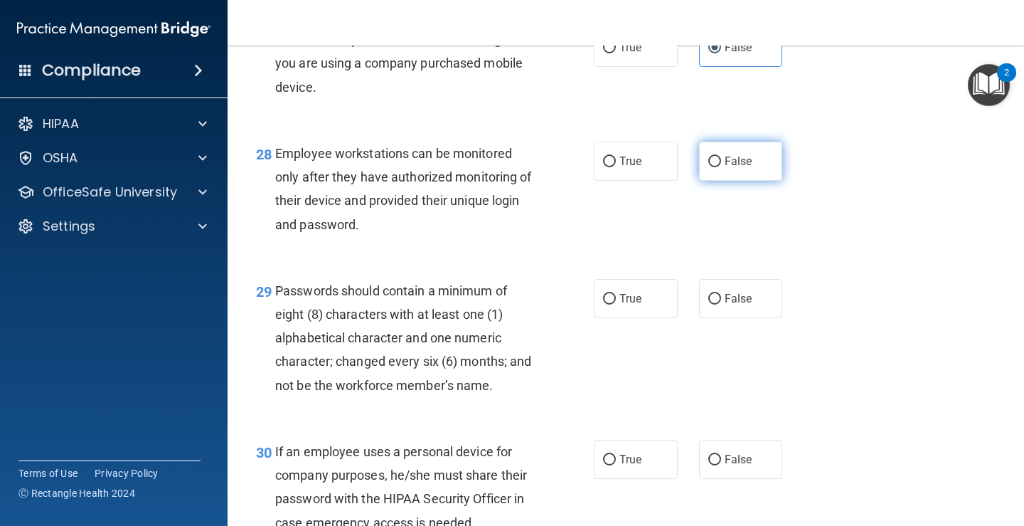
click at [743, 168] on span "False" at bounding box center [739, 161] width 28 height 14
click at [721, 167] on input "False" at bounding box center [715, 162] width 13 height 11
radio input "true"
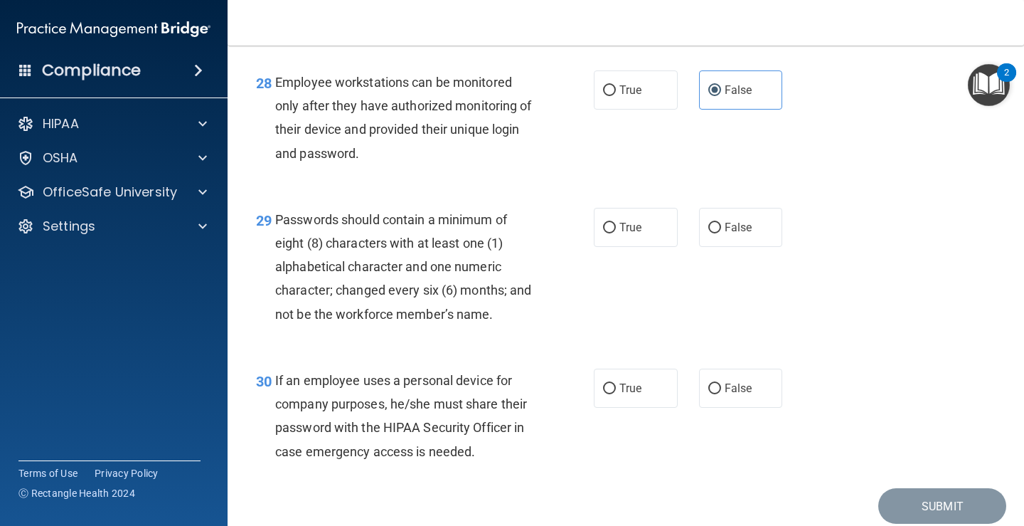
scroll to position [3913, 0]
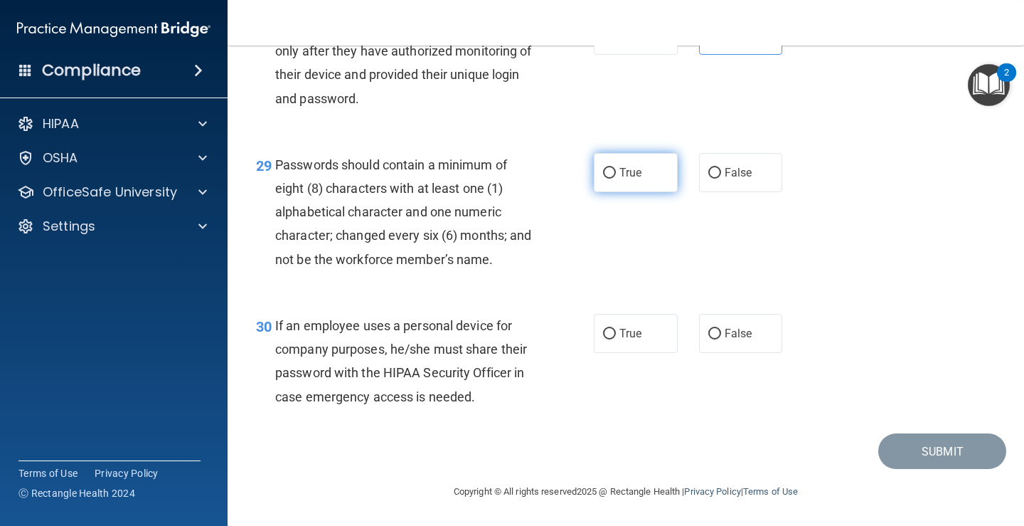
click at [630, 176] on span "True" at bounding box center [631, 173] width 22 height 14
click at [616, 176] on input "True" at bounding box center [609, 173] width 13 height 11
radio input "true"
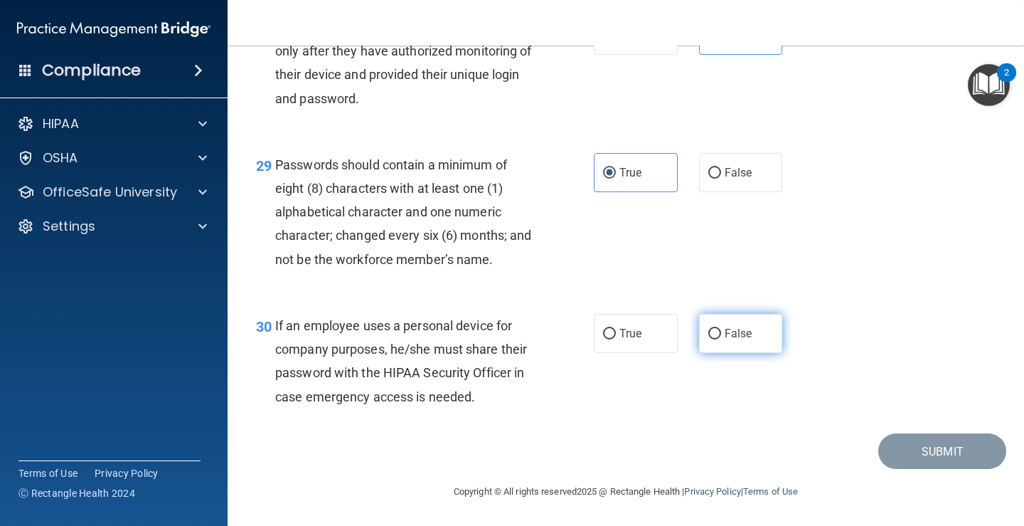
click at [725, 337] on span "False" at bounding box center [739, 334] width 28 height 14
click at [721, 337] on input "False" at bounding box center [715, 334] width 13 height 11
radio input "true"
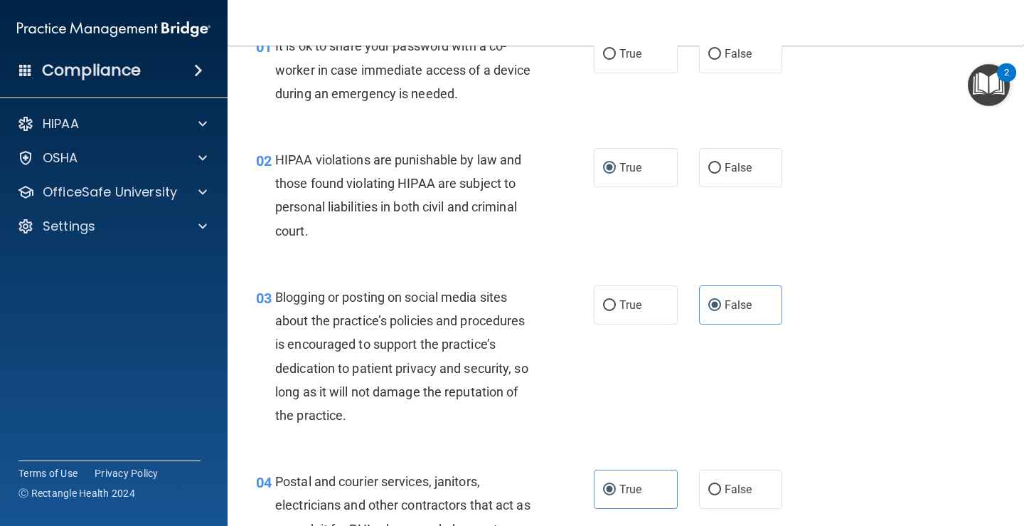
scroll to position [0, 0]
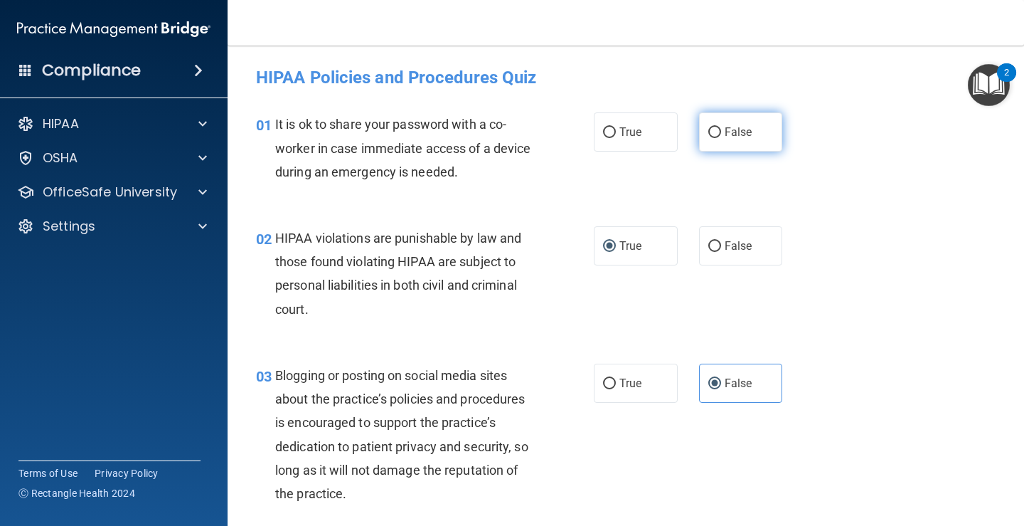
click at [733, 123] on label "False" at bounding box center [741, 131] width 84 height 39
click at [721, 127] on input "False" at bounding box center [715, 132] width 13 height 11
radio input "true"
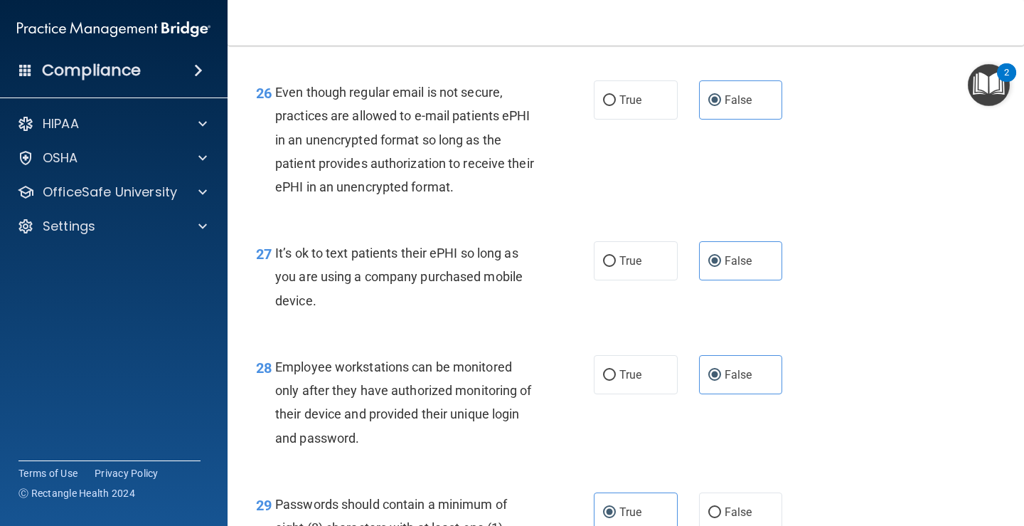
scroll to position [3920, 0]
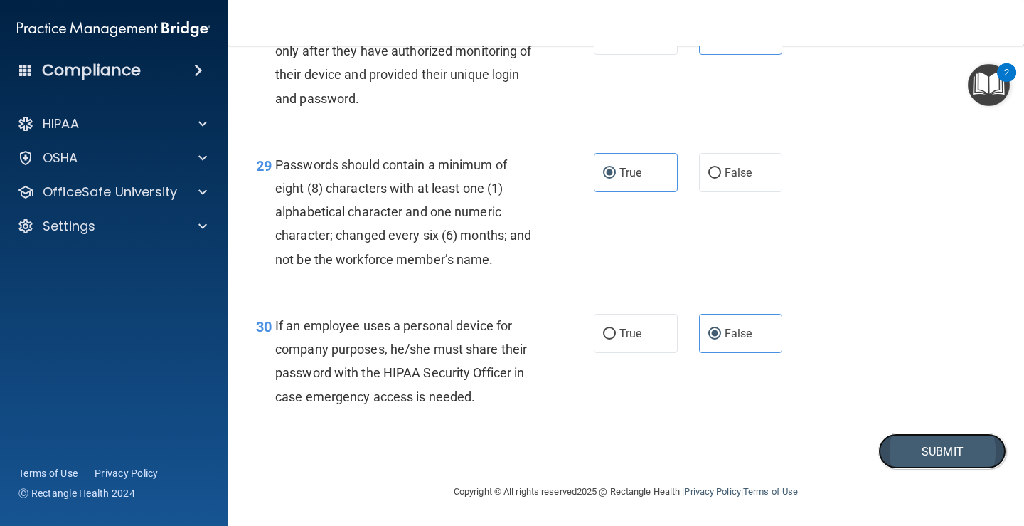
click at [901, 443] on button "Submit" at bounding box center [943, 451] width 128 height 36
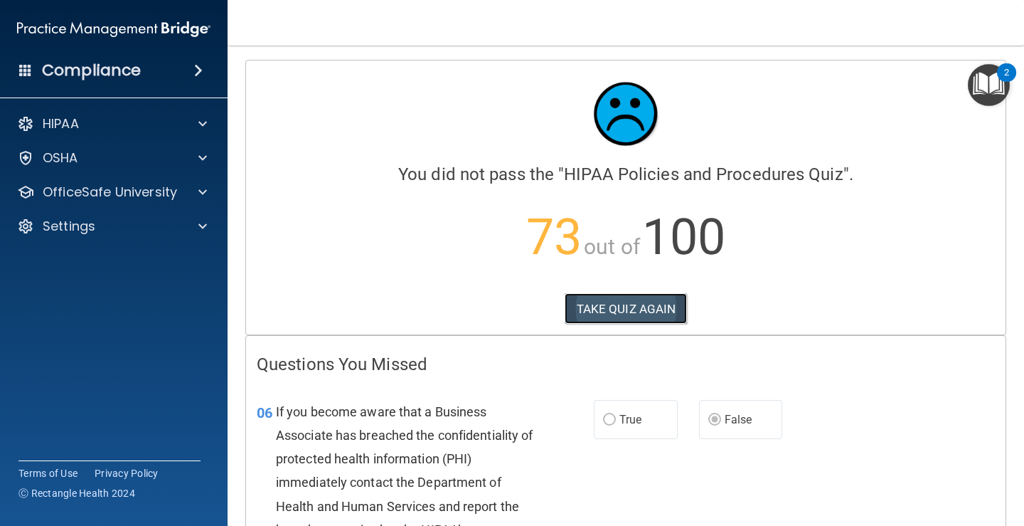
click at [614, 309] on button "TAKE QUIZ AGAIN" at bounding box center [626, 308] width 123 height 31
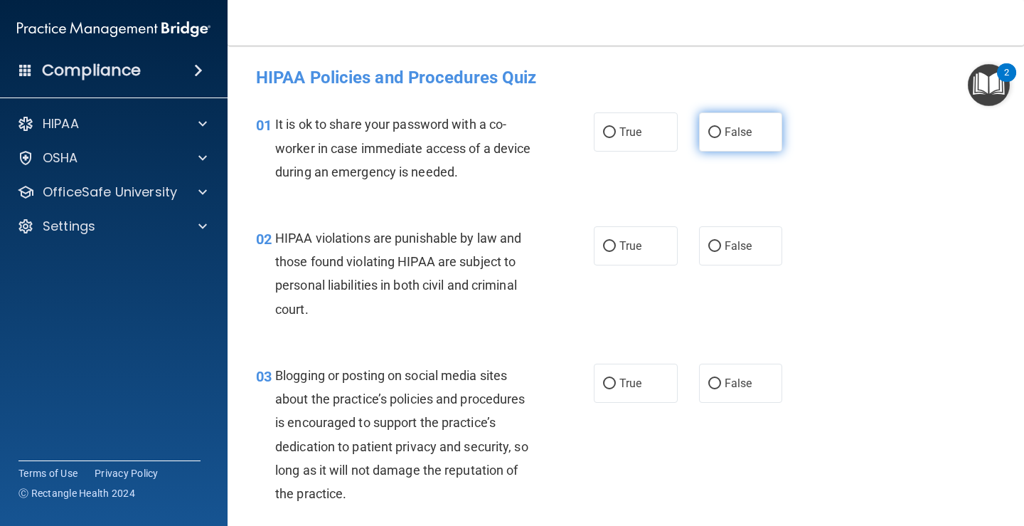
click at [728, 134] on span "False" at bounding box center [739, 132] width 28 height 14
click at [721, 134] on input "False" at bounding box center [715, 132] width 13 height 11
radio input "true"
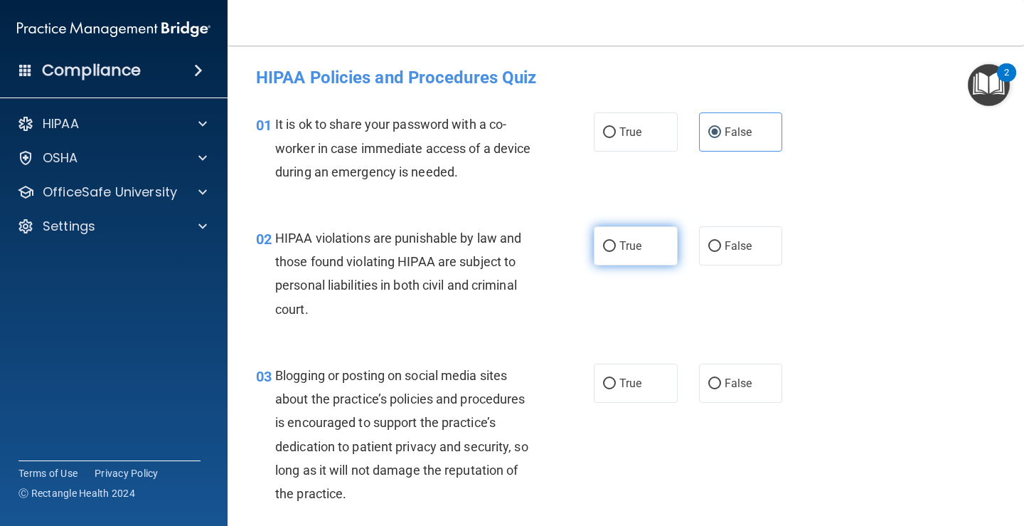
click at [641, 231] on label "True" at bounding box center [636, 245] width 84 height 39
click at [616, 241] on input "True" at bounding box center [609, 246] width 13 height 11
radio input "true"
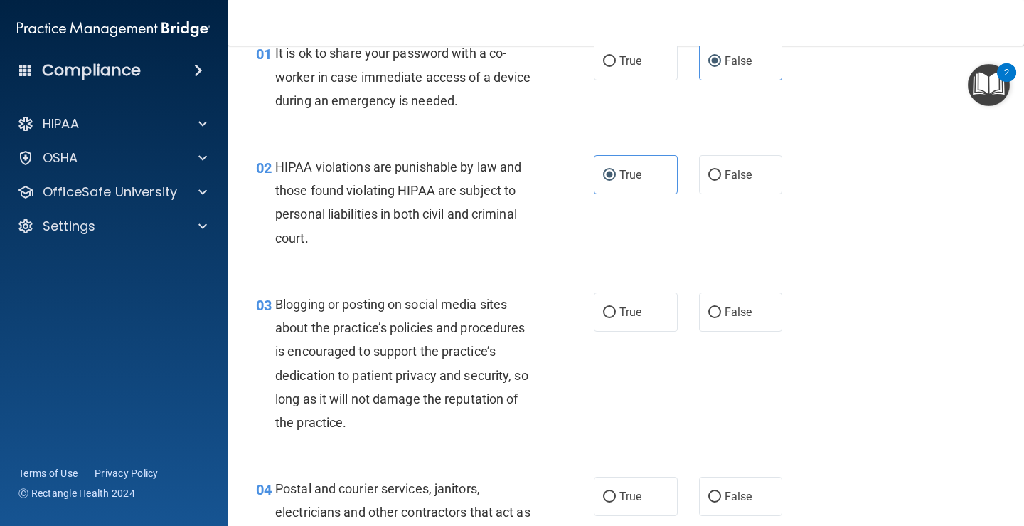
scroll to position [142, 0]
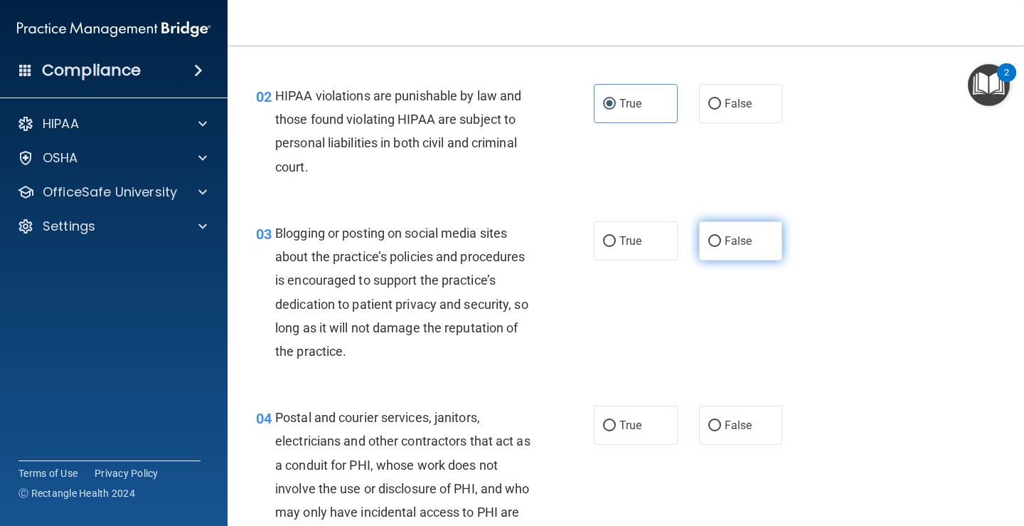
click at [742, 253] on label "False" at bounding box center [741, 240] width 84 height 39
click at [721, 247] on input "False" at bounding box center [715, 241] width 13 height 11
radio input "true"
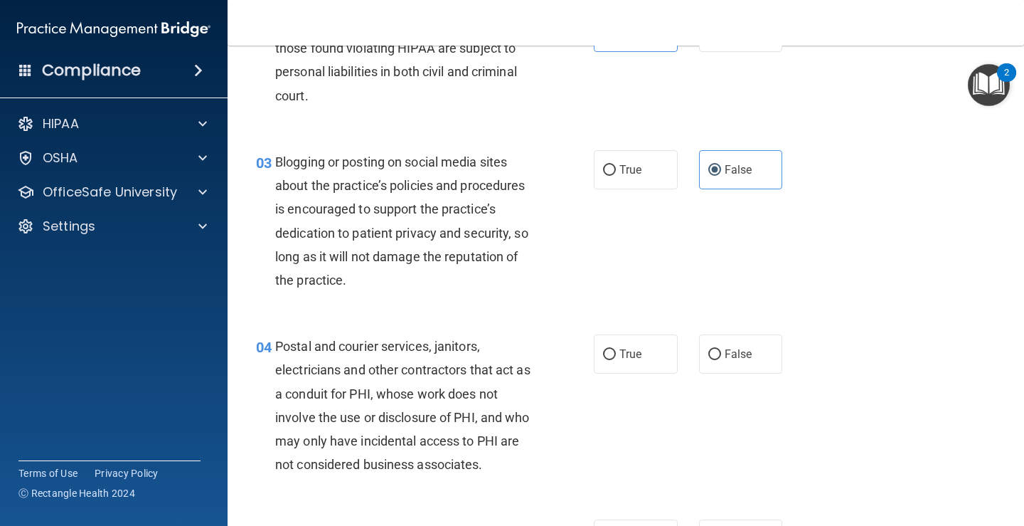
scroll to position [285, 0]
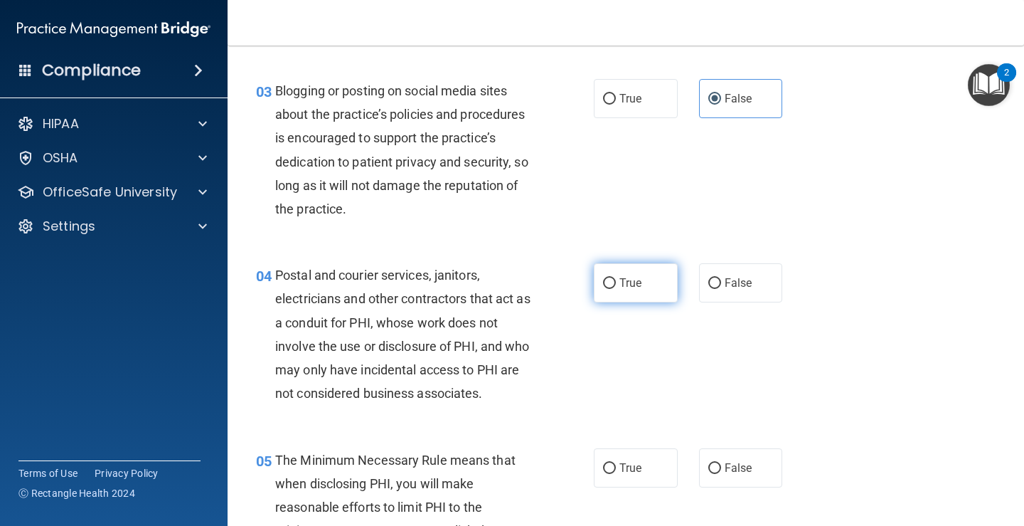
click at [625, 289] on span "True" at bounding box center [631, 283] width 22 height 14
click at [616, 289] on input "True" at bounding box center [609, 283] width 13 height 11
radio input "true"
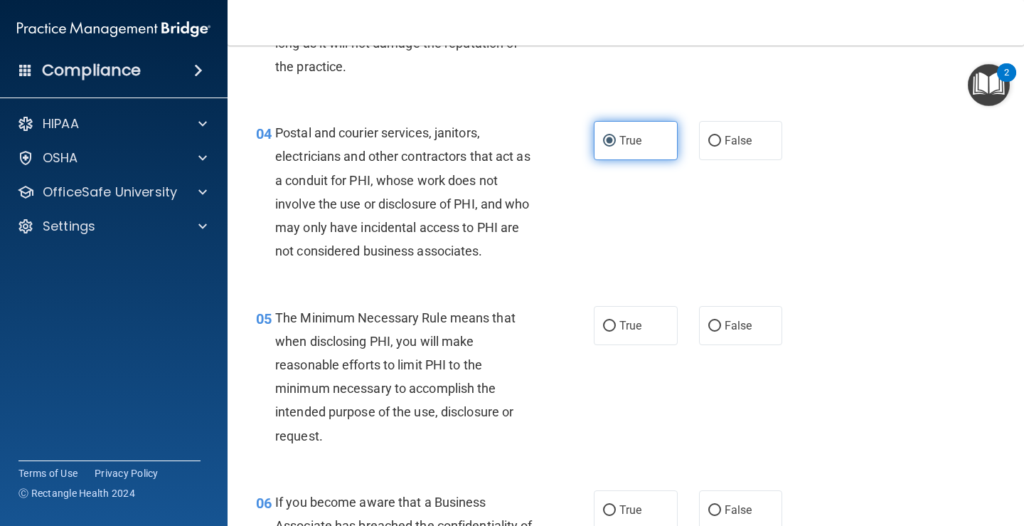
scroll to position [498, 0]
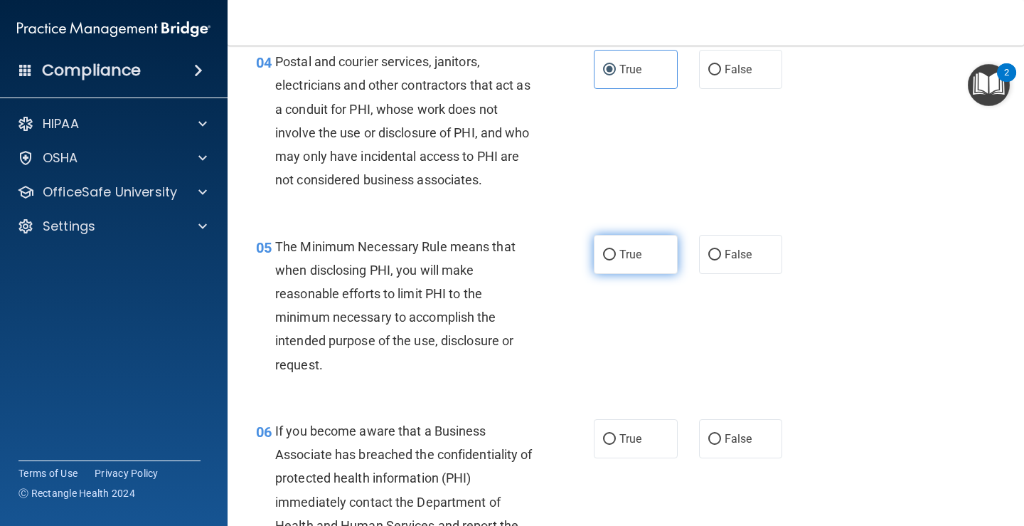
click at [614, 261] on label "True" at bounding box center [636, 254] width 84 height 39
click at [614, 260] on input "True" at bounding box center [609, 255] width 13 height 11
radio input "true"
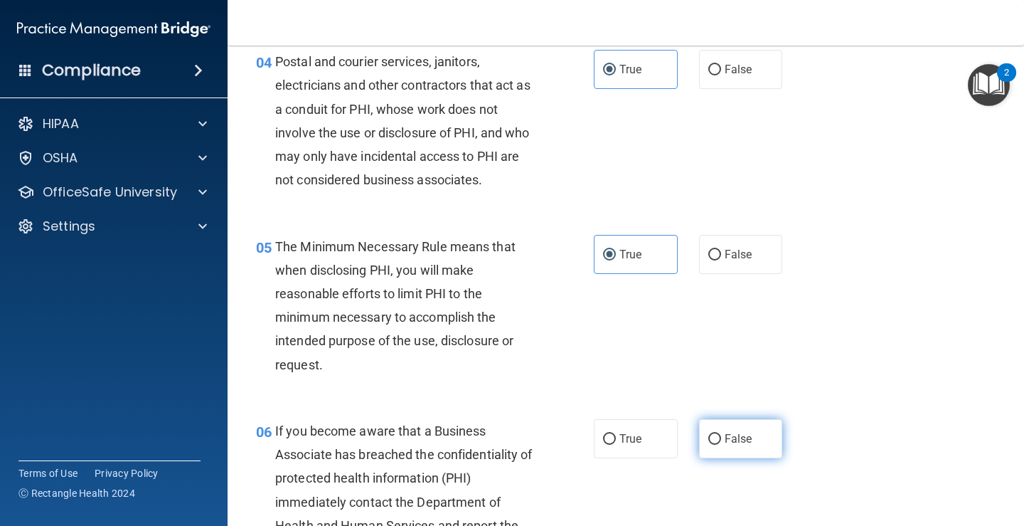
click at [725, 438] on span "False" at bounding box center [739, 439] width 28 height 14
click at [721, 438] on input "False" at bounding box center [715, 439] width 13 height 11
radio input "true"
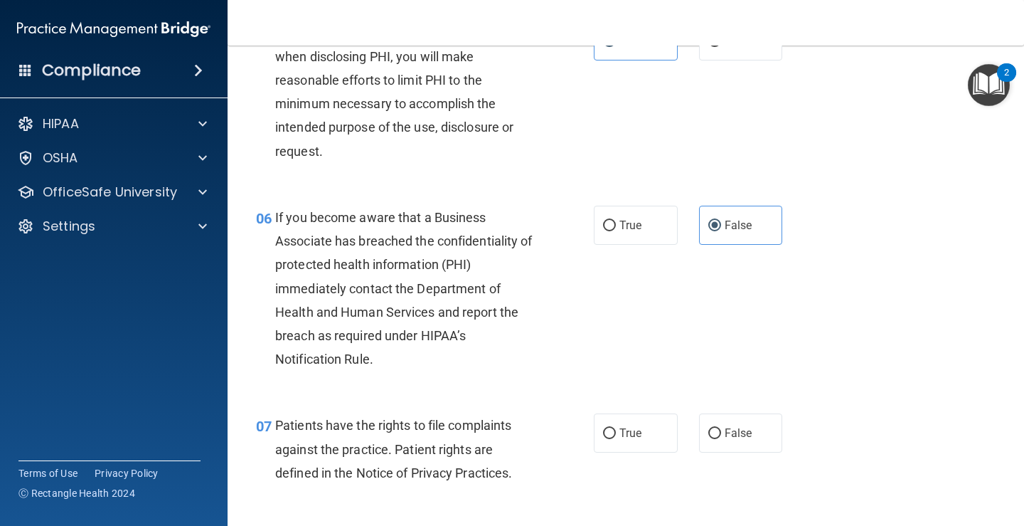
scroll to position [854, 0]
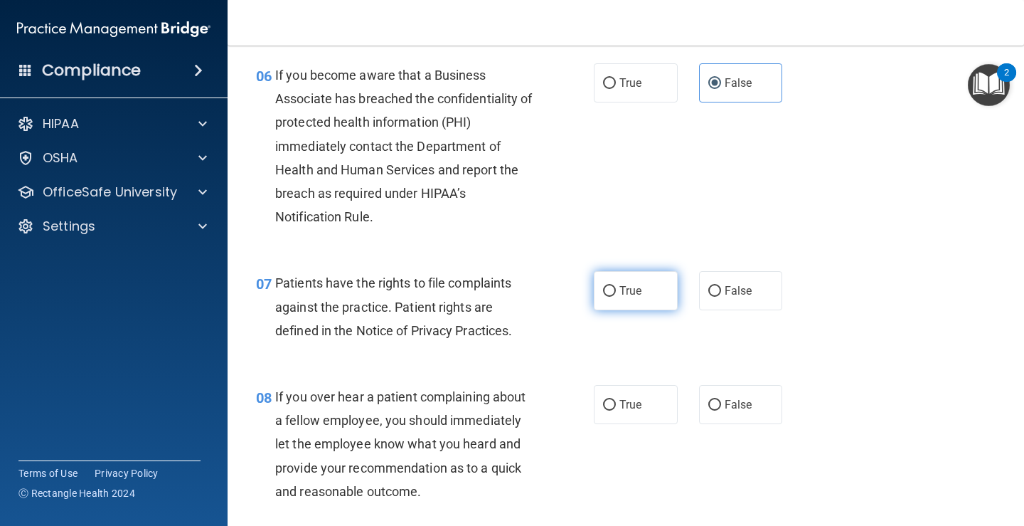
click at [613, 284] on label "True" at bounding box center [636, 290] width 84 height 39
click at [613, 286] on input "True" at bounding box center [609, 291] width 13 height 11
radio input "true"
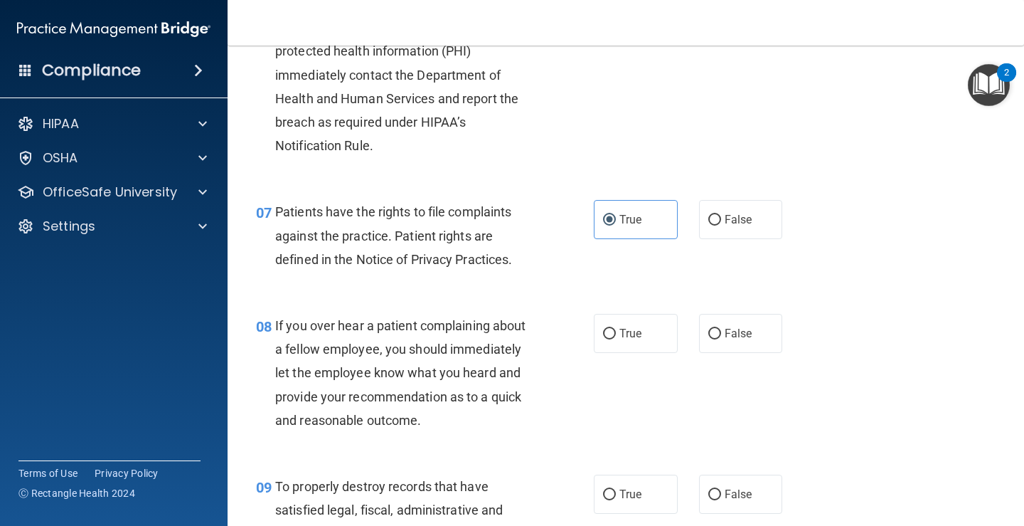
scroll to position [996, 0]
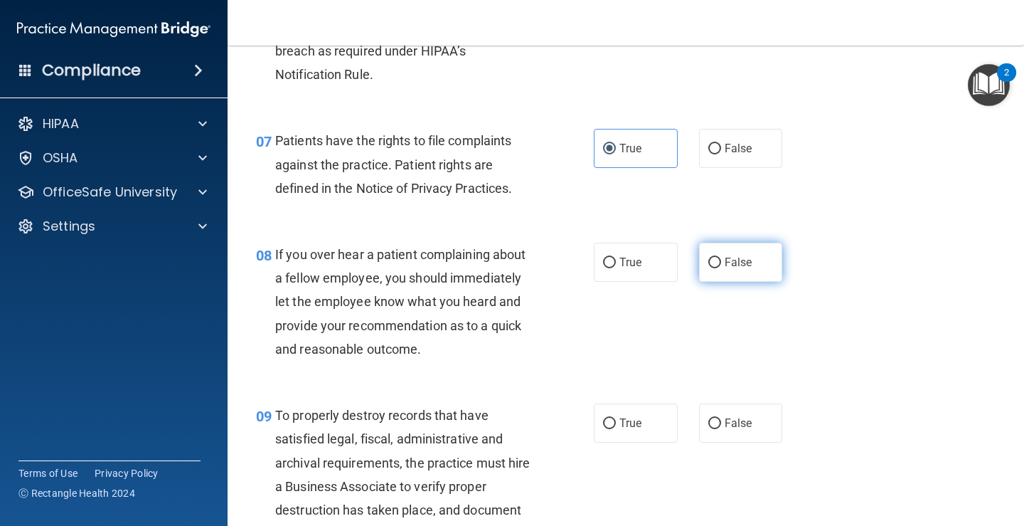
click at [709, 267] on input "False" at bounding box center [715, 263] width 13 height 11
radio input "true"
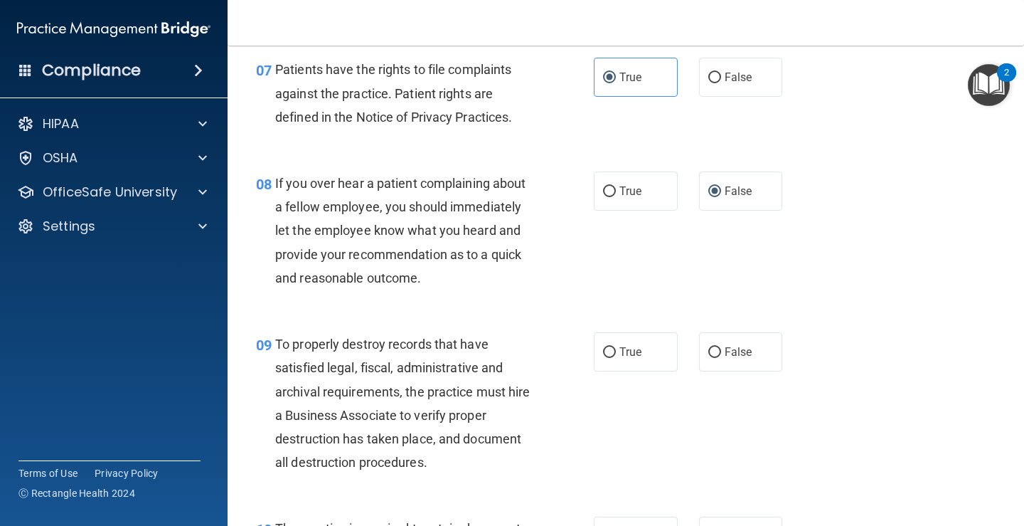
scroll to position [1138, 0]
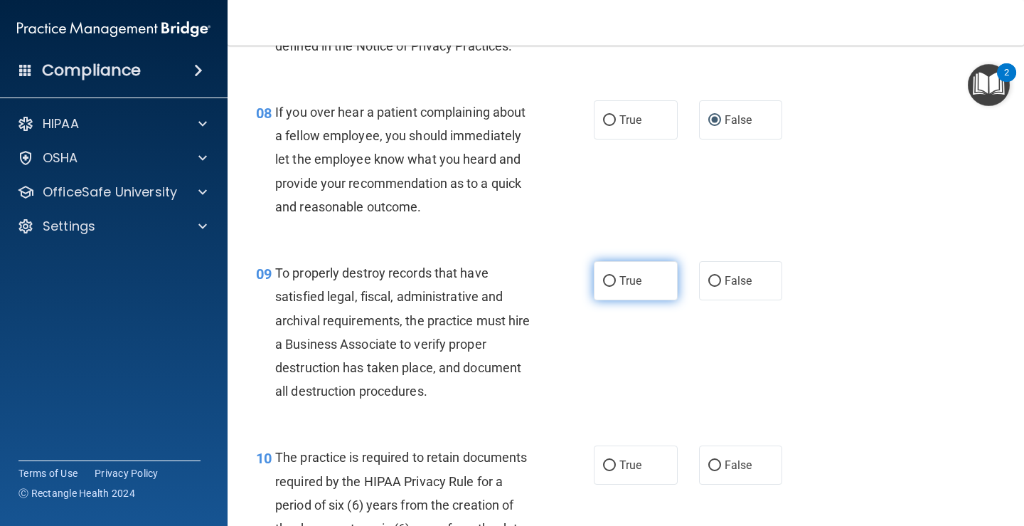
click at [620, 277] on span "True" at bounding box center [631, 281] width 22 height 14
click at [616, 277] on input "True" at bounding box center [609, 281] width 13 height 11
radio input "true"
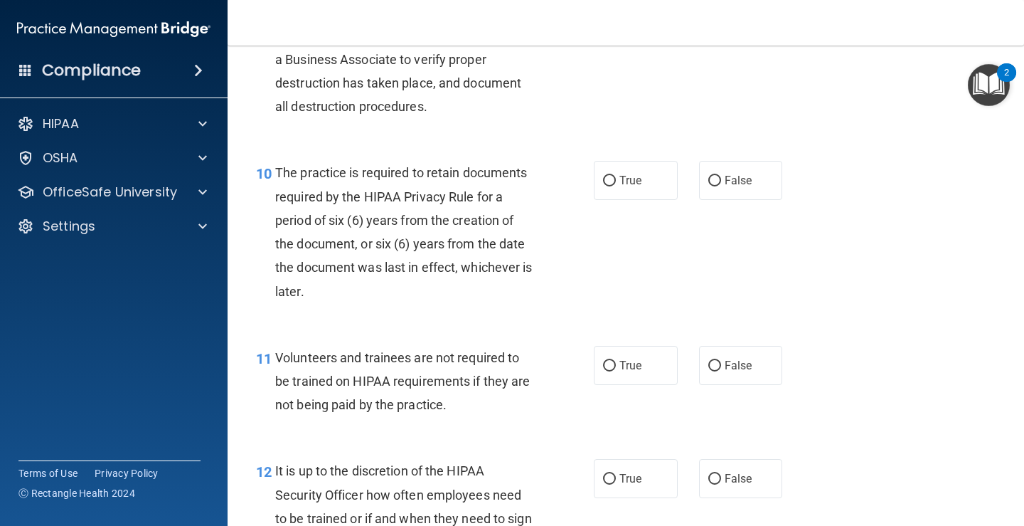
scroll to position [1281, 0]
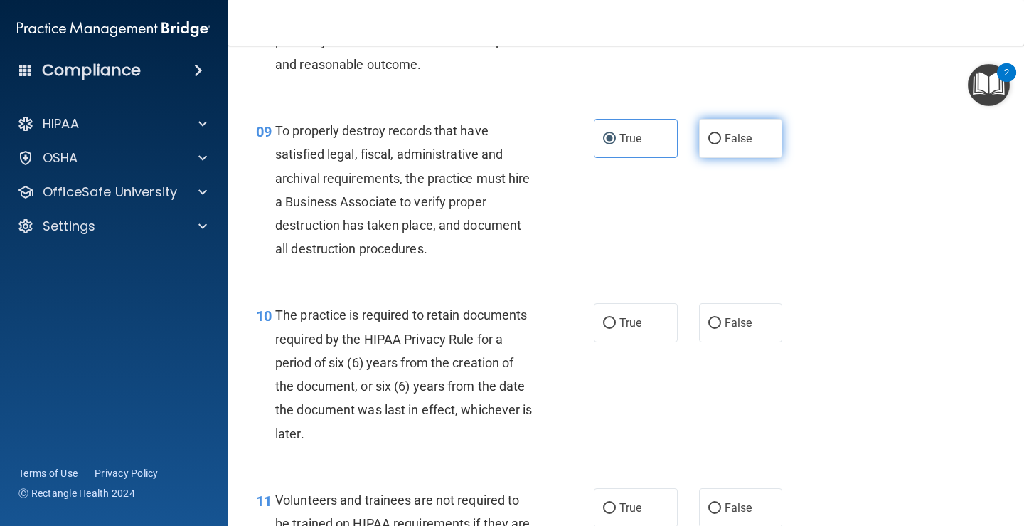
click at [712, 142] on input "False" at bounding box center [715, 139] width 13 height 11
radio input "true"
radio input "false"
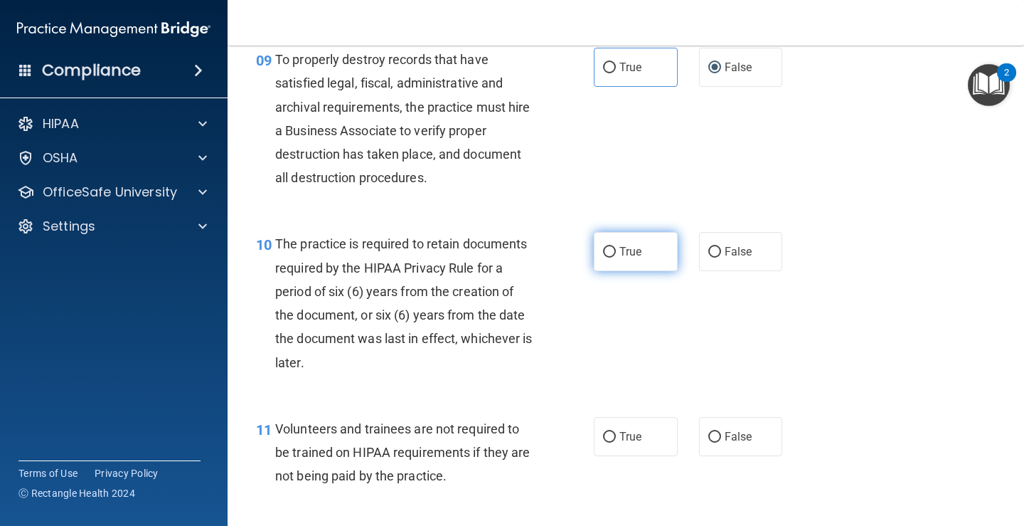
click at [603, 258] on label "True" at bounding box center [636, 251] width 84 height 39
click at [603, 258] on input "True" at bounding box center [609, 252] width 13 height 11
radio input "true"
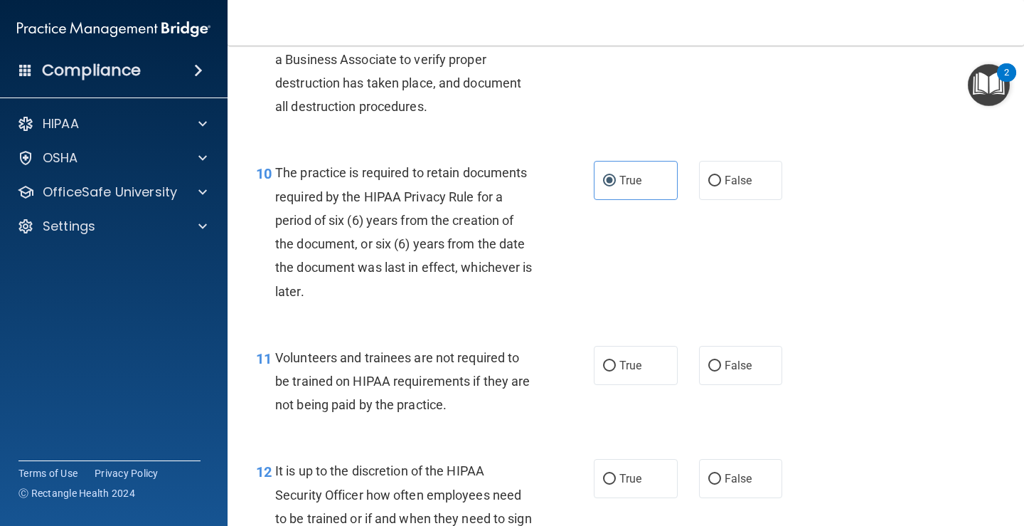
scroll to position [1494, 0]
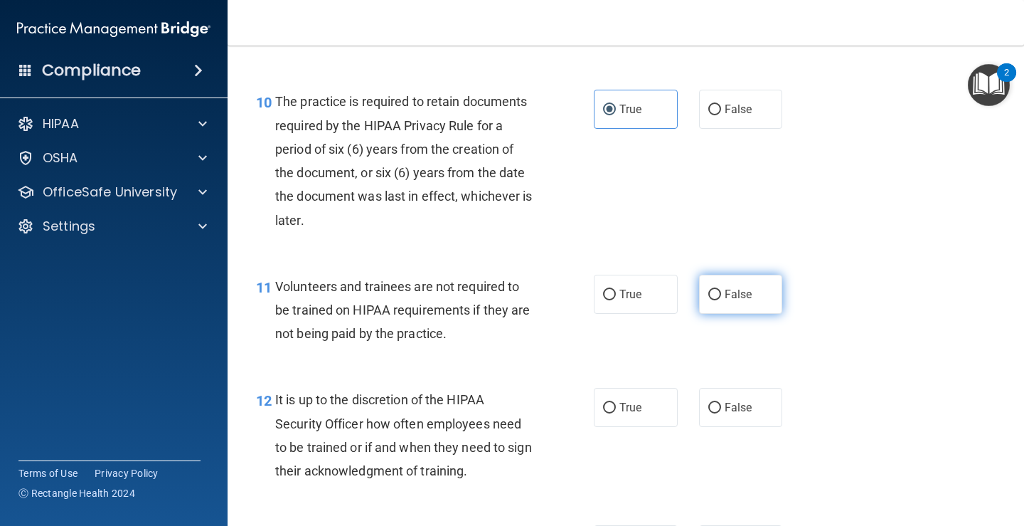
click at [709, 300] on input "False" at bounding box center [715, 295] width 13 height 11
radio input "true"
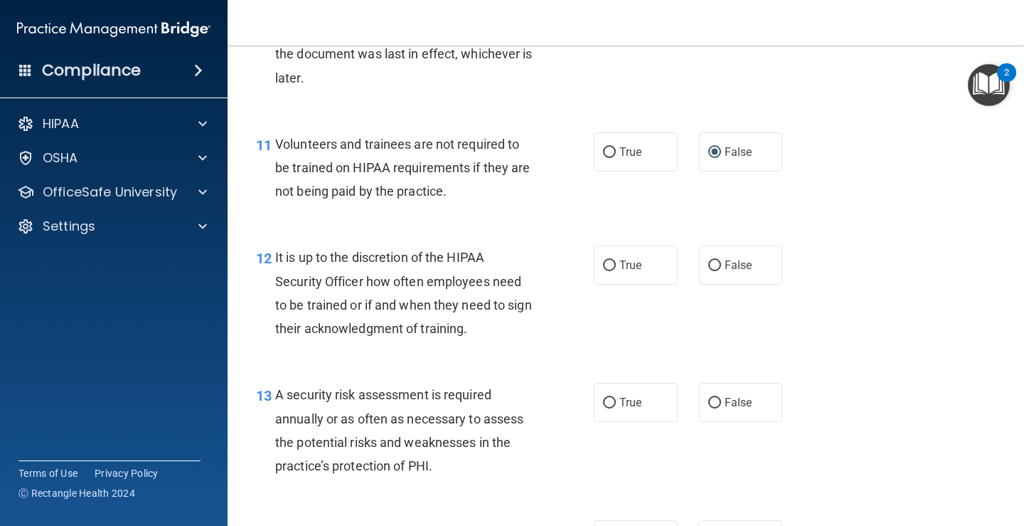
scroll to position [1707, 0]
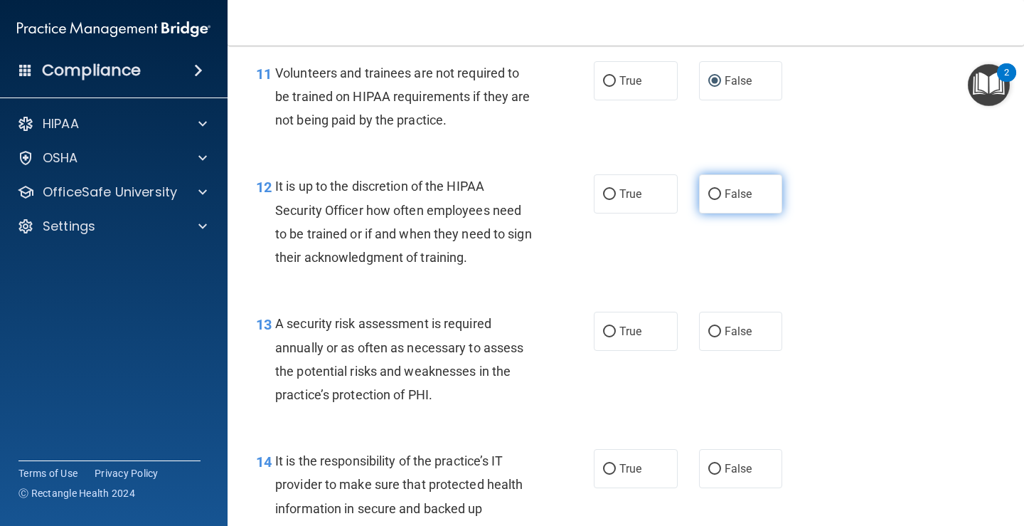
click at [735, 193] on span "False" at bounding box center [739, 194] width 28 height 14
click at [721, 193] on input "False" at bounding box center [715, 194] width 13 height 11
radio input "true"
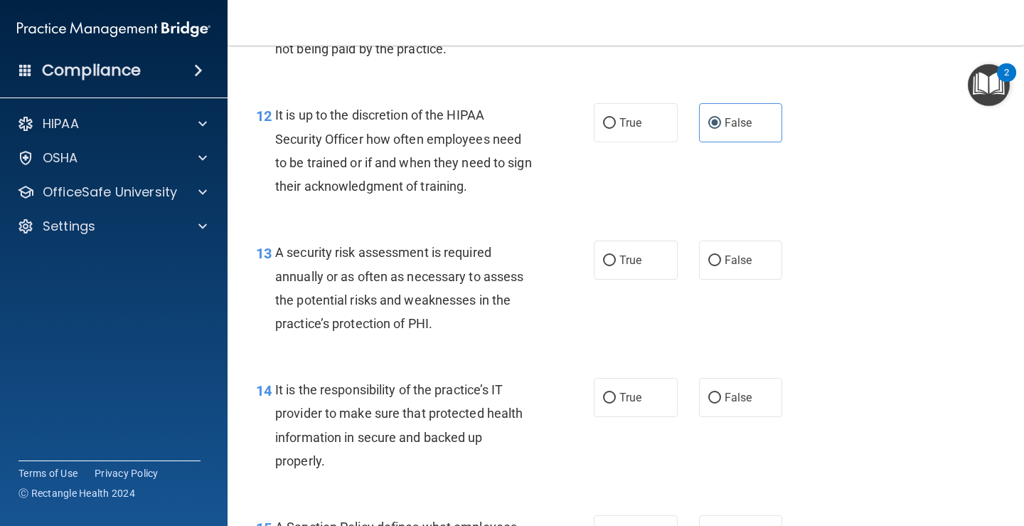
scroll to position [1850, 0]
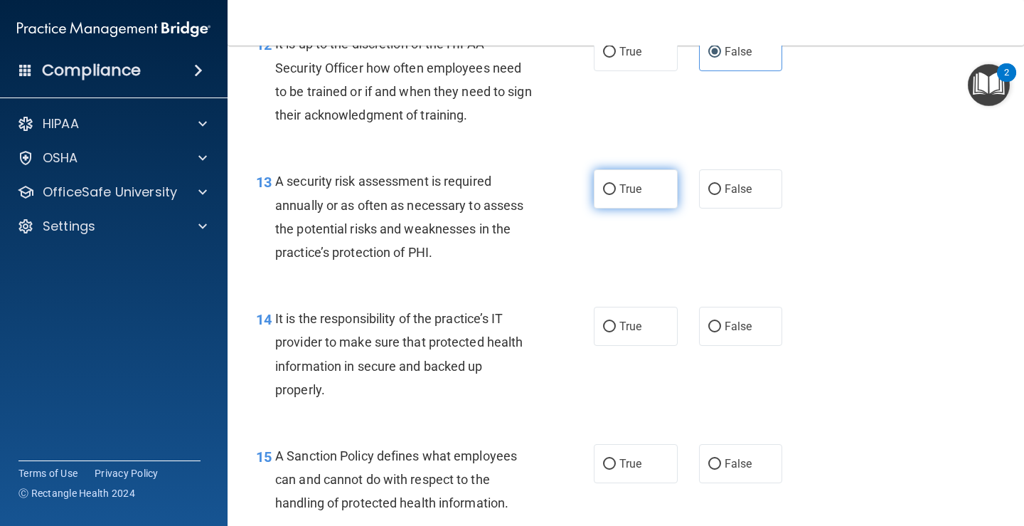
click at [613, 196] on label "True" at bounding box center [636, 188] width 84 height 39
click at [613, 195] on input "True" at bounding box center [609, 189] width 13 height 11
radio input "true"
click at [716, 316] on label "False" at bounding box center [741, 326] width 84 height 39
click at [716, 322] on input "False" at bounding box center [715, 327] width 13 height 11
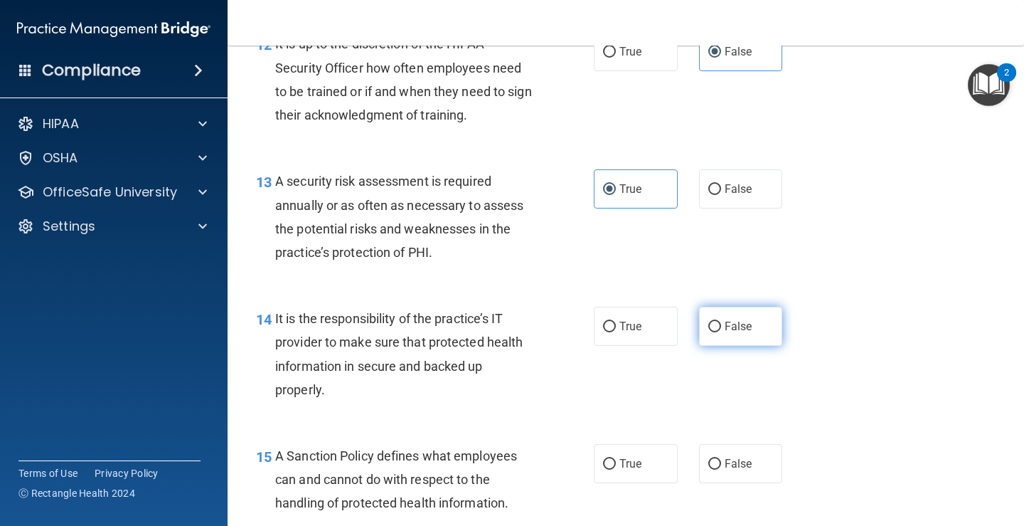
radio input "true"
click at [705, 472] on label "False" at bounding box center [741, 463] width 84 height 39
click at [709, 470] on input "False" at bounding box center [715, 464] width 13 height 11
radio input "true"
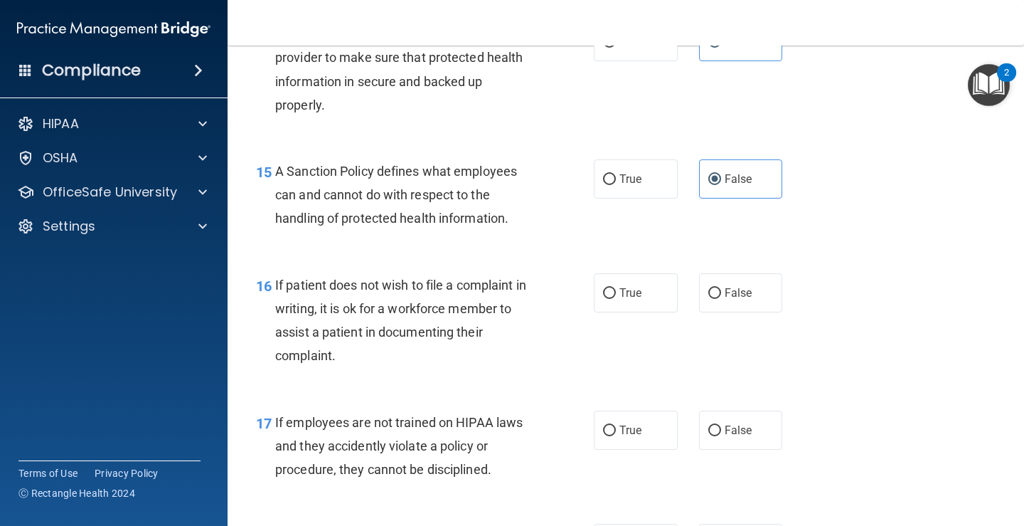
scroll to position [2205, 0]
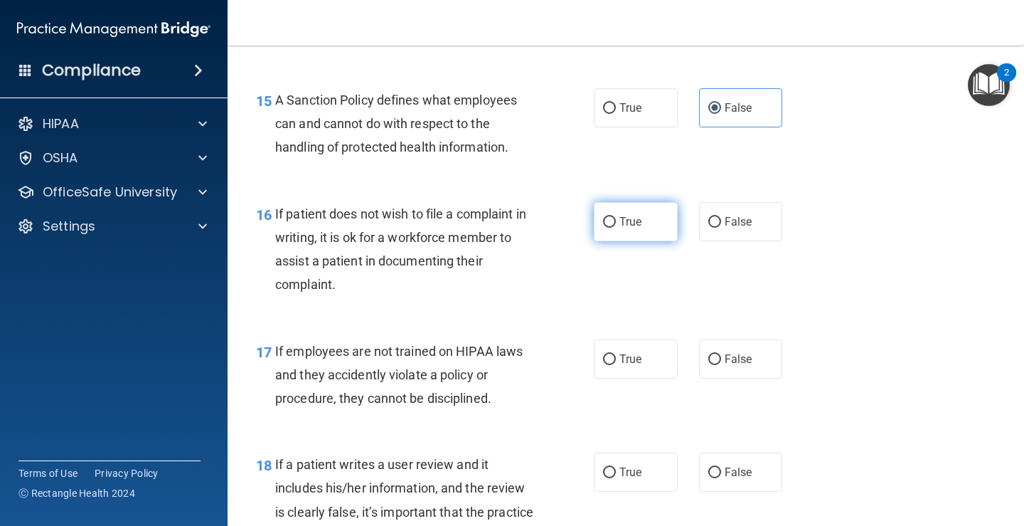
click at [627, 228] on label "True" at bounding box center [636, 221] width 84 height 39
click at [616, 228] on input "True" at bounding box center [609, 222] width 13 height 11
radio input "true"
click at [725, 353] on span "False" at bounding box center [739, 359] width 28 height 14
click at [721, 354] on input "False" at bounding box center [715, 359] width 13 height 11
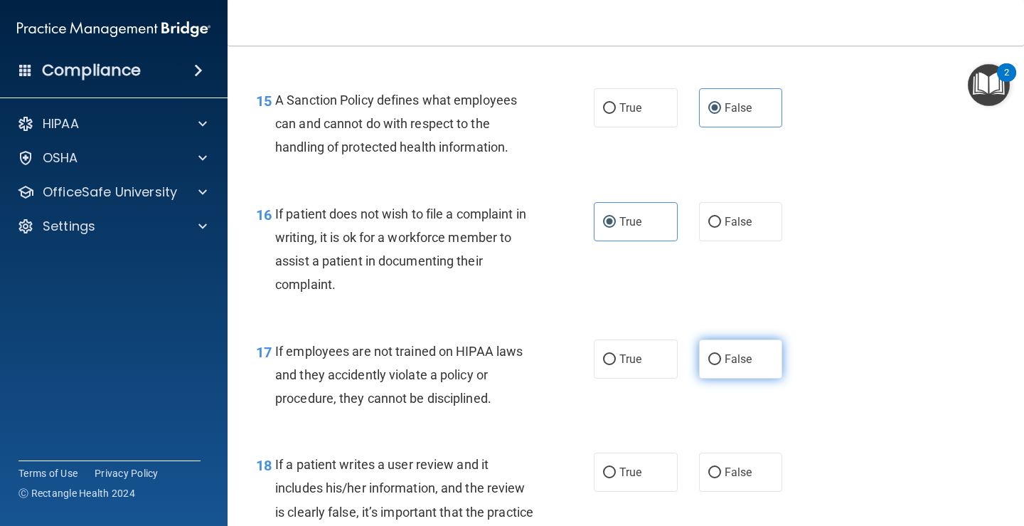
radio input "true"
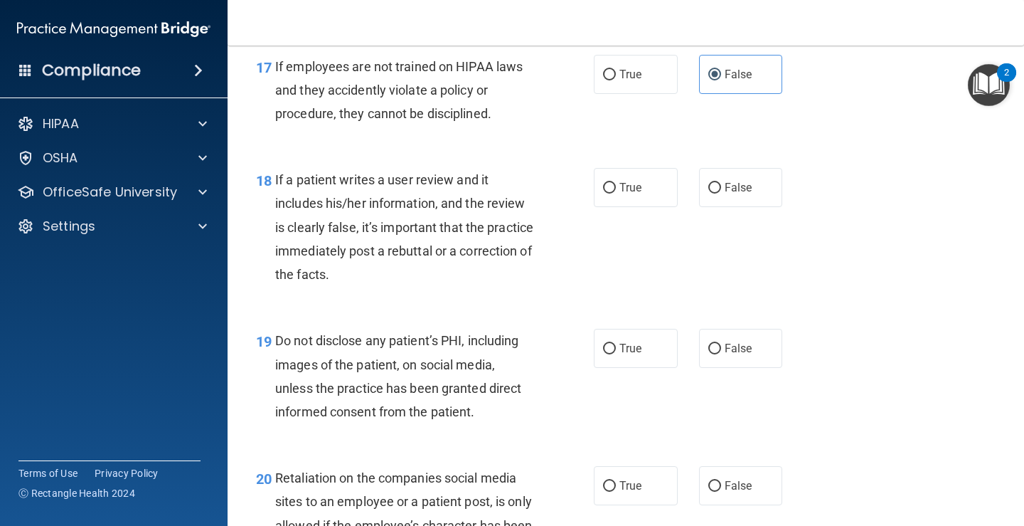
scroll to position [2561, 0]
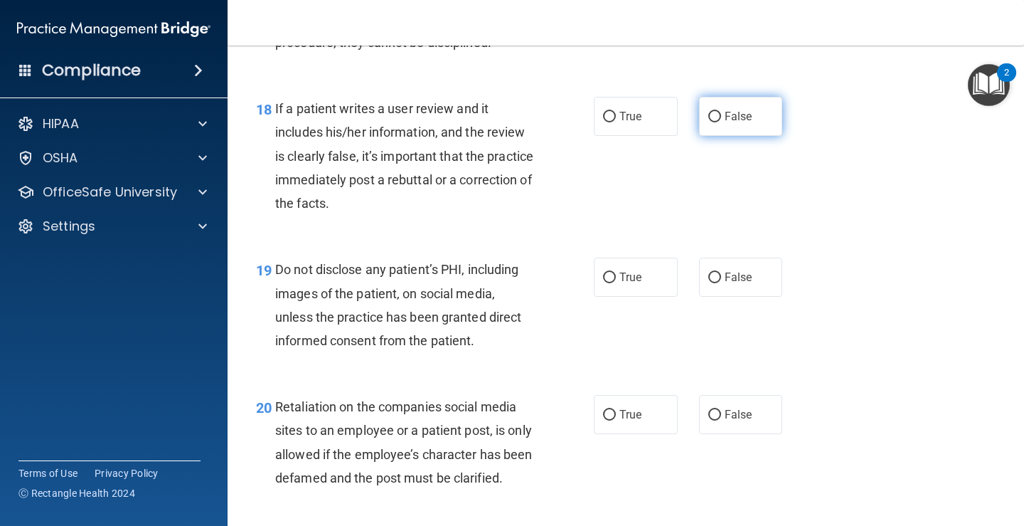
click at [709, 116] on input "False" at bounding box center [715, 117] width 13 height 11
radio input "true"
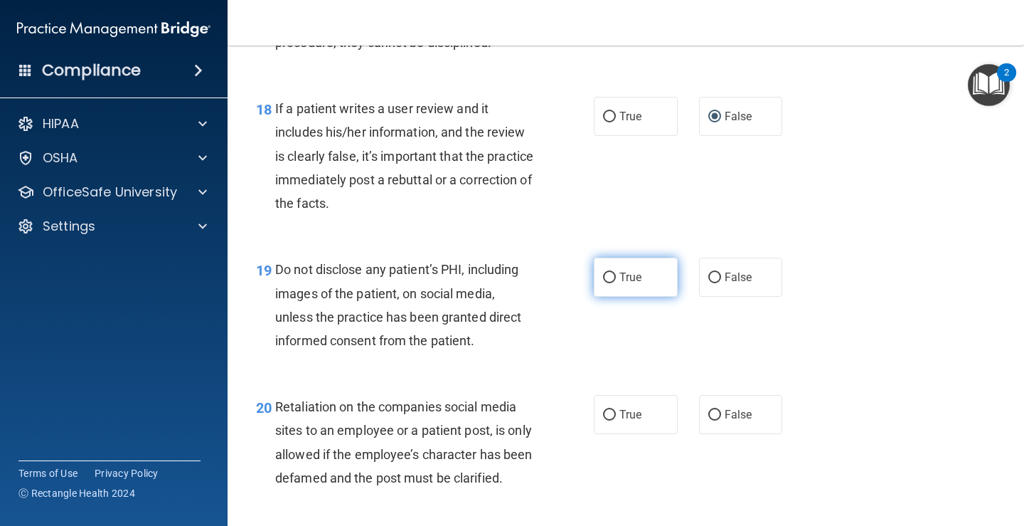
click at [610, 280] on input "True" at bounding box center [609, 277] width 13 height 11
radio input "true"
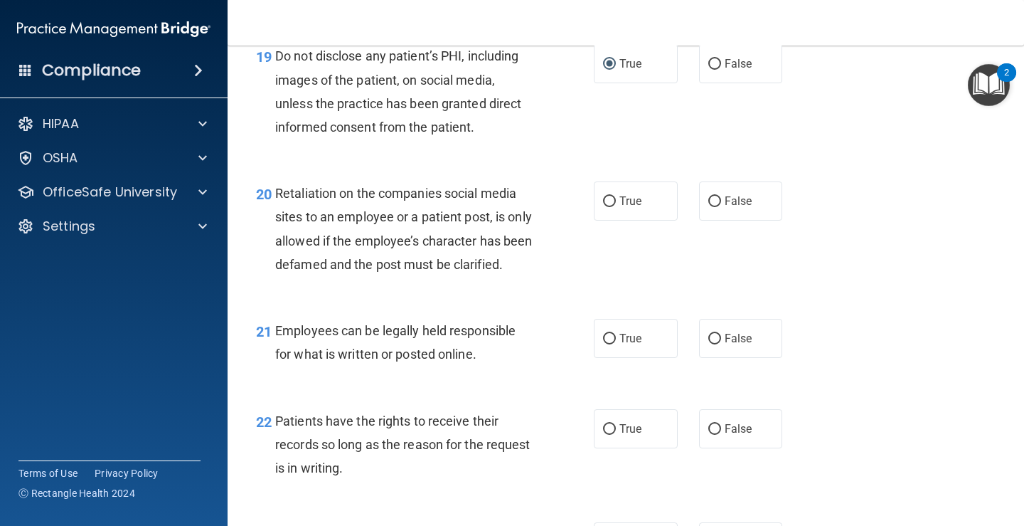
scroll to position [2846, 0]
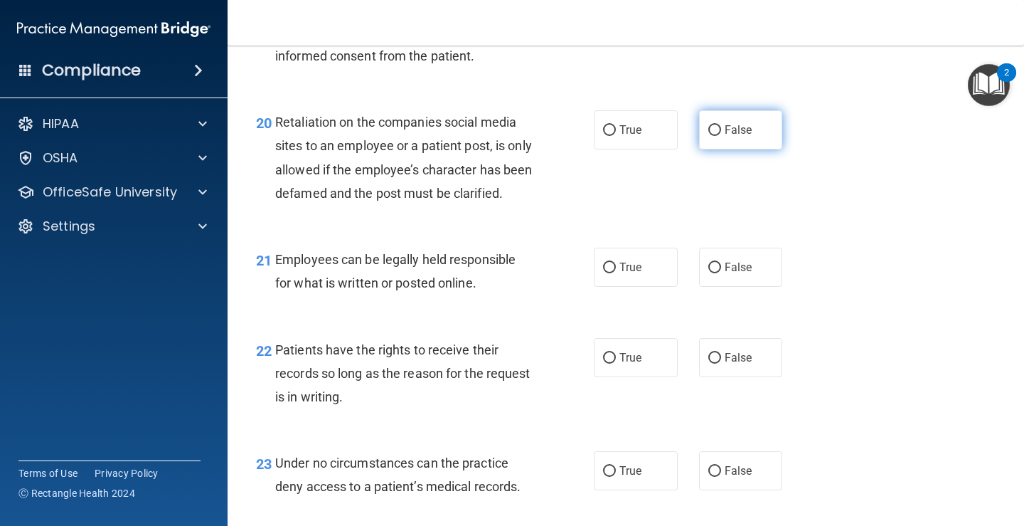
click at [709, 130] on input "False" at bounding box center [715, 130] width 13 height 11
radio input "true"
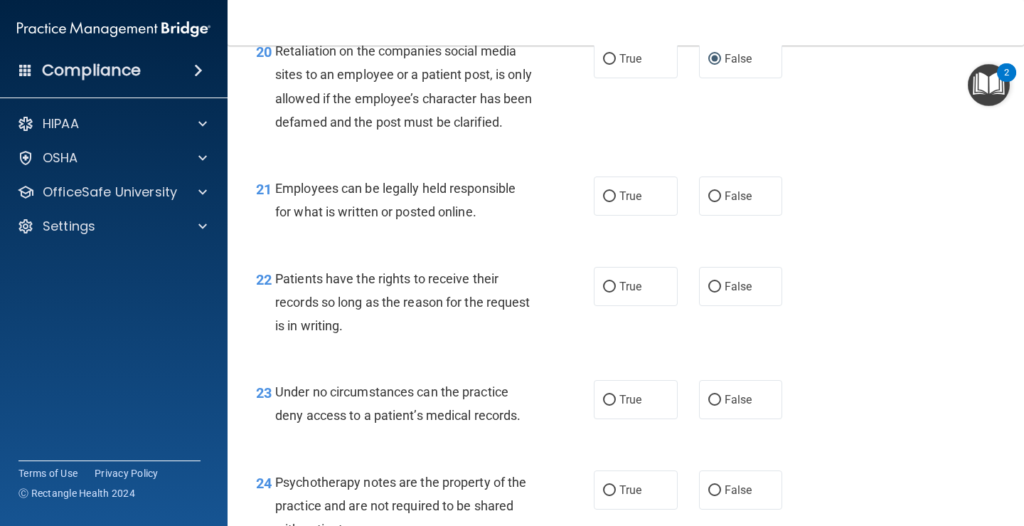
scroll to position [3059, 0]
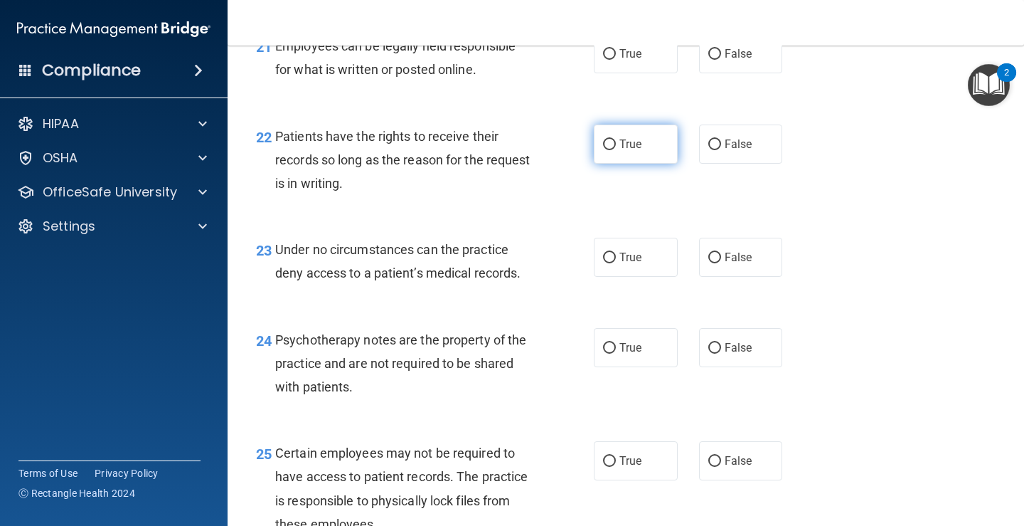
click at [630, 151] on span "True" at bounding box center [631, 144] width 22 height 14
click at [616, 150] on input "True" at bounding box center [609, 144] width 13 height 11
radio input "true"
click at [723, 73] on label "False" at bounding box center [741, 53] width 84 height 39
click at [721, 60] on input "False" at bounding box center [715, 54] width 13 height 11
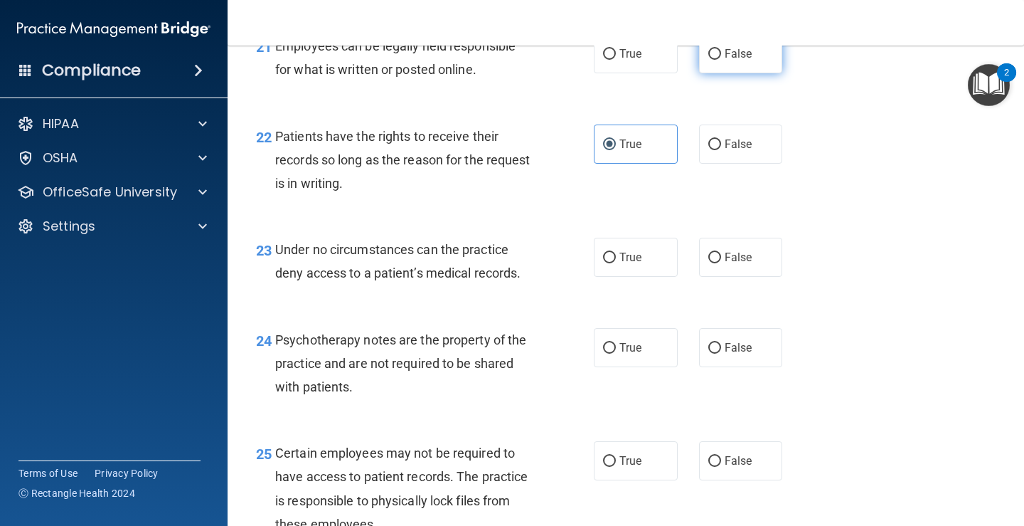
radio input "true"
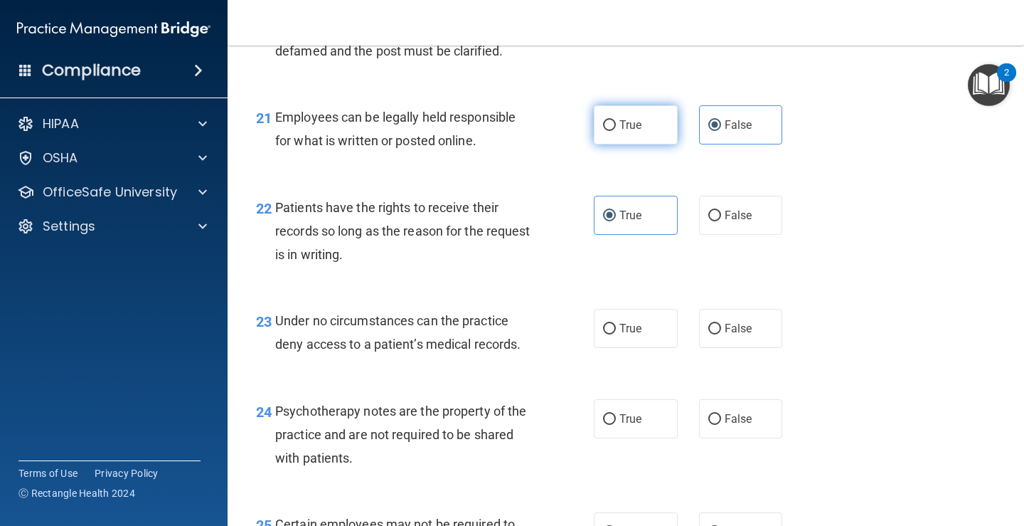
click at [623, 132] on span "True" at bounding box center [631, 125] width 22 height 14
click at [616, 131] on input "True" at bounding box center [609, 125] width 13 height 11
radio input "true"
radio input "false"
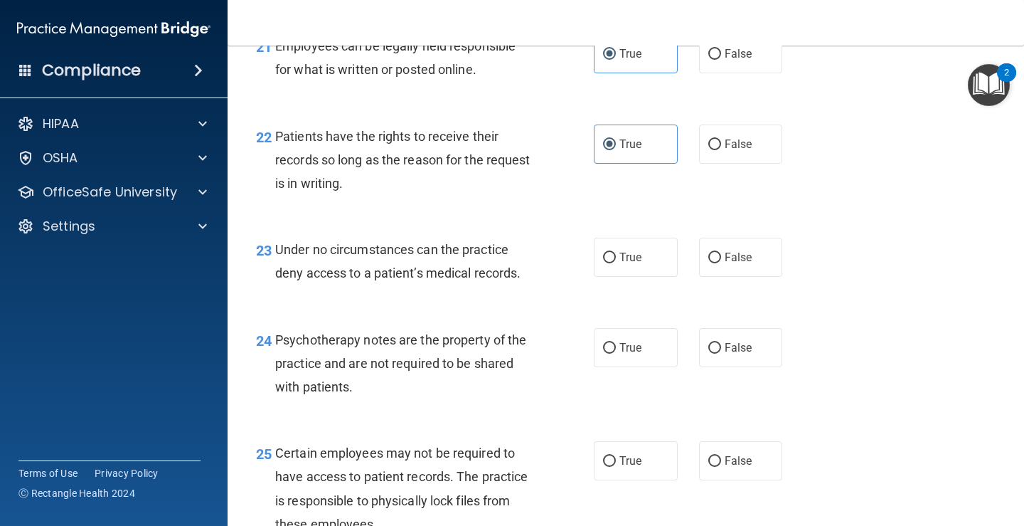
scroll to position [3130, 0]
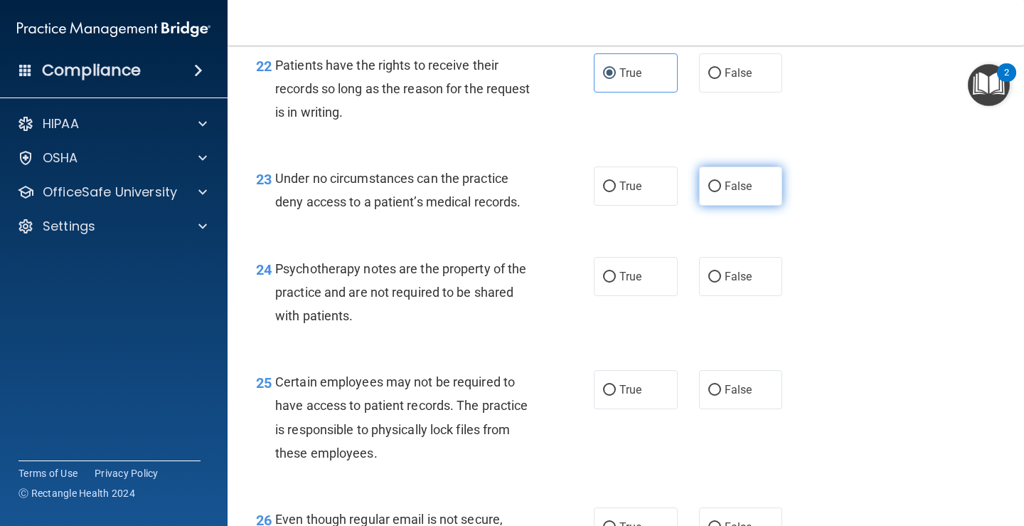
click at [727, 193] on span "False" at bounding box center [739, 186] width 28 height 14
click at [721, 192] on input "False" at bounding box center [715, 186] width 13 height 11
radio input "true"
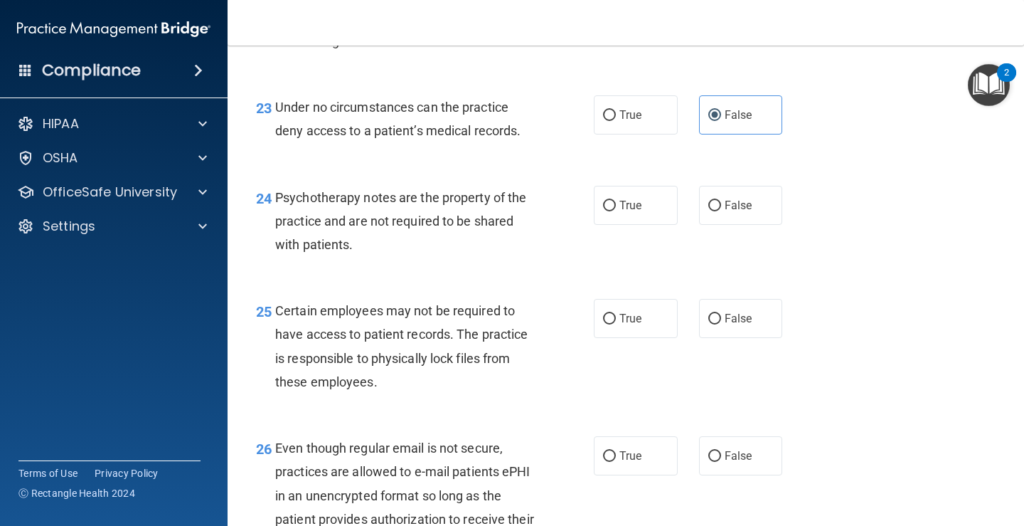
scroll to position [3272, 0]
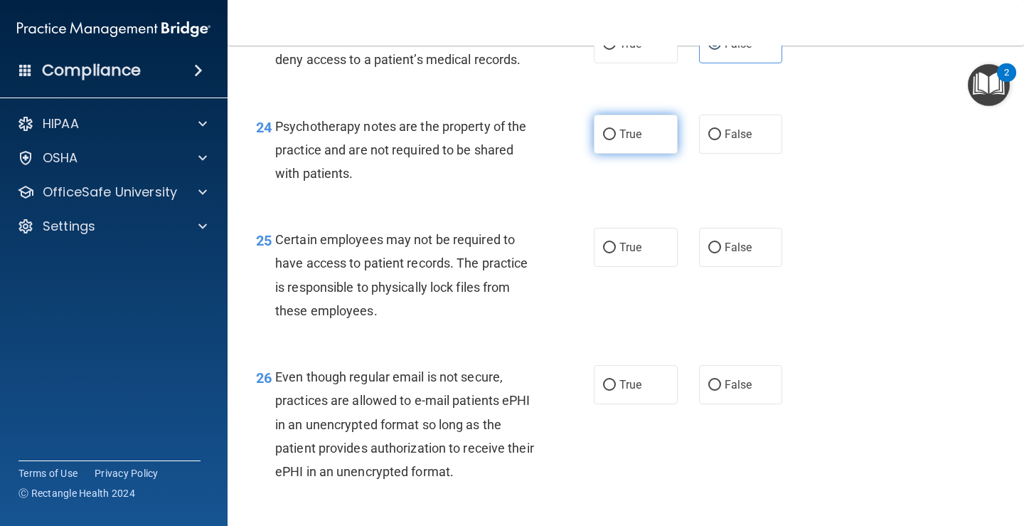
click at [633, 154] on label "True" at bounding box center [636, 134] width 84 height 39
click at [616, 140] on input "True" at bounding box center [609, 134] width 13 height 11
radio input "true"
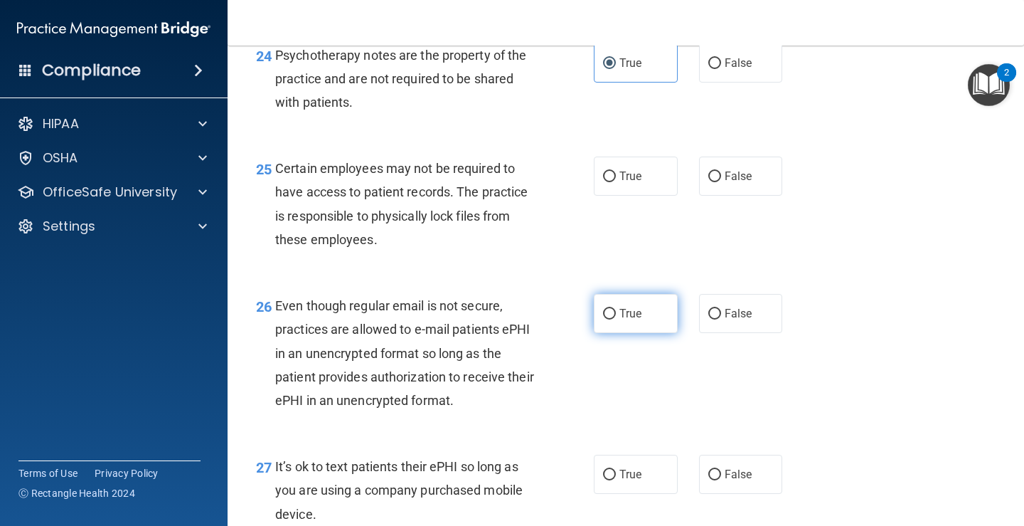
click at [595, 333] on label "True" at bounding box center [636, 313] width 84 height 39
click at [603, 319] on input "True" at bounding box center [609, 314] width 13 height 11
radio input "true"
click at [733, 183] on span "False" at bounding box center [739, 176] width 28 height 14
click at [721, 182] on input "False" at bounding box center [715, 176] width 13 height 11
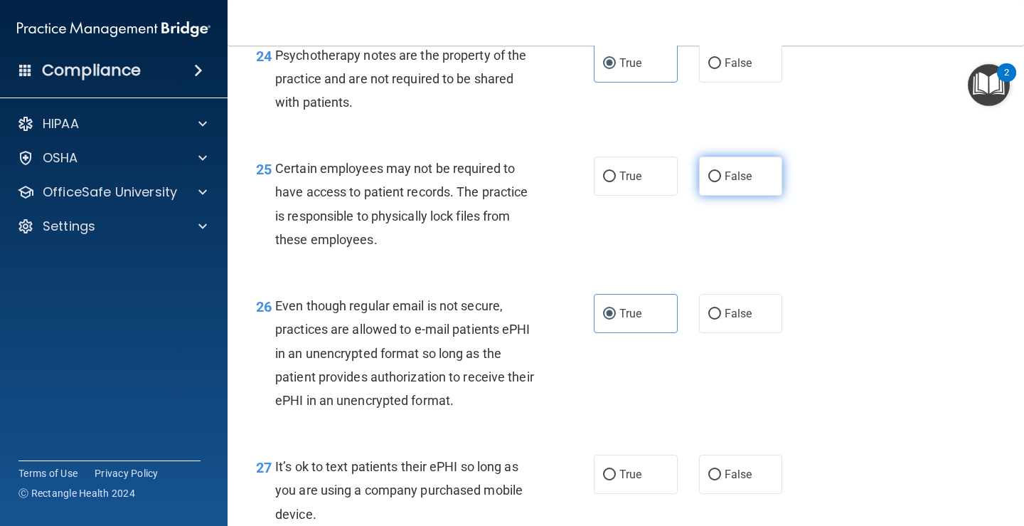
radio input "true"
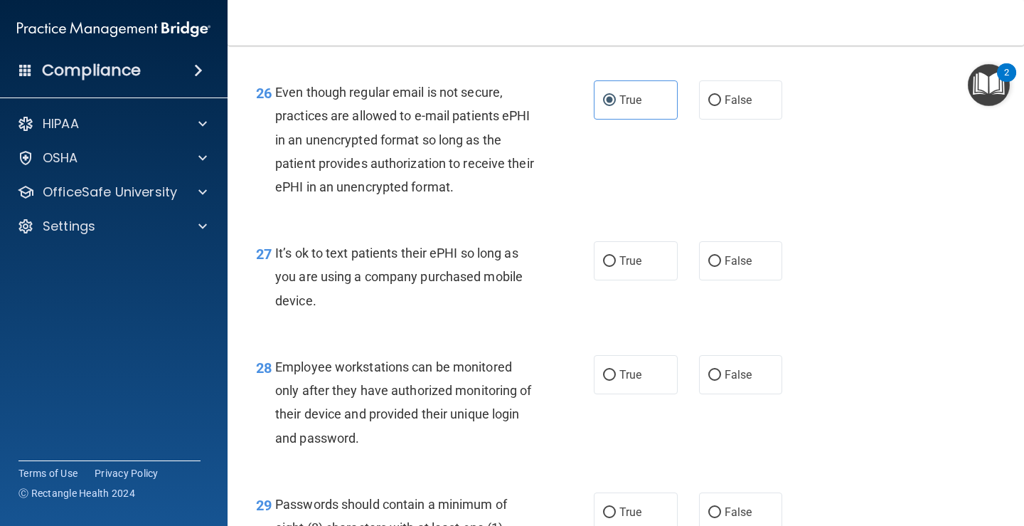
scroll to position [3628, 0]
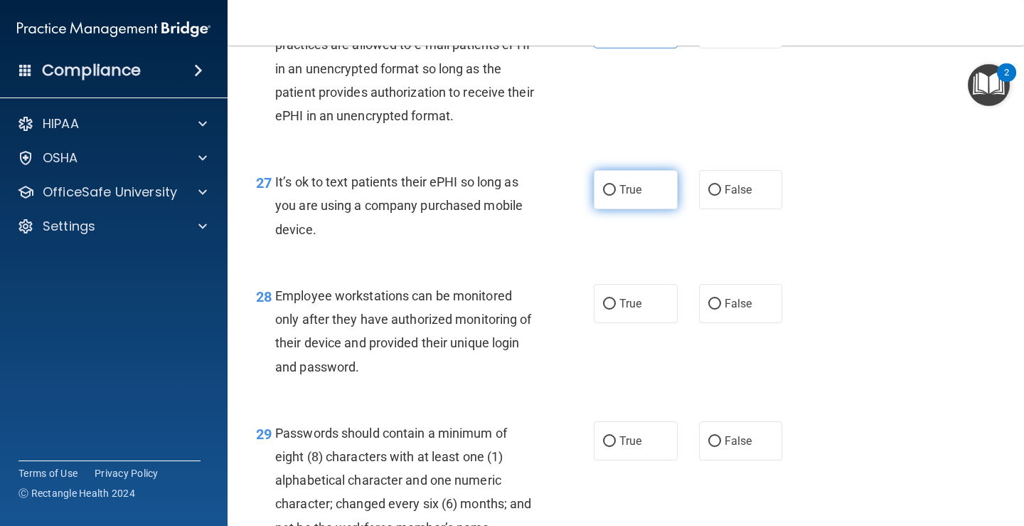
click at [603, 209] on label "True" at bounding box center [636, 189] width 84 height 39
click at [603, 196] on input "True" at bounding box center [609, 190] width 13 height 11
radio input "true"
click at [709, 196] on input "False" at bounding box center [715, 190] width 13 height 11
radio input "true"
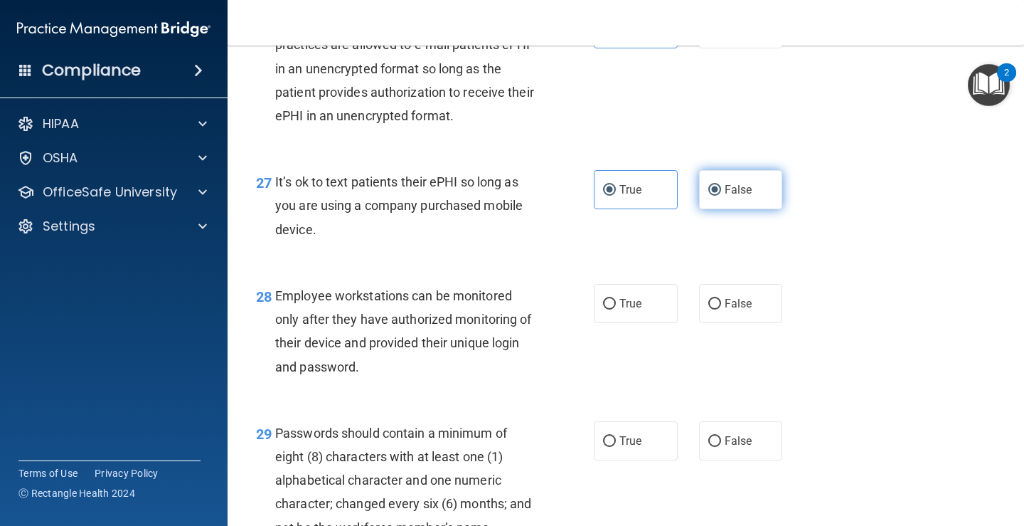
radio input "false"
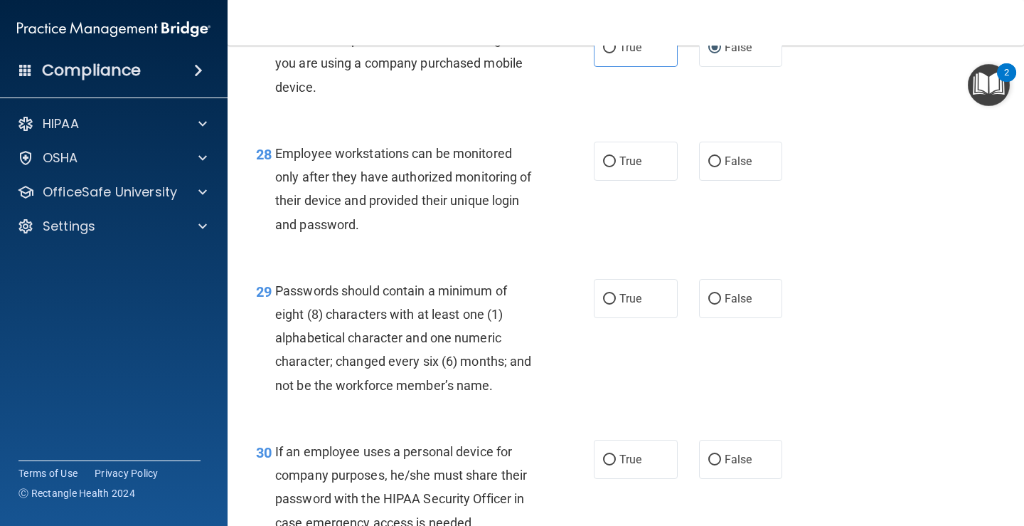
scroll to position [3842, 0]
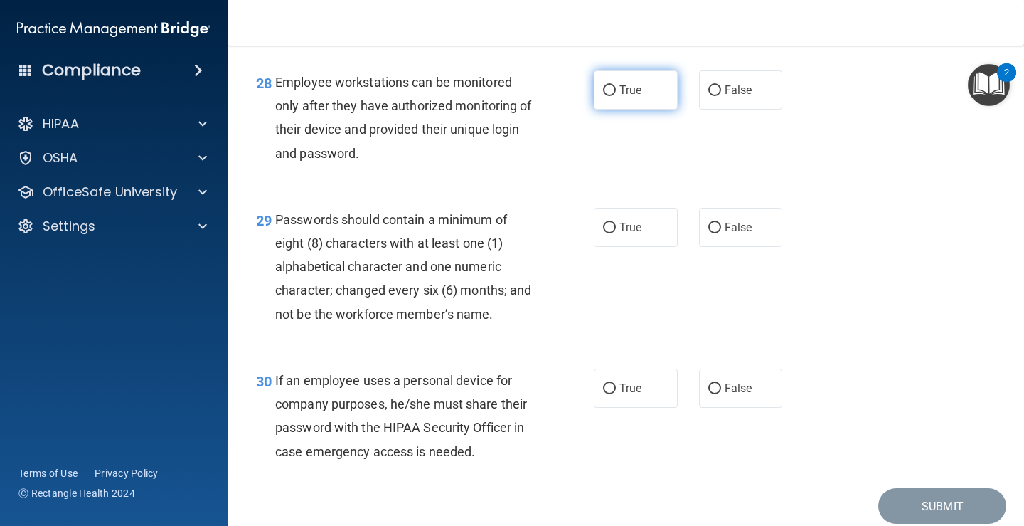
click at [620, 97] on span "True" at bounding box center [631, 90] width 22 height 14
click at [616, 96] on input "True" at bounding box center [609, 90] width 13 height 11
radio input "true"
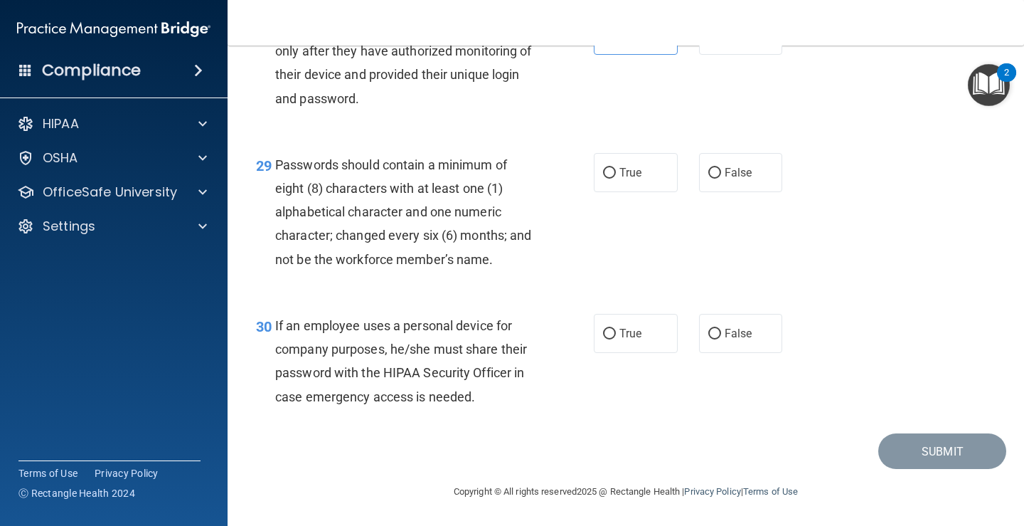
scroll to position [3920, 0]
click at [622, 170] on span "True" at bounding box center [631, 173] width 22 height 14
click at [616, 170] on input "True" at bounding box center [609, 173] width 13 height 11
radio input "true"
click at [709, 336] on input "False" at bounding box center [715, 334] width 13 height 11
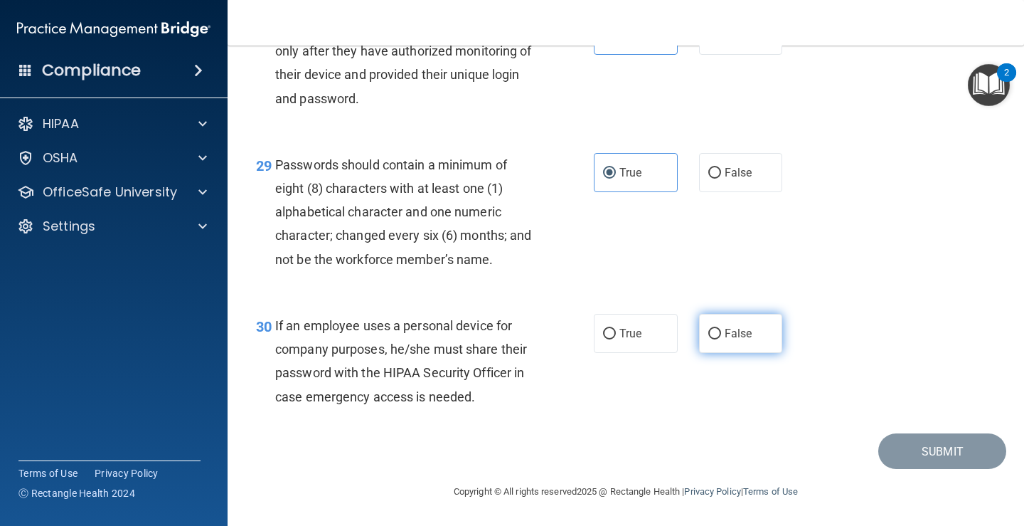
radio input "true"
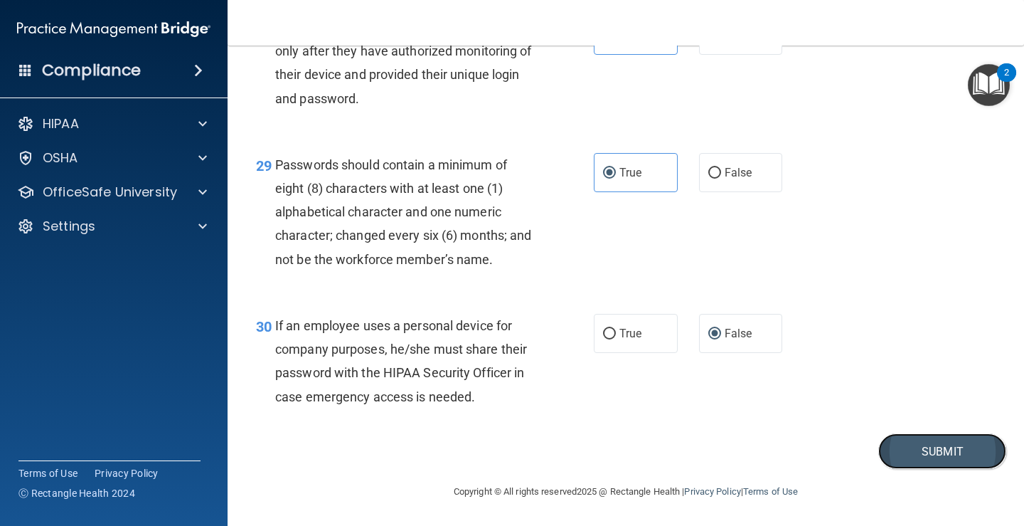
click at [923, 455] on button "Submit" at bounding box center [943, 451] width 128 height 36
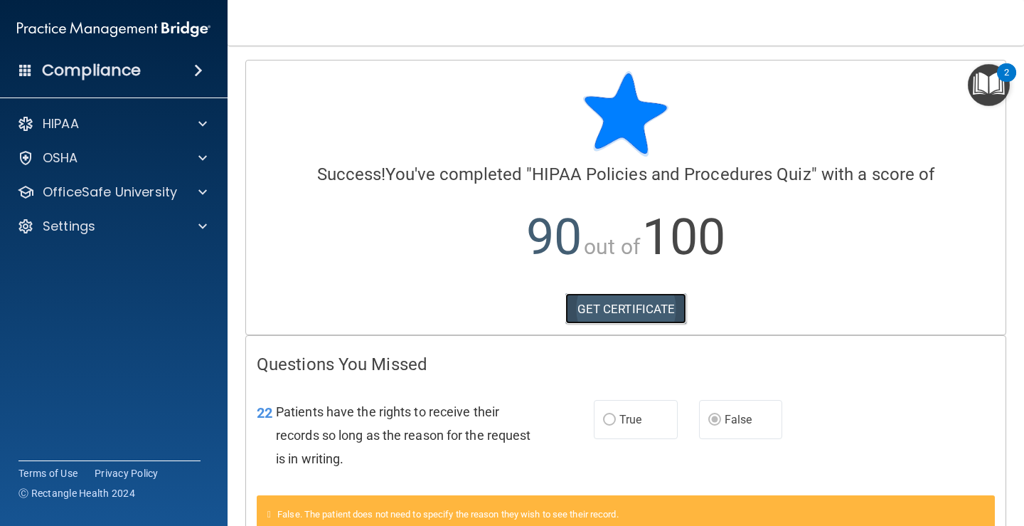
click at [616, 309] on link "GET CERTIFICATE" at bounding box center [627, 308] width 122 height 31
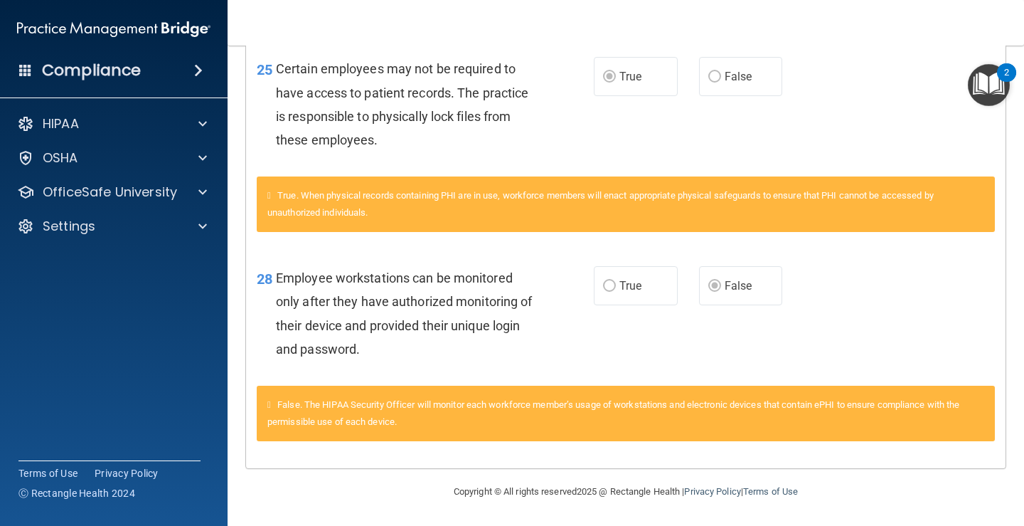
scroll to position [226, 0]
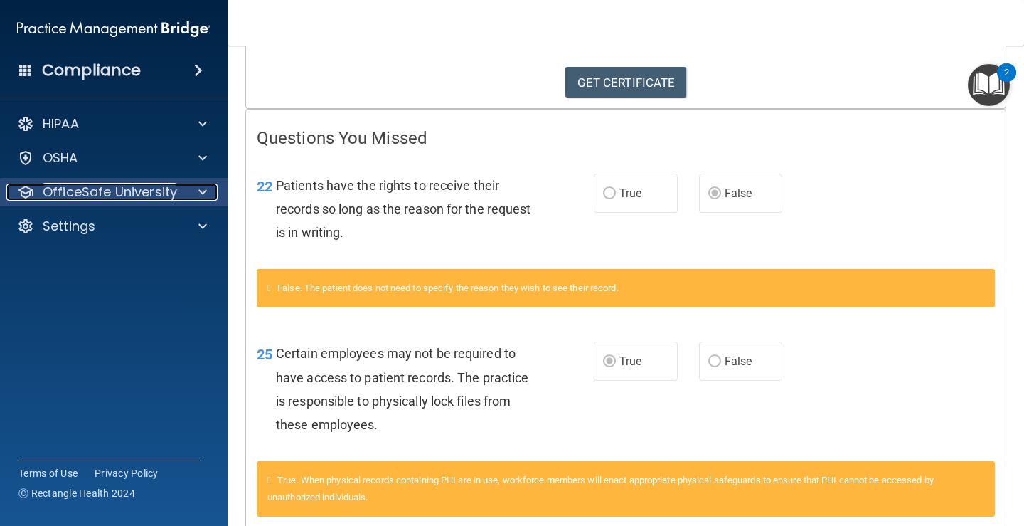
click at [142, 191] on p "OfficeSafe University" at bounding box center [110, 192] width 134 height 17
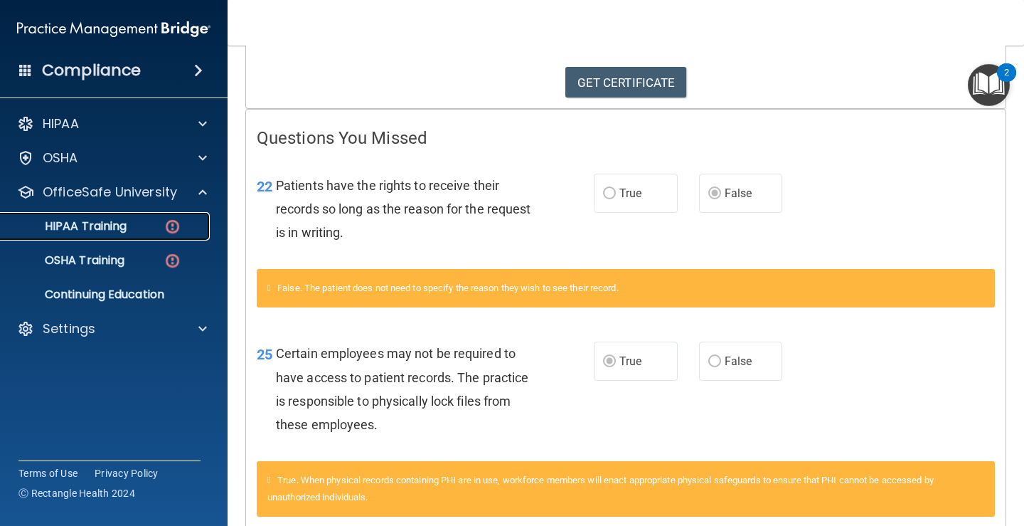
click at [119, 223] on p "HIPAA Training" at bounding box center [67, 226] width 117 height 14
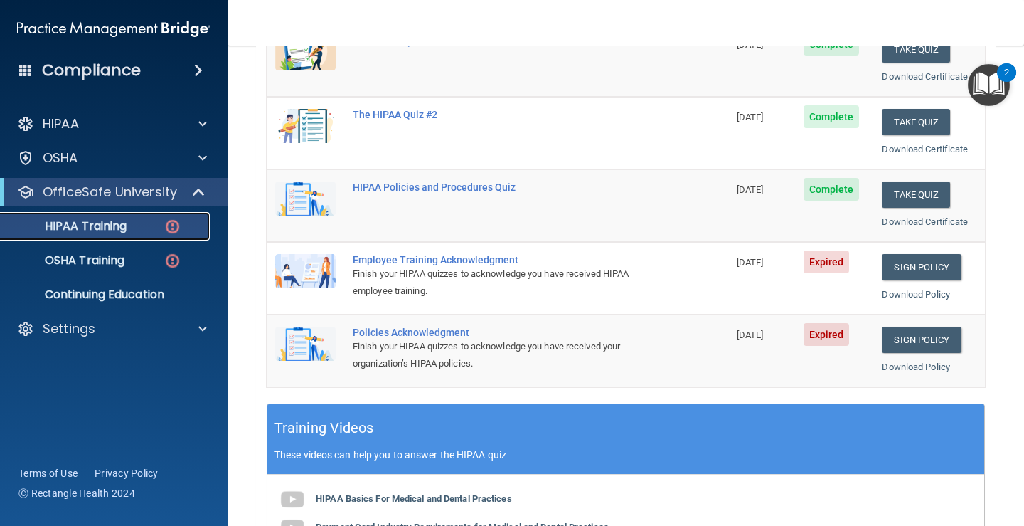
scroll to position [155, 0]
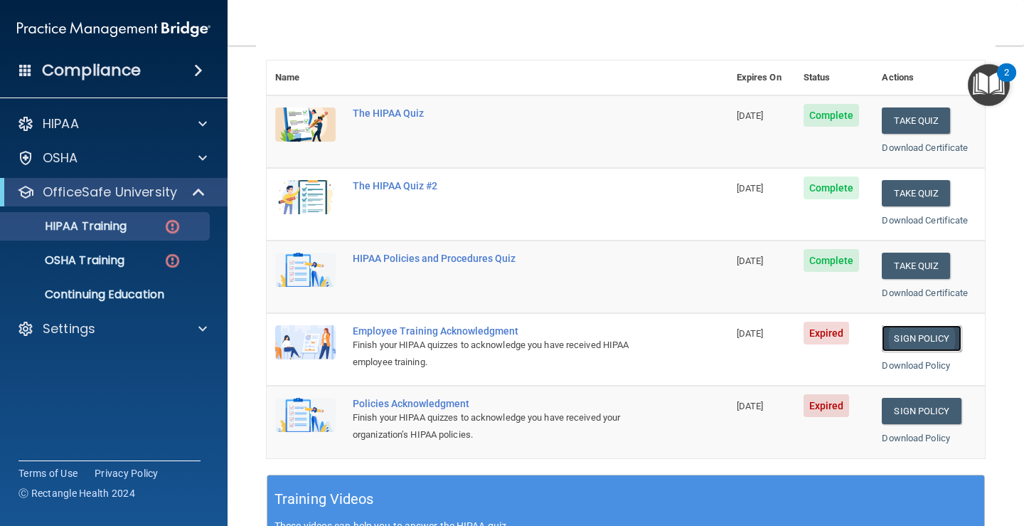
click at [917, 339] on link "Sign Policy" at bounding box center [921, 338] width 79 height 26
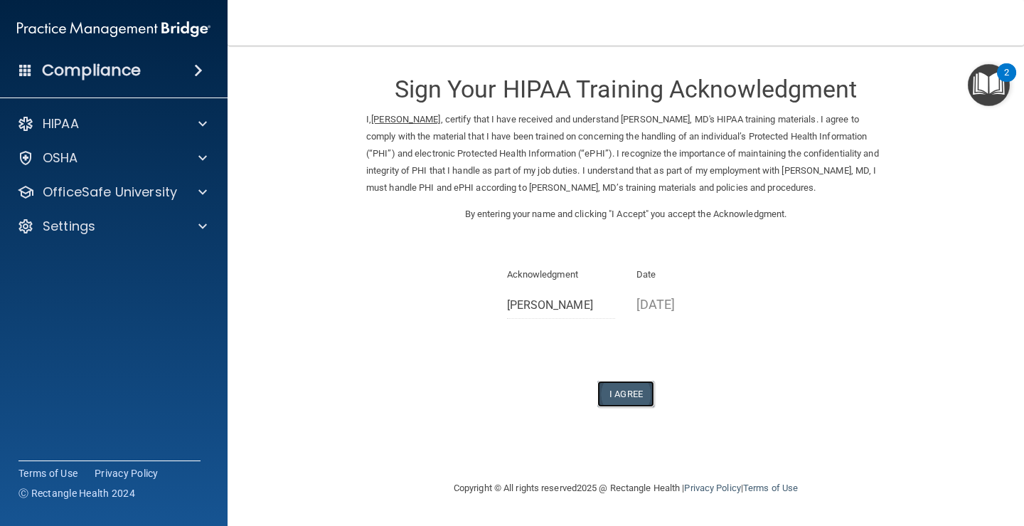
click at [625, 388] on button "I Agree" at bounding box center [626, 394] width 57 height 26
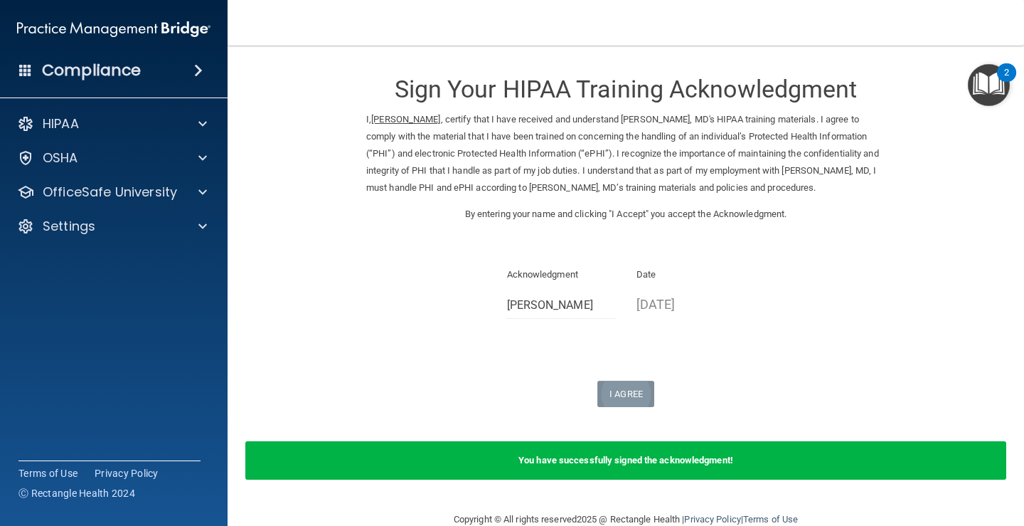
scroll to position [28, 0]
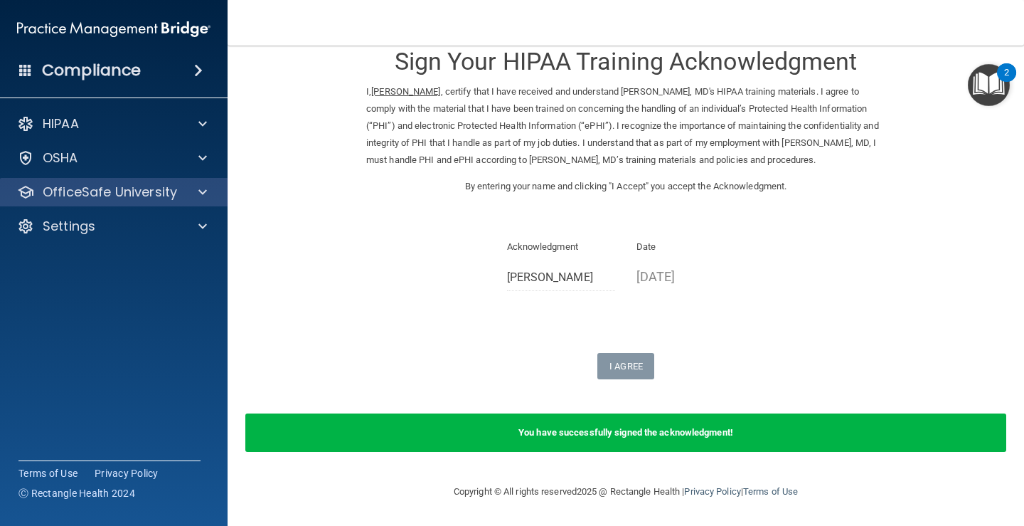
click at [157, 202] on div "OfficeSafe University" at bounding box center [114, 192] width 228 height 28
click at [129, 186] on p "OfficeSafe University" at bounding box center [110, 192] width 134 height 17
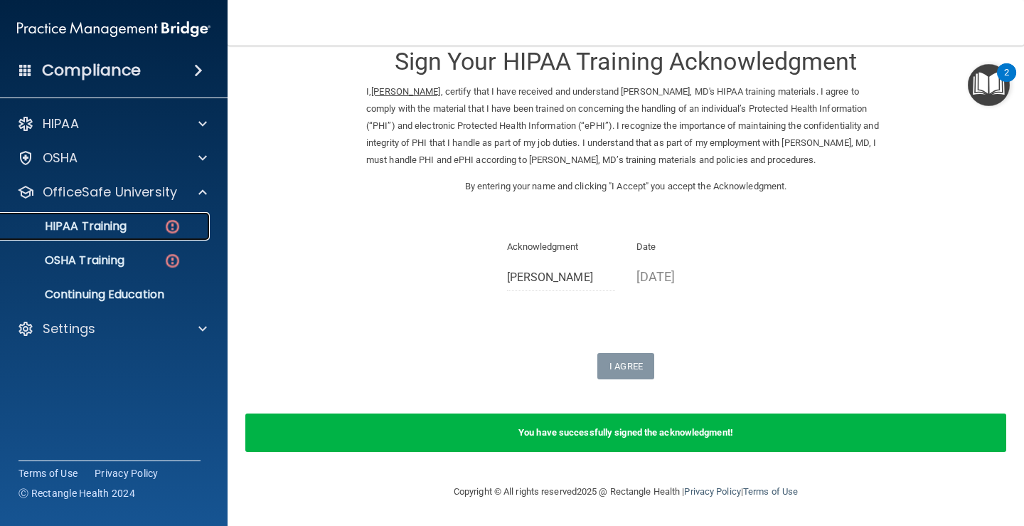
click at [117, 234] on link "HIPAA Training" at bounding box center [98, 226] width 224 height 28
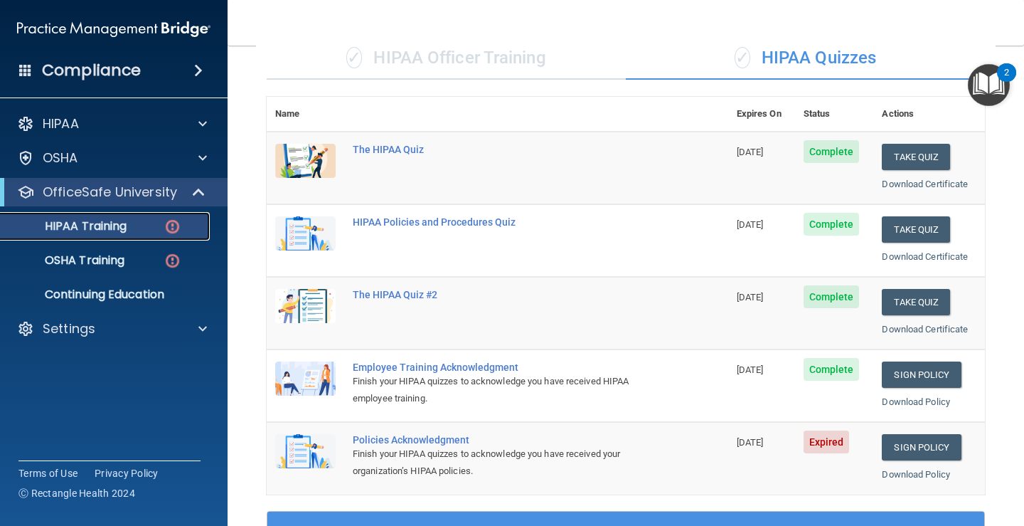
scroll to position [261, 0]
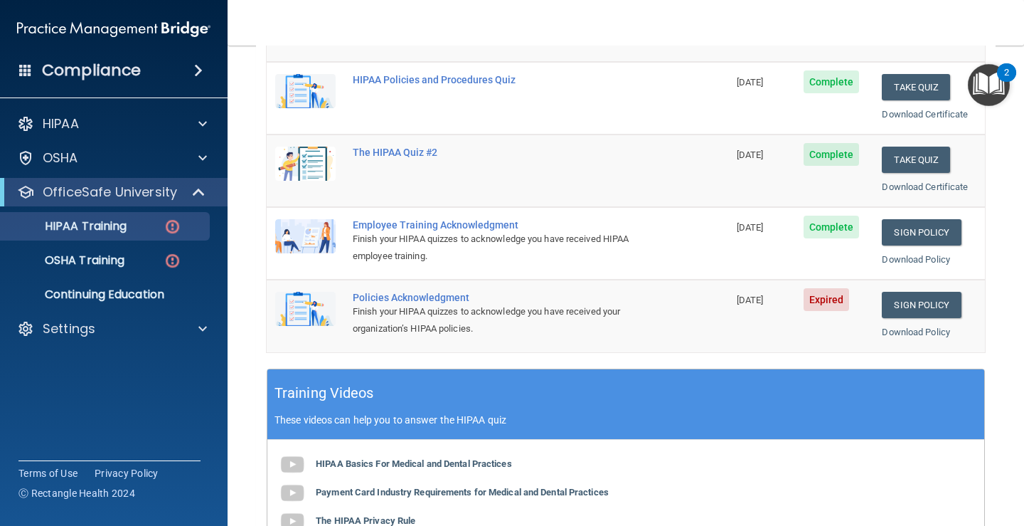
click at [403, 296] on div "Policies Acknowledgment" at bounding box center [505, 297] width 304 height 11
click at [928, 300] on link "Sign Policy" at bounding box center [921, 305] width 79 height 26
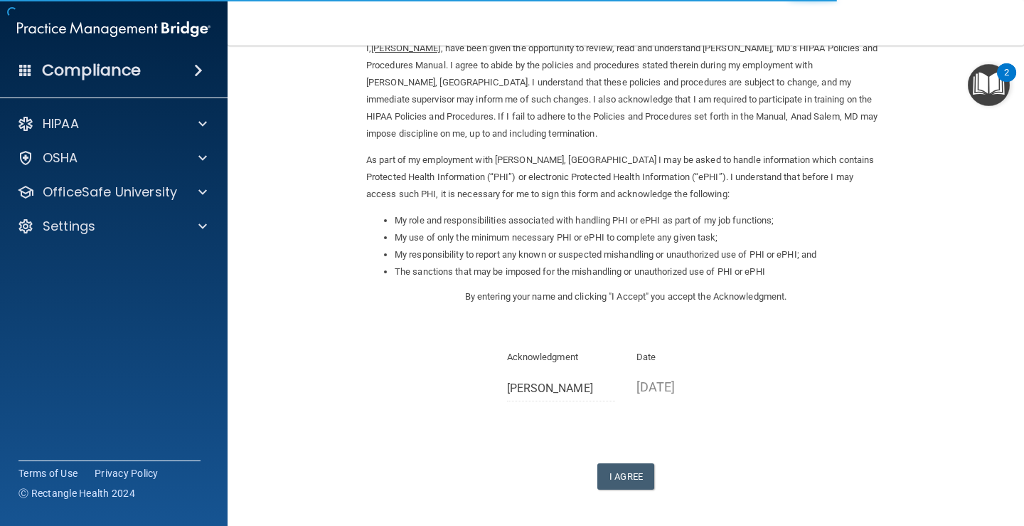
scroll to position [126, 0]
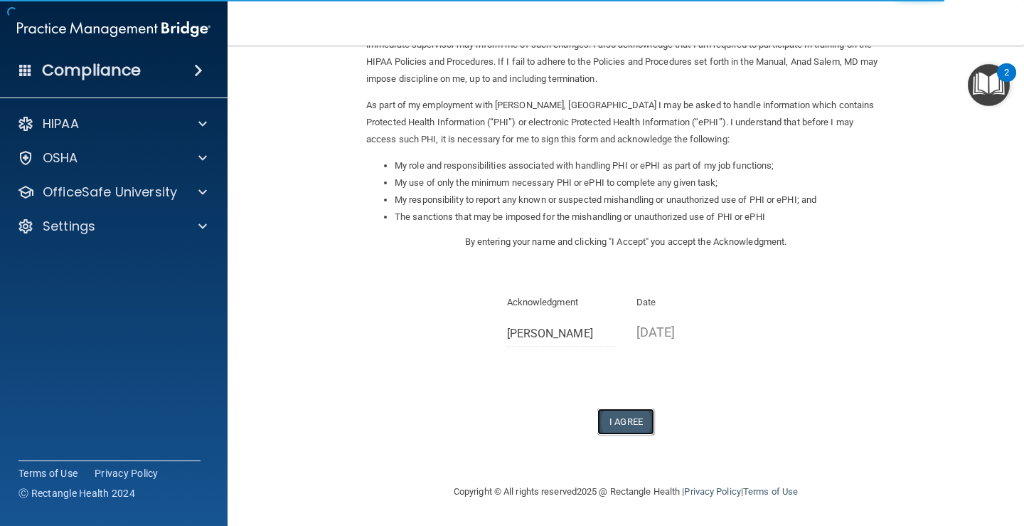
click at [618, 420] on button "I Agree" at bounding box center [626, 421] width 57 height 26
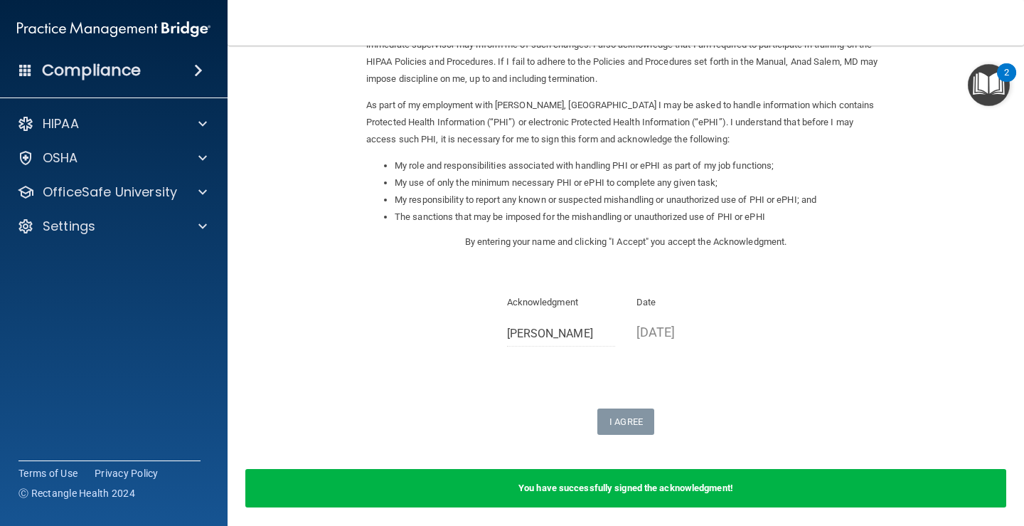
scroll to position [181, 0]
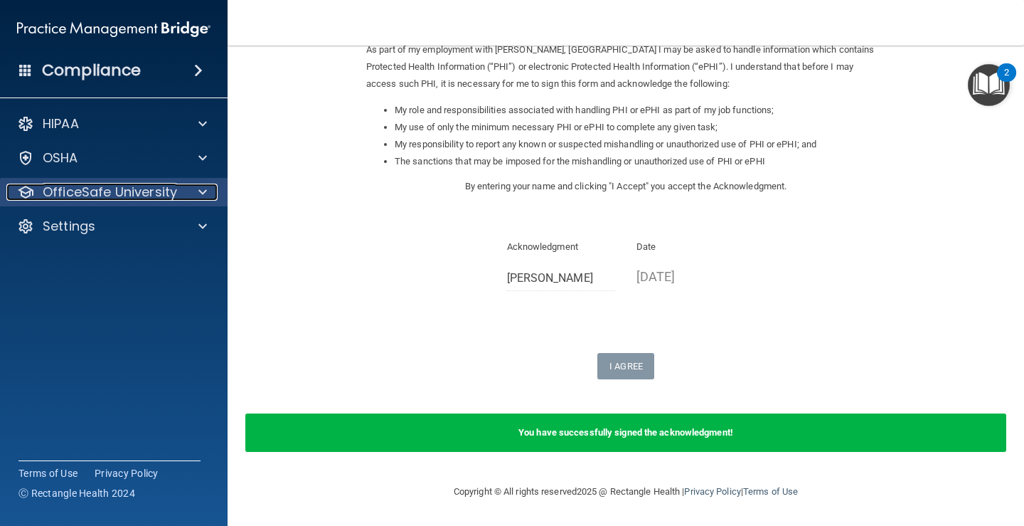
click at [112, 192] on p "OfficeSafe University" at bounding box center [110, 192] width 134 height 17
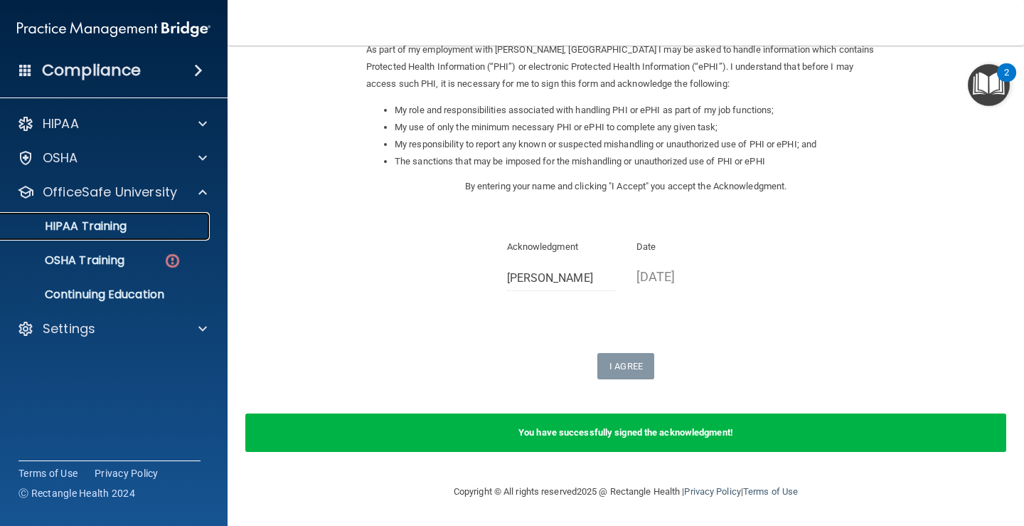
click at [116, 228] on p "HIPAA Training" at bounding box center [67, 226] width 117 height 14
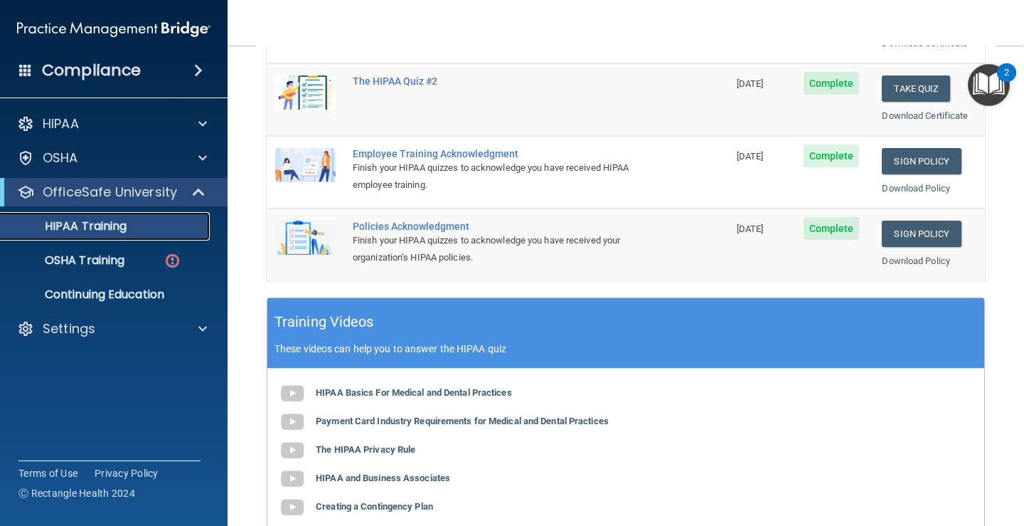
scroll to position [119, 0]
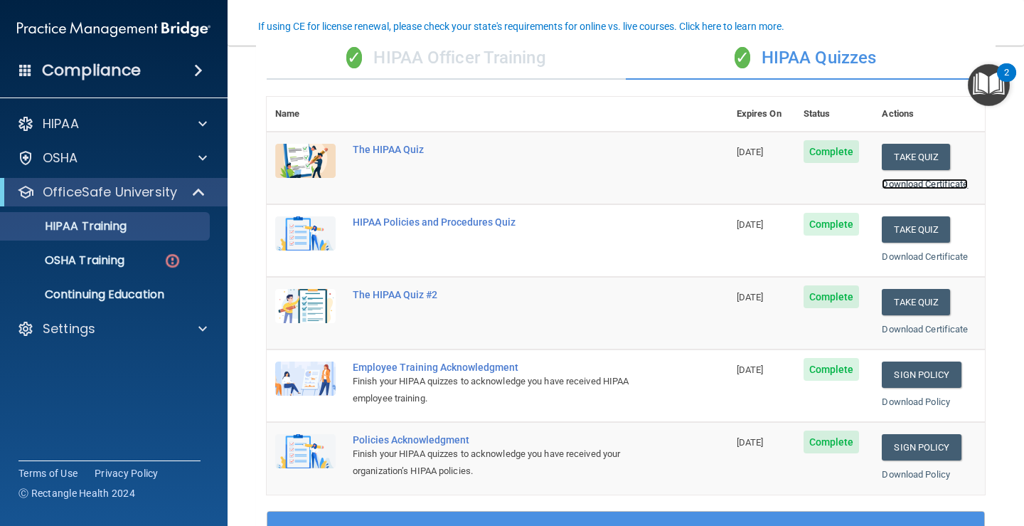
click at [887, 187] on link "Download Certificate" at bounding box center [925, 184] width 86 height 11
click at [152, 288] on p "Continuing Education" at bounding box center [106, 294] width 194 height 14
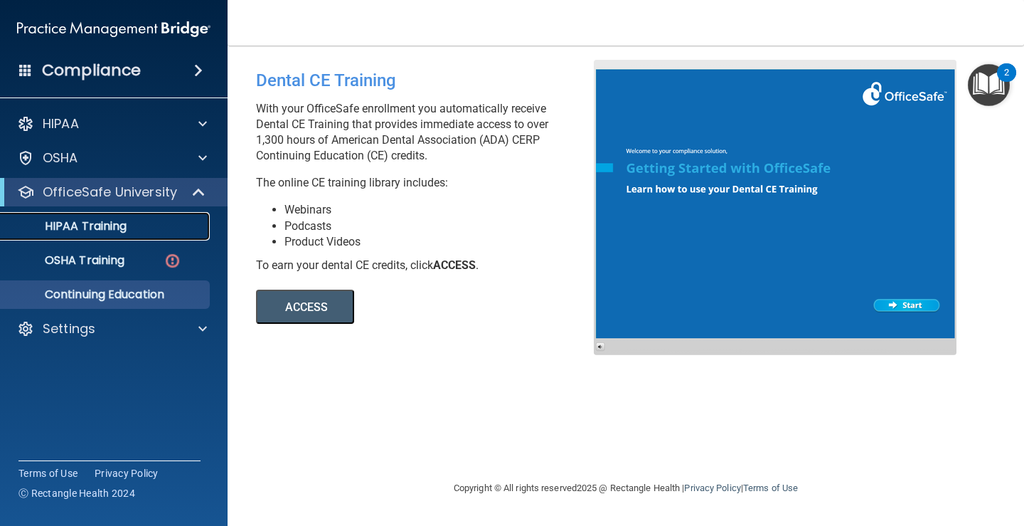
click at [100, 226] on p "HIPAA Training" at bounding box center [67, 226] width 117 height 14
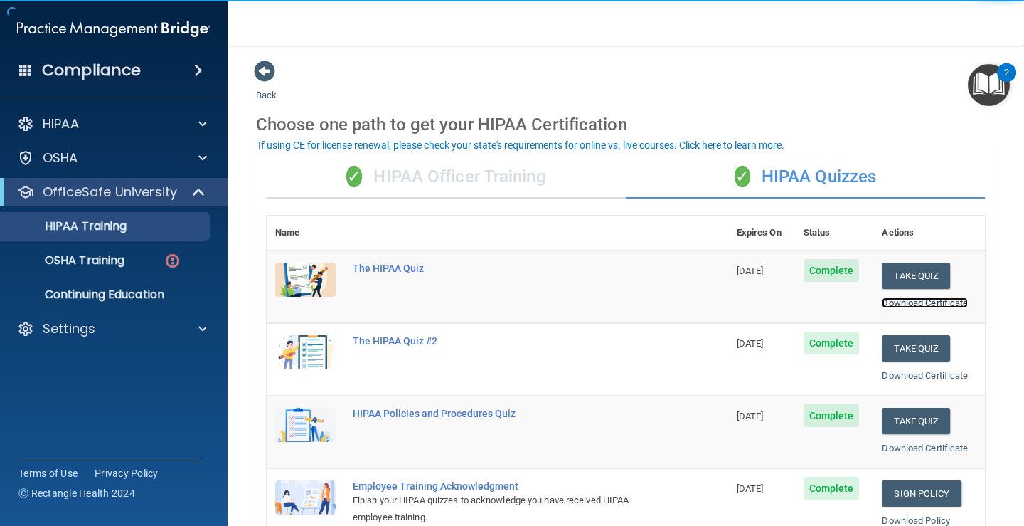
click at [916, 302] on link "Download Certificate" at bounding box center [925, 302] width 86 height 11
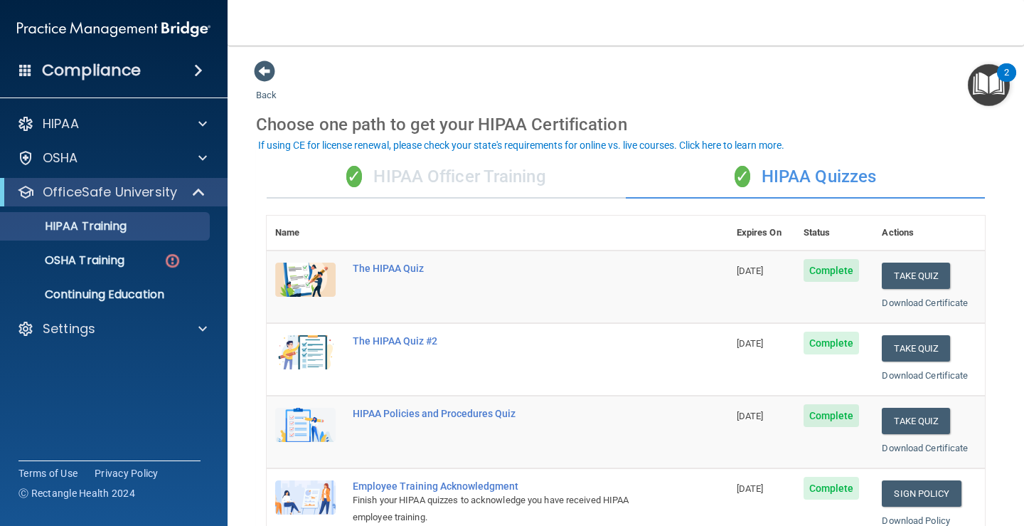
click at [997, 82] on img "Open Resource Center, 2 new notifications" at bounding box center [989, 85] width 42 height 42
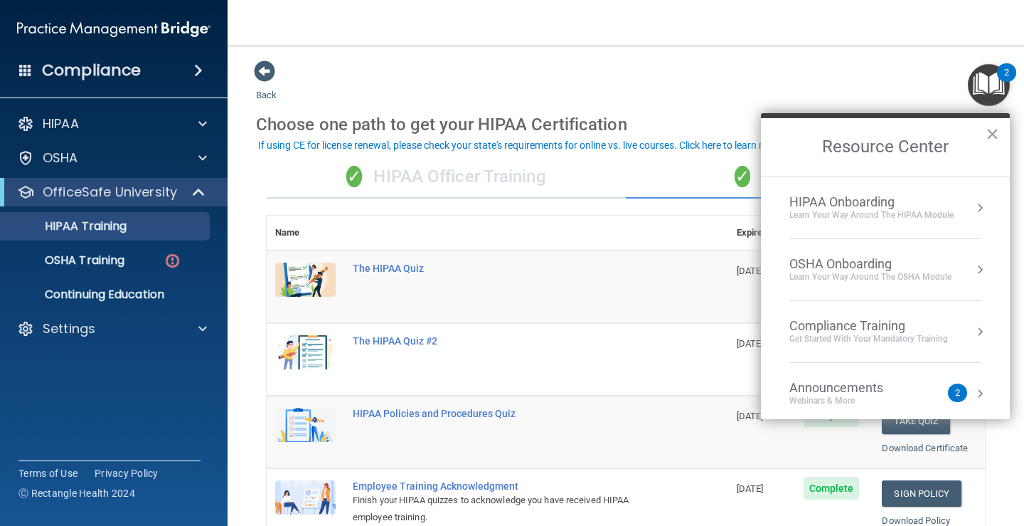
scroll to position [80, 0]
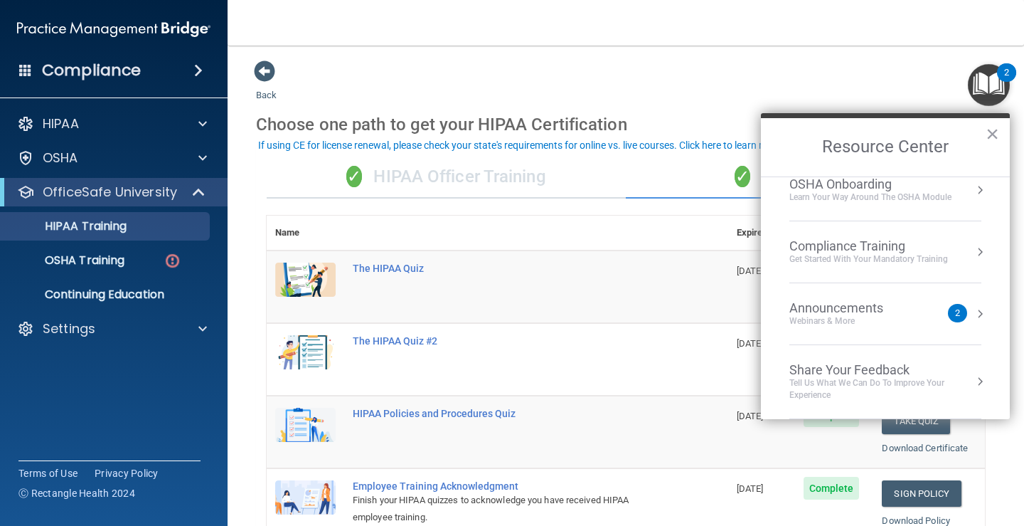
click at [859, 319] on div "Webinars & More" at bounding box center [851, 321] width 122 height 12
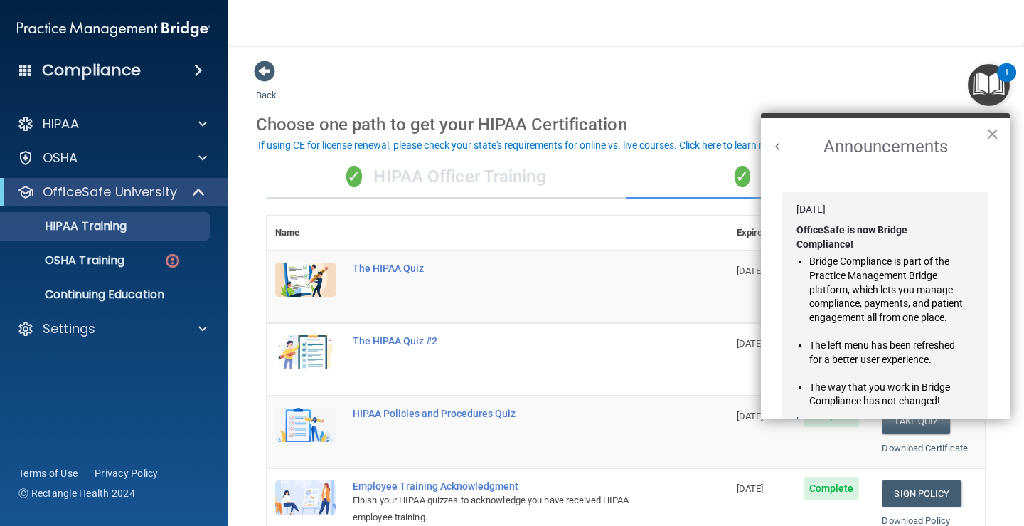
scroll to position [233, 0]
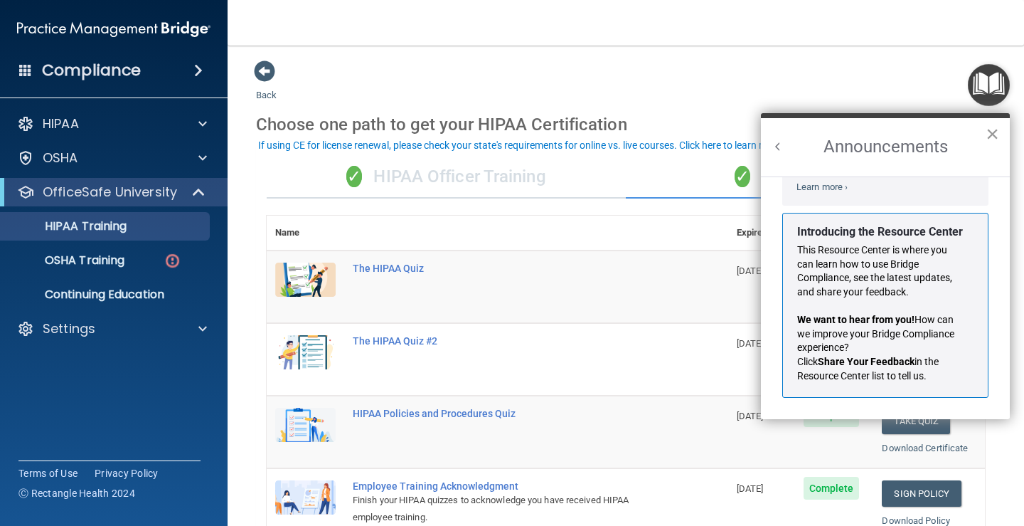
click at [998, 136] on button "×" at bounding box center [993, 133] width 14 height 23
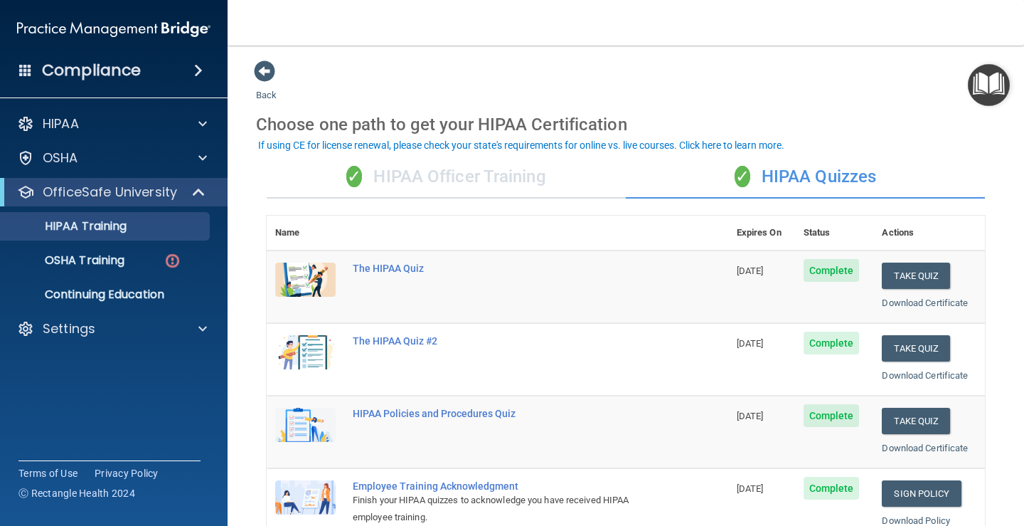
click at [487, 186] on div "✓ HIPAA Officer Training" at bounding box center [446, 177] width 359 height 43
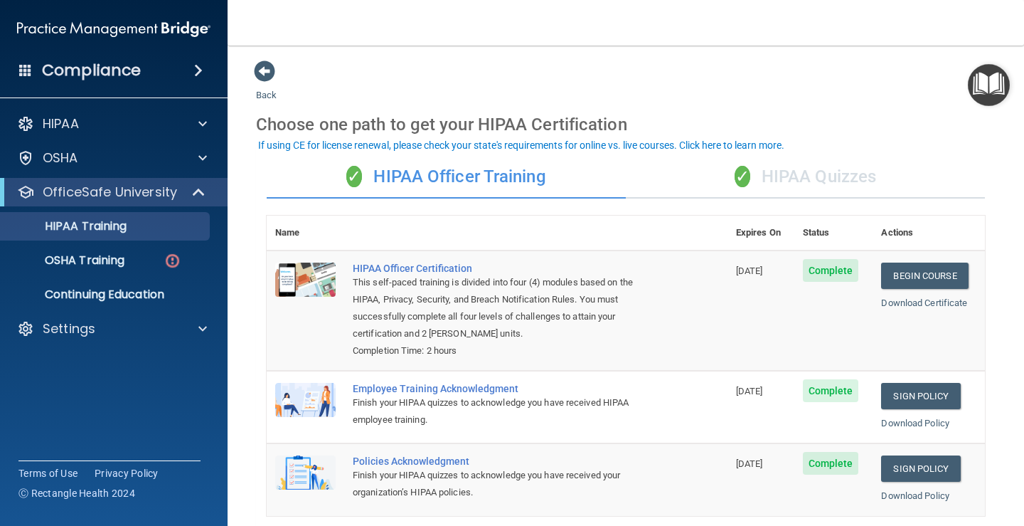
click at [681, 186] on div "✓ HIPAA Quizzes" at bounding box center [805, 177] width 359 height 43
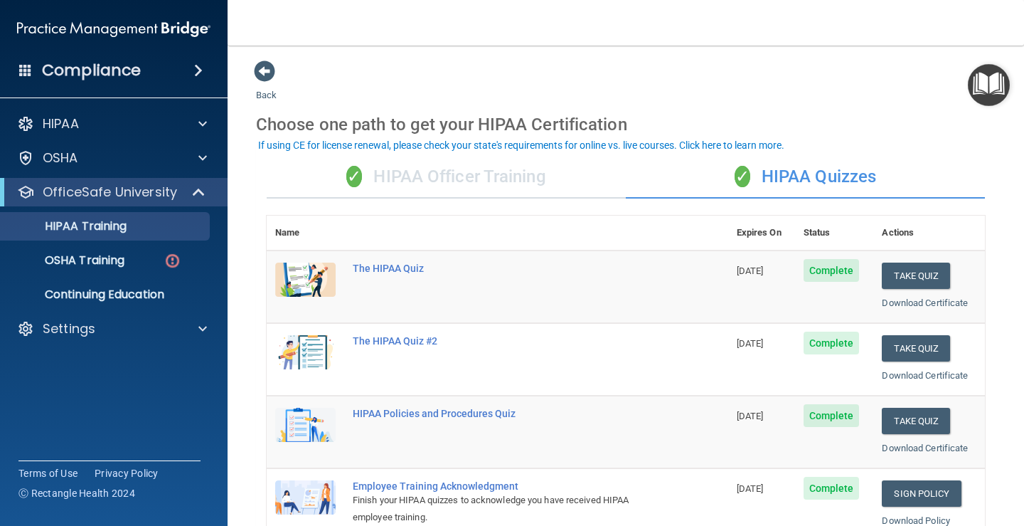
click at [514, 186] on div "✓ HIPAA Officer Training" at bounding box center [446, 177] width 359 height 43
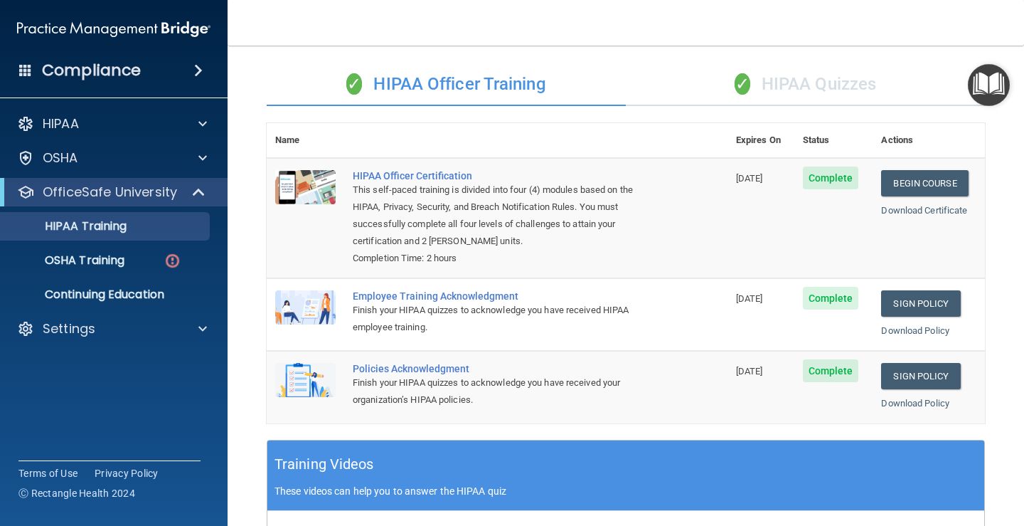
scroll to position [21, 0]
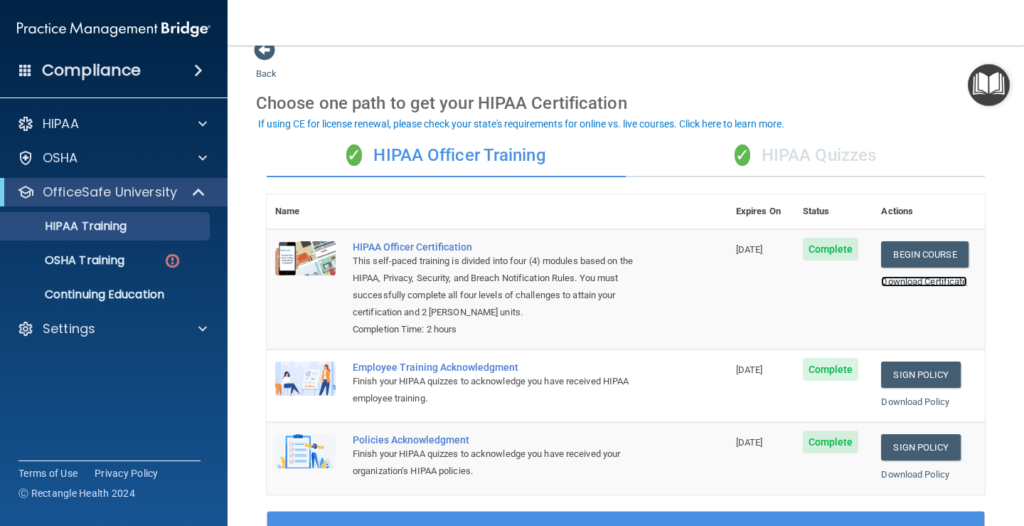
click at [918, 277] on link "Download Certificate" at bounding box center [924, 281] width 86 height 11
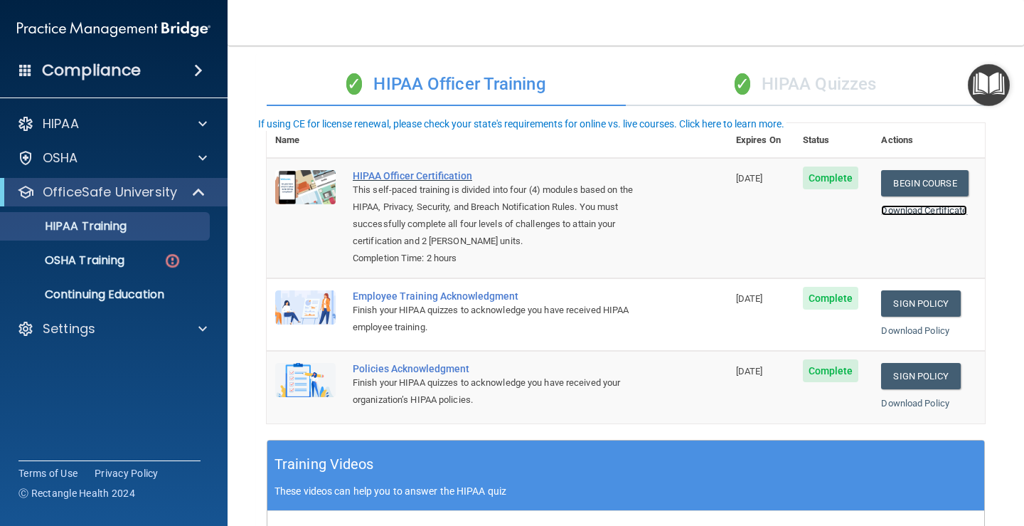
scroll to position [0, 0]
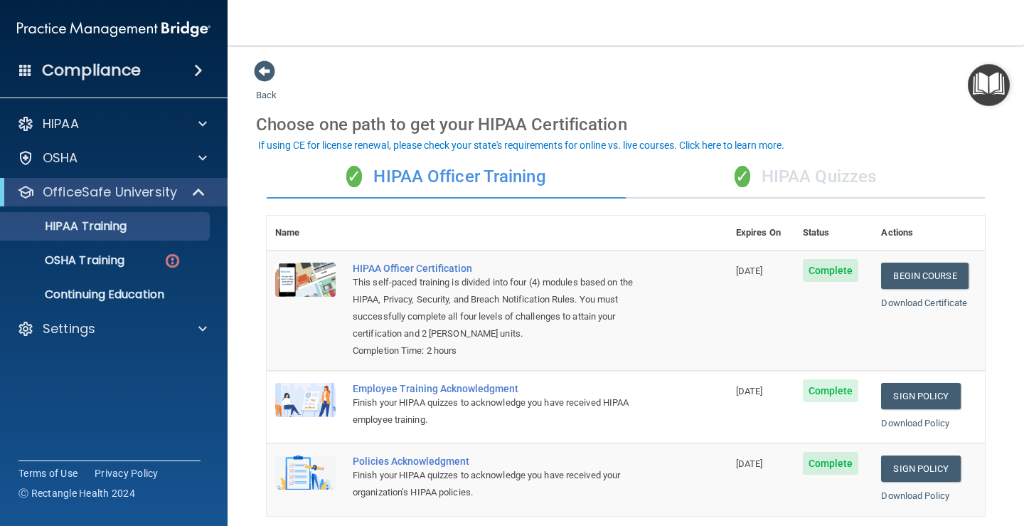
click at [704, 191] on div "✓ HIPAA Quizzes" at bounding box center [805, 177] width 359 height 43
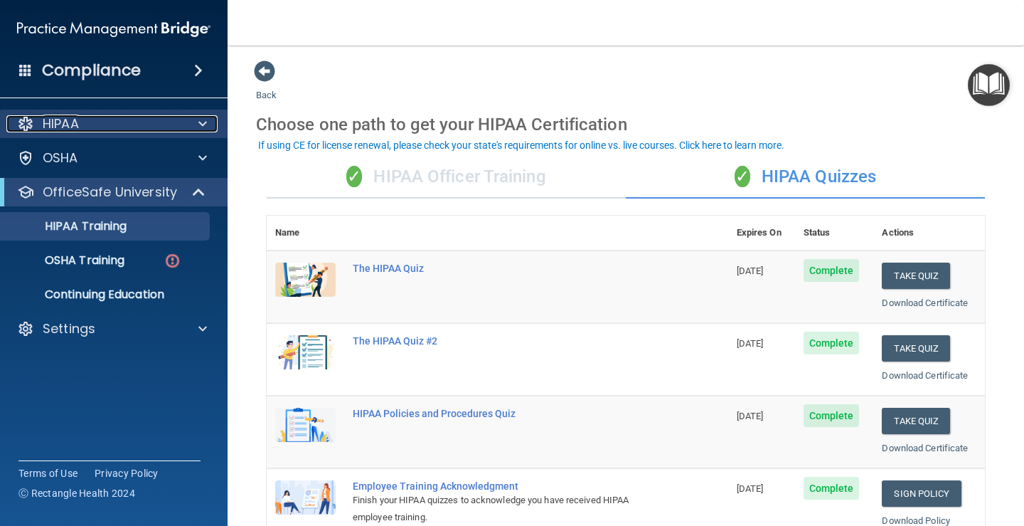
click at [109, 129] on div "HIPAA" at bounding box center [94, 123] width 176 height 17
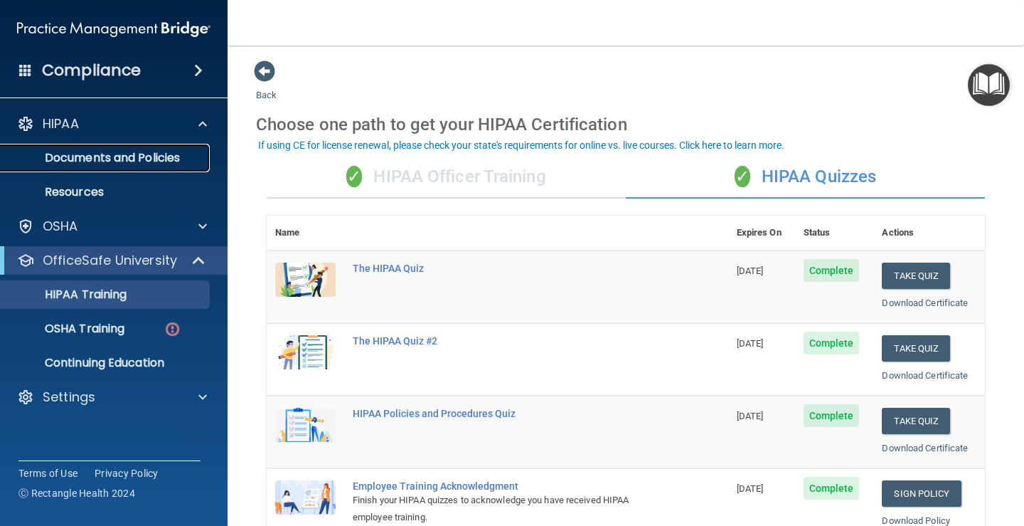
click at [110, 161] on p "Documents and Policies" at bounding box center [106, 158] width 194 height 14
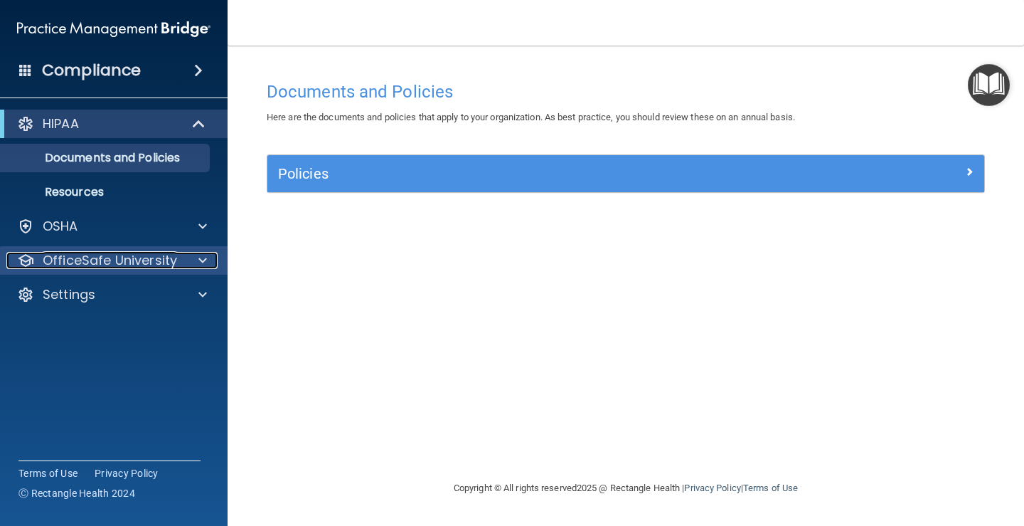
click at [128, 258] on p "OfficeSafe University" at bounding box center [110, 260] width 134 height 17
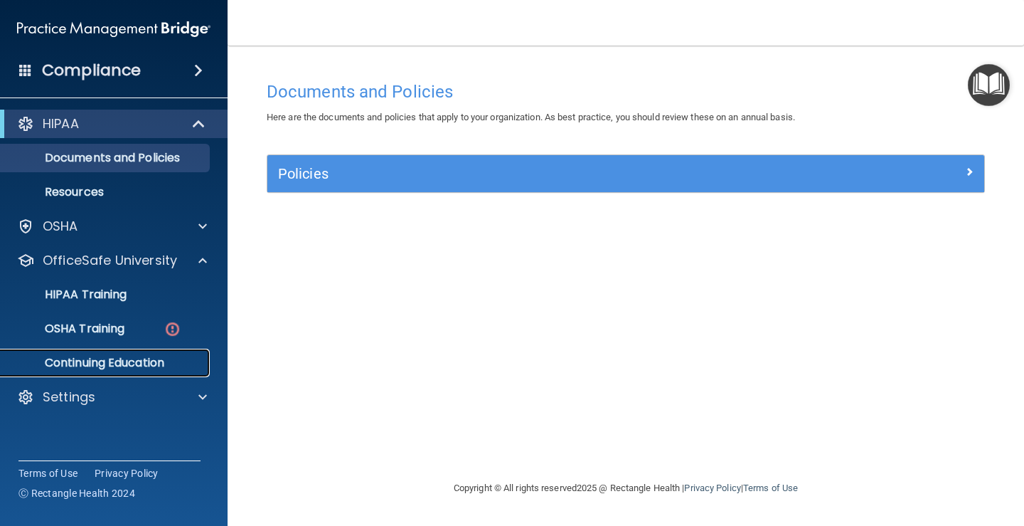
click at [116, 364] on p "Continuing Education" at bounding box center [106, 363] width 194 height 14
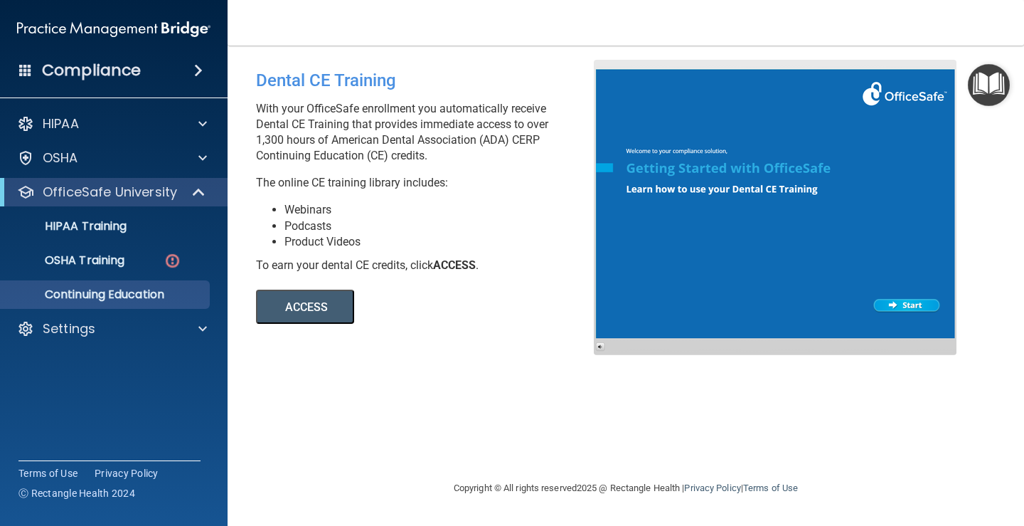
click at [338, 312] on button "ACCESS" at bounding box center [305, 307] width 98 height 34
click at [130, 263] on div "OSHA Training" at bounding box center [106, 260] width 194 height 14
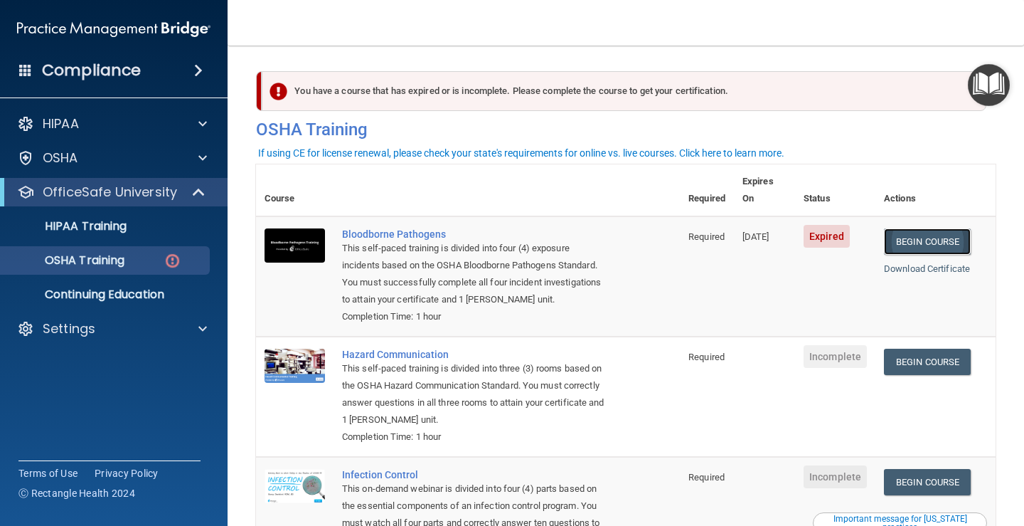
click at [902, 228] on link "Begin Course" at bounding box center [927, 241] width 87 height 26
click at [148, 82] on div "Compliance" at bounding box center [114, 70] width 228 height 31
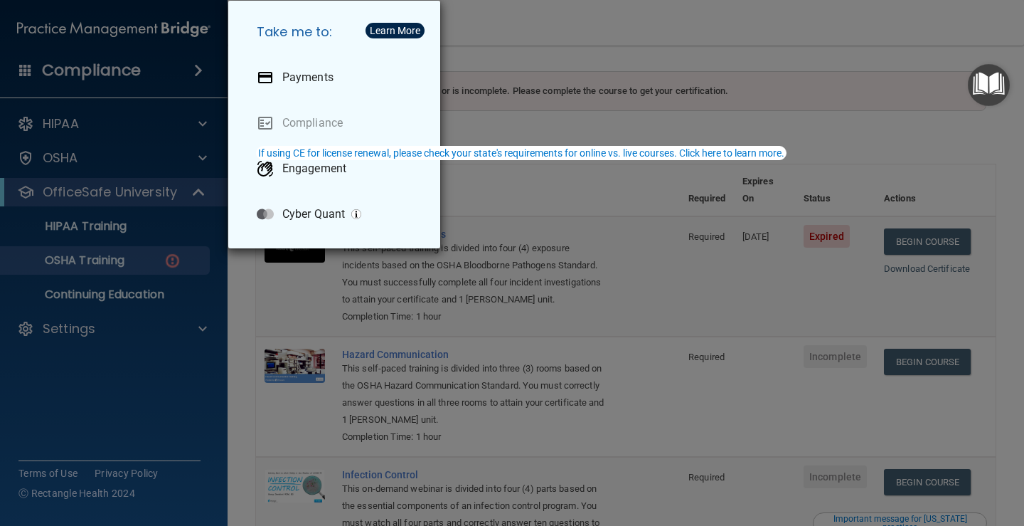
click at [572, 46] on div "Take me to: Payments Compliance Engagement Cyber Quant" at bounding box center [512, 263] width 1024 height 526
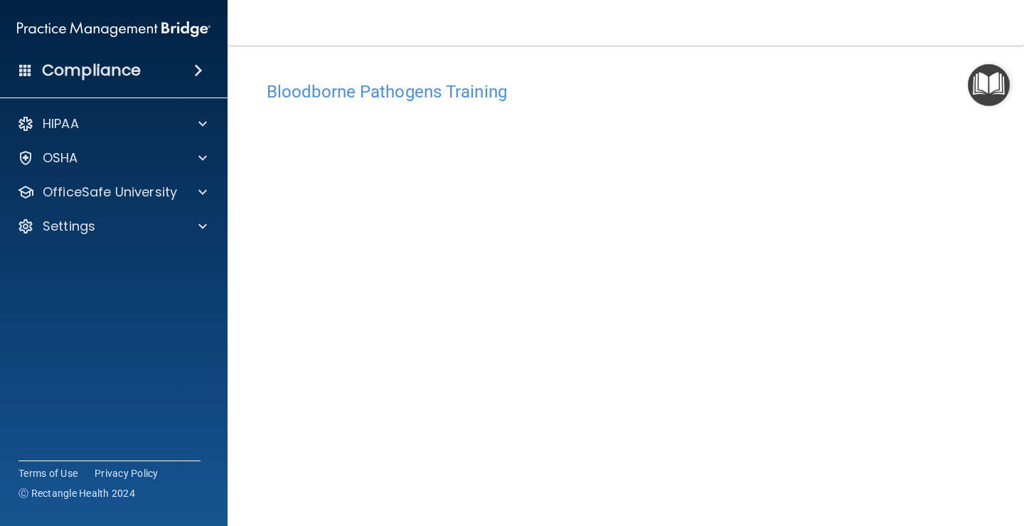
scroll to position [83, 0]
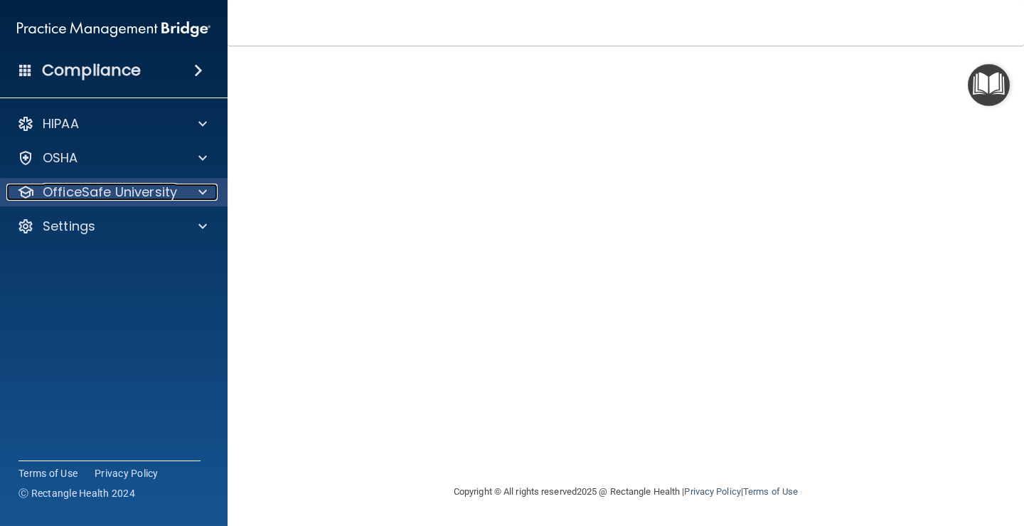
click at [116, 189] on p "OfficeSafe University" at bounding box center [110, 192] width 134 height 17
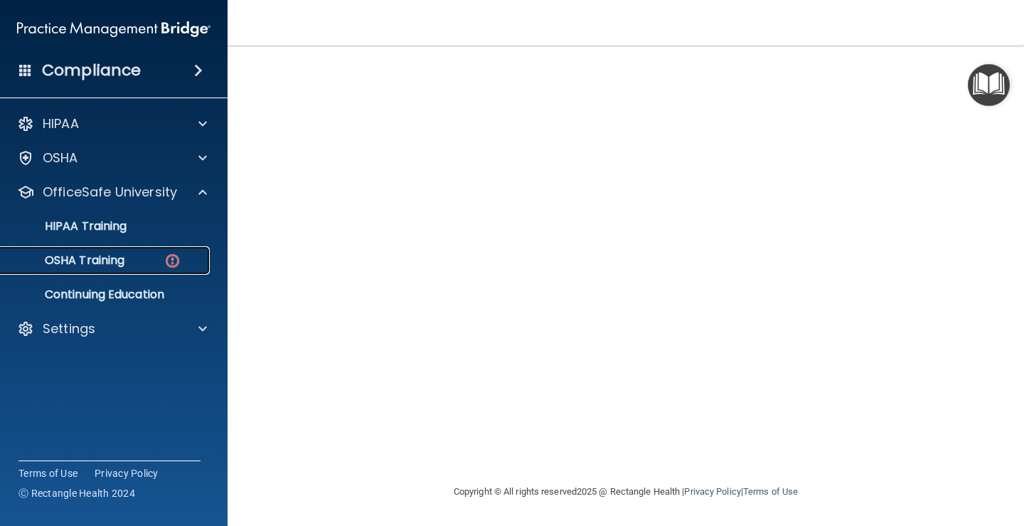
click at [91, 267] on p "OSHA Training" at bounding box center [66, 260] width 115 height 14
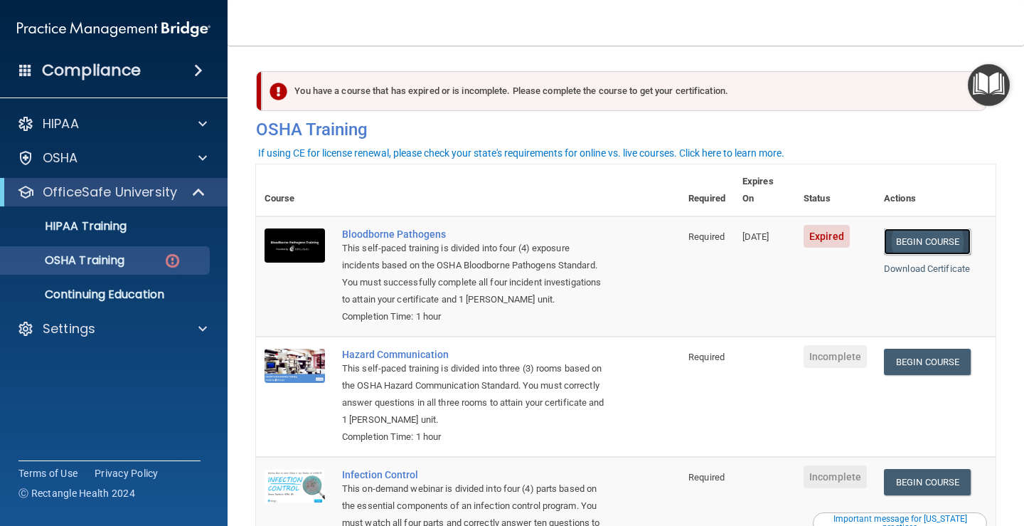
click at [913, 233] on link "Begin Course" at bounding box center [927, 241] width 87 height 26
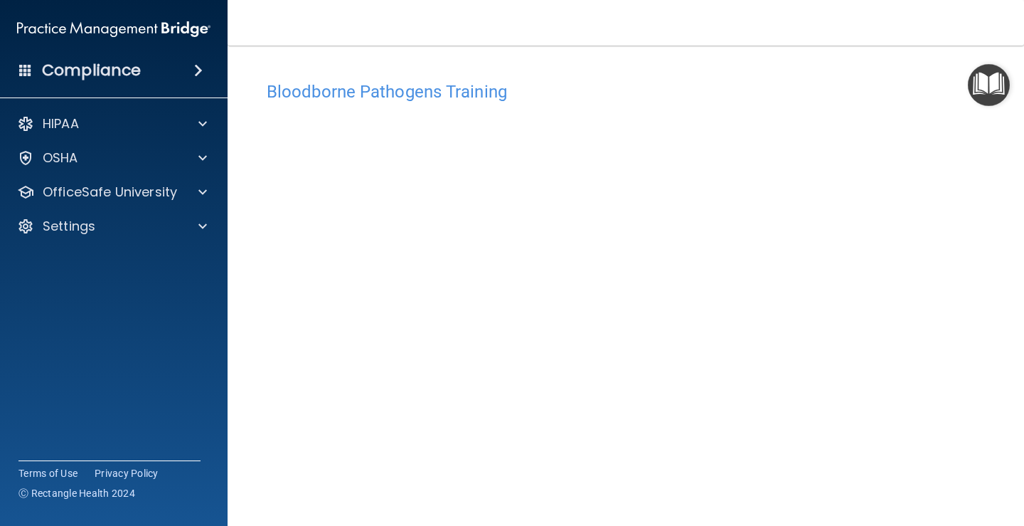
click at [933, 73] on div "Bloodborne Pathogens Training This course doesn’t expire until 05/24/2025. Are …" at bounding box center [626, 306] width 740 height 492
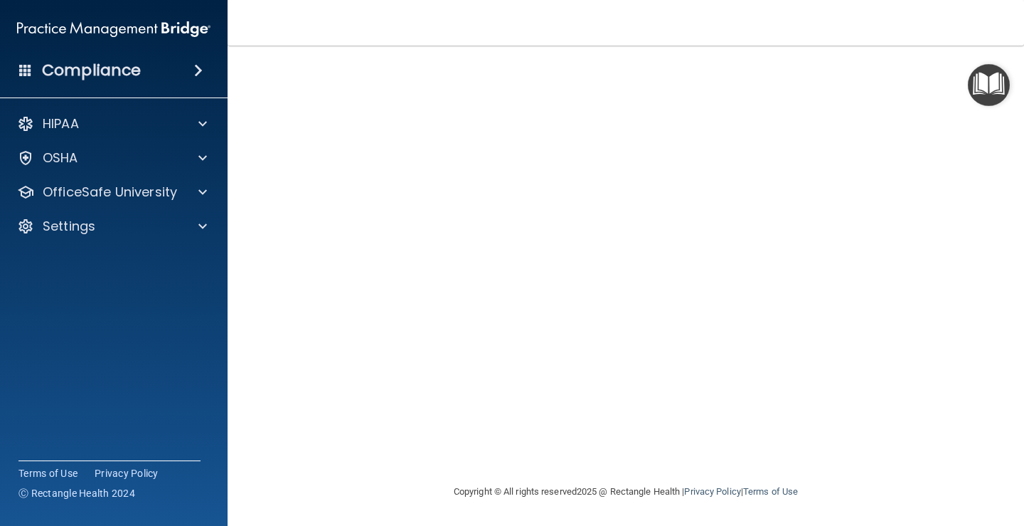
scroll to position [12, 0]
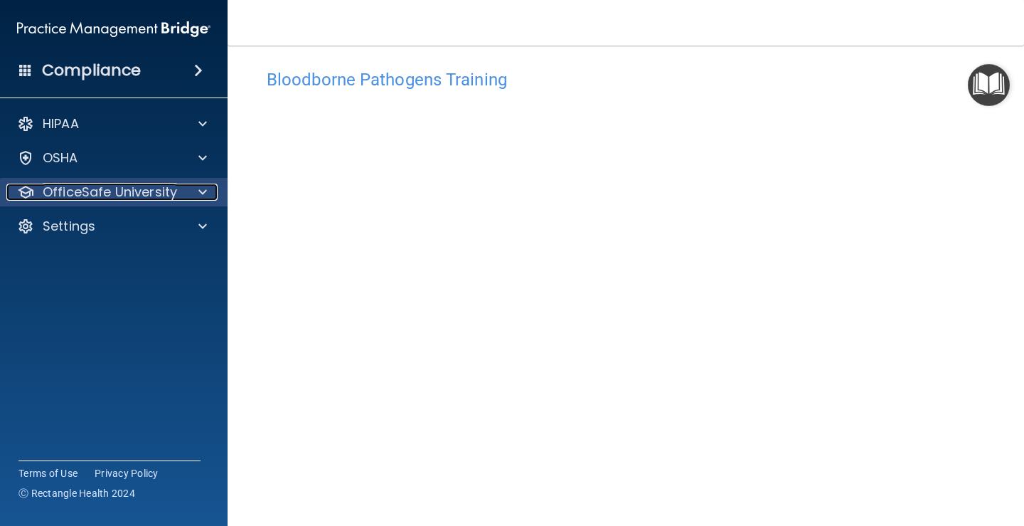
click at [116, 196] on p "OfficeSafe University" at bounding box center [110, 192] width 134 height 17
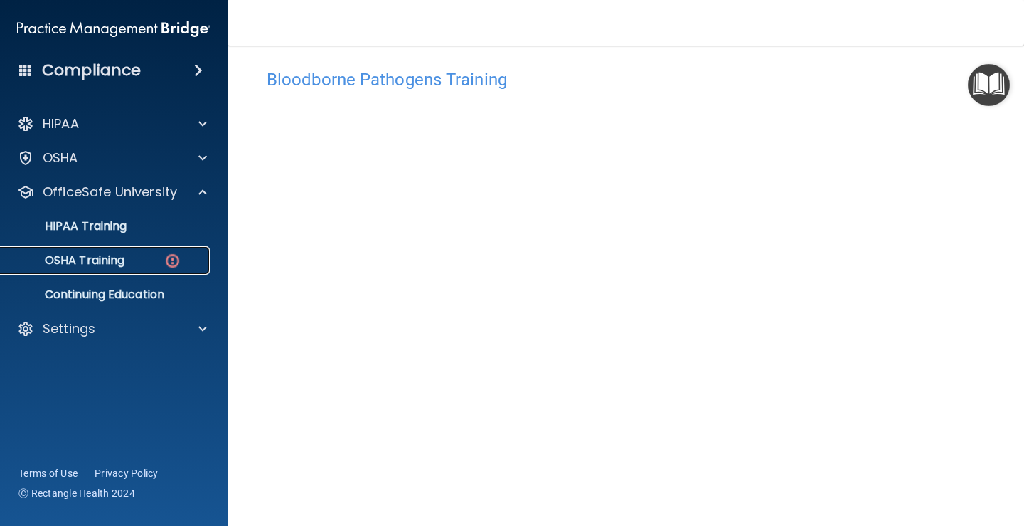
click at [107, 260] on p "OSHA Training" at bounding box center [66, 260] width 115 height 14
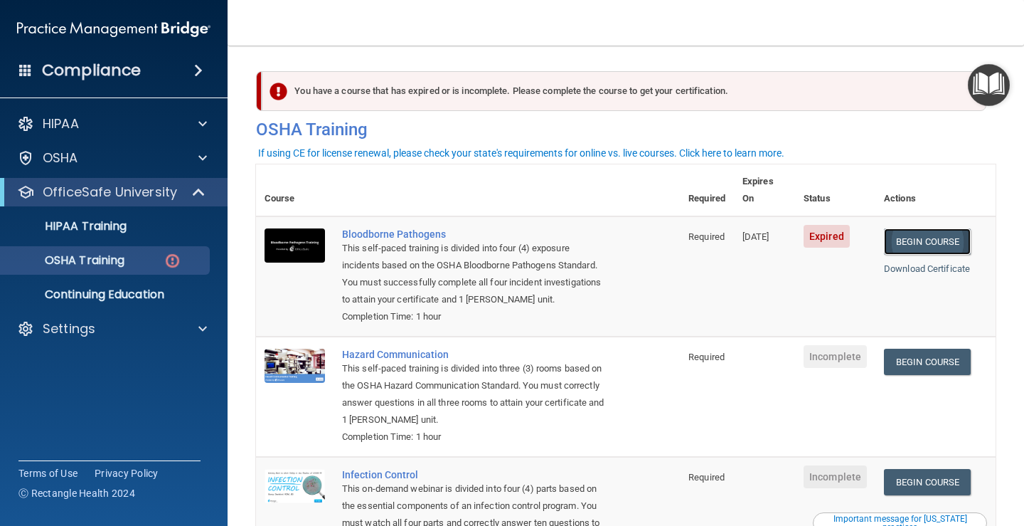
click at [894, 228] on link "Begin Course" at bounding box center [927, 241] width 87 height 26
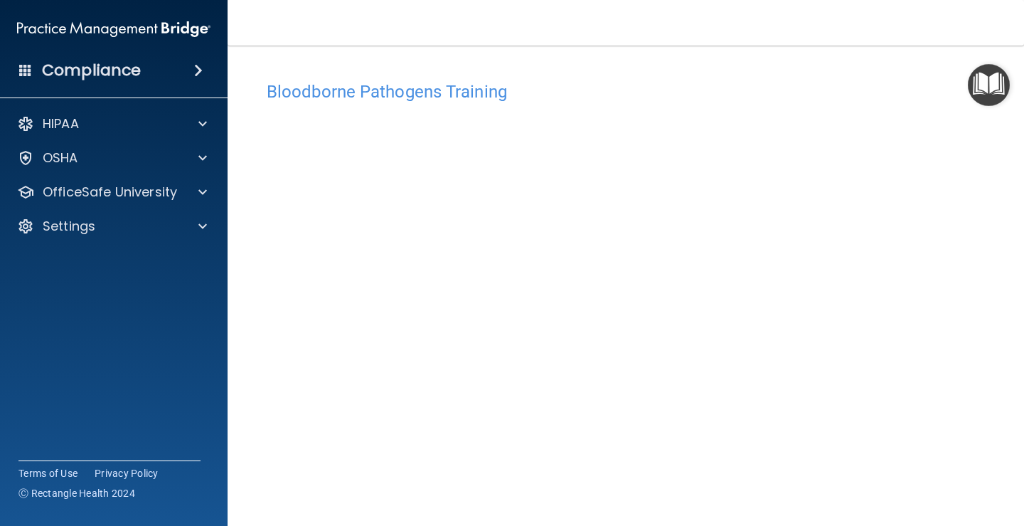
scroll to position [83, 0]
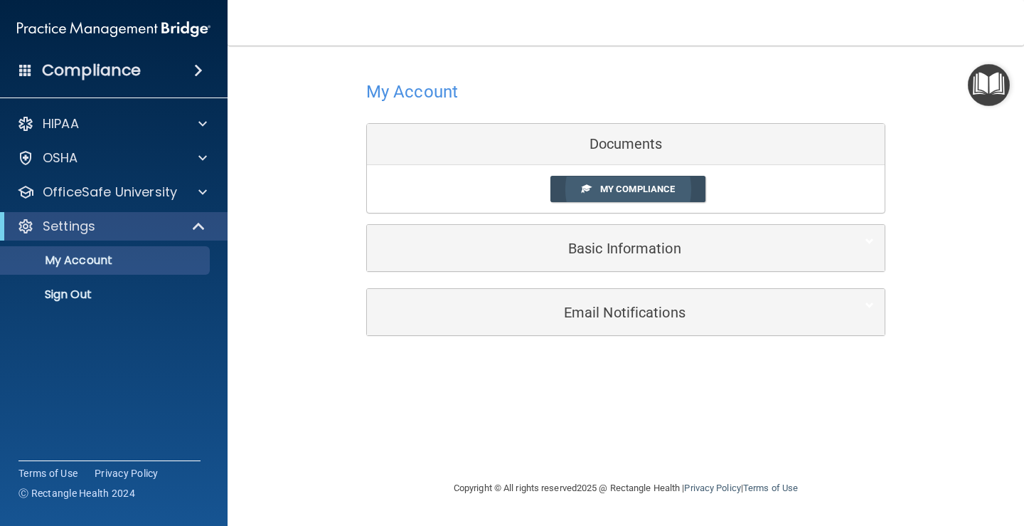
click at [630, 191] on span "My Compliance" at bounding box center [637, 189] width 75 height 11
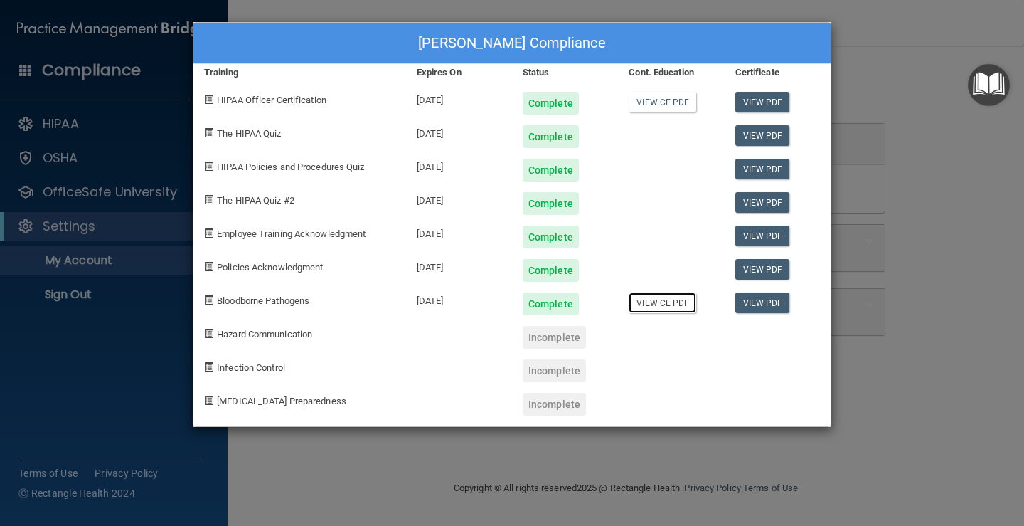
click at [657, 298] on link "View CE PDF" at bounding box center [663, 302] width 68 height 21
click at [682, 105] on link "View CE PDF" at bounding box center [663, 102] width 68 height 21
click at [763, 307] on link "View PDF" at bounding box center [763, 302] width 55 height 21
click at [380, 438] on div "[PERSON_NAME] Compliance Training Expires On Status Cont. Education Certificate…" at bounding box center [512, 263] width 1024 height 526
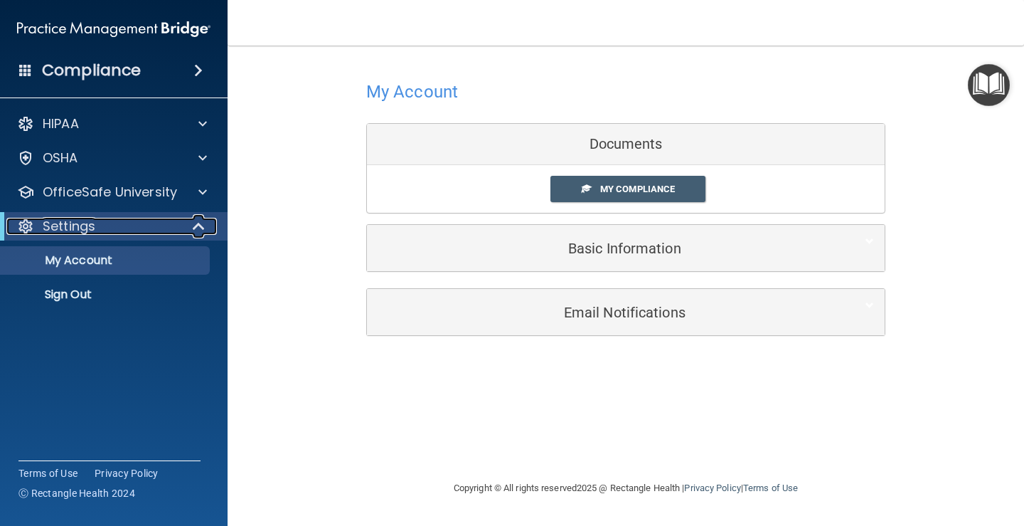
click at [122, 230] on div "Settings" at bounding box center [94, 226] width 176 height 17
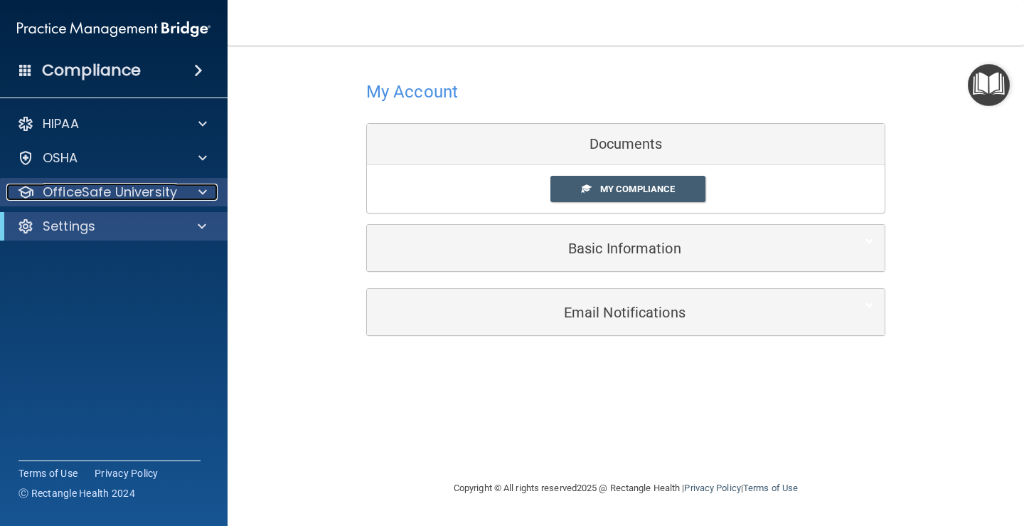
click at [152, 198] on p "OfficeSafe University" at bounding box center [110, 192] width 134 height 17
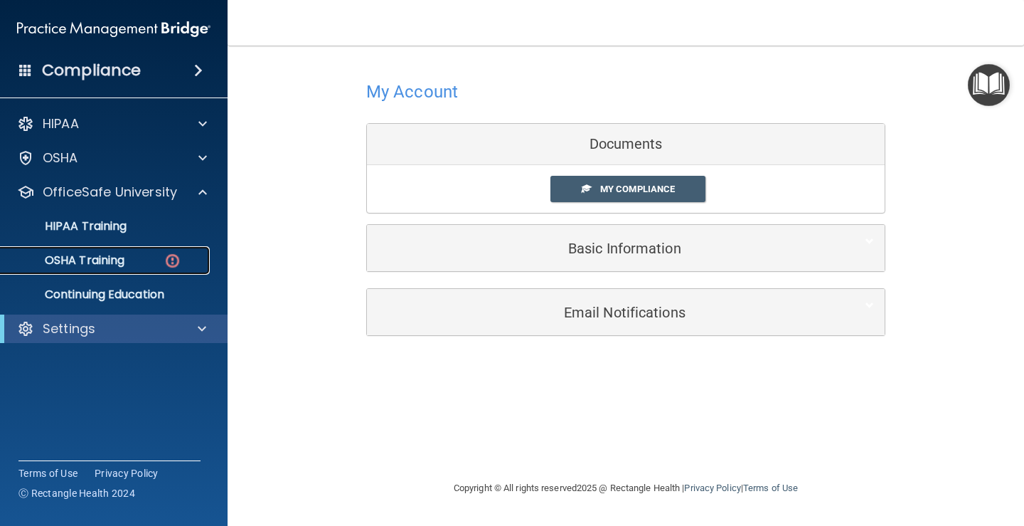
click at [83, 255] on p "OSHA Training" at bounding box center [66, 260] width 115 height 14
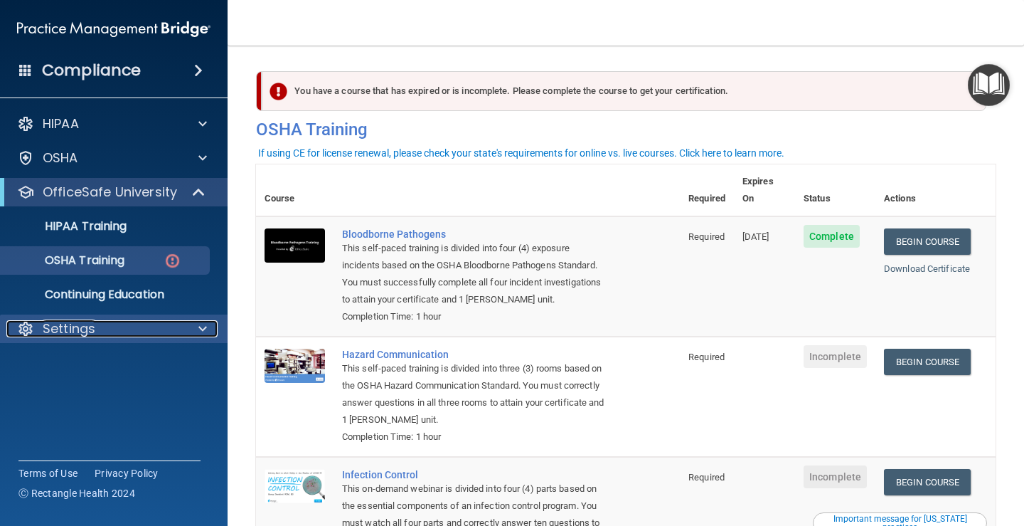
click at [70, 332] on p "Settings" at bounding box center [69, 328] width 53 height 17
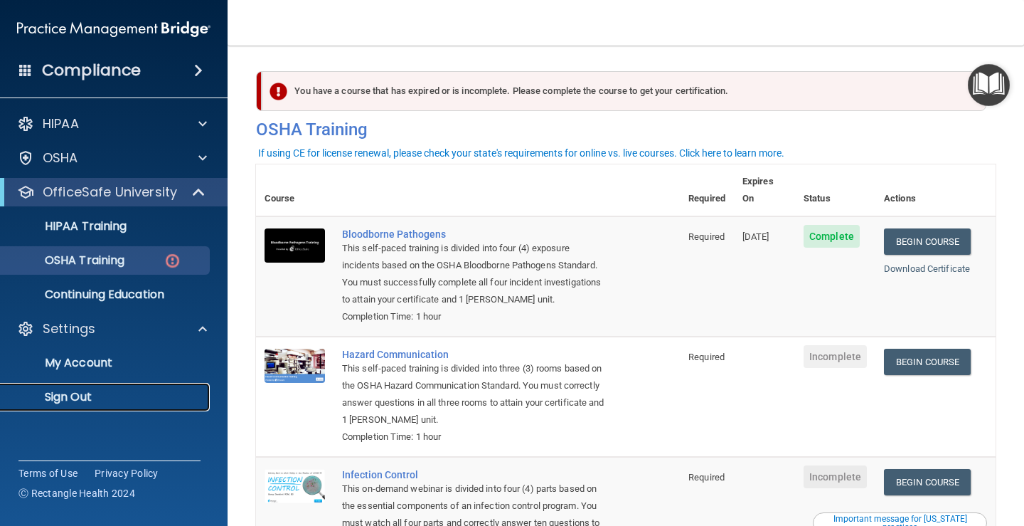
click at [65, 394] on p "Sign Out" at bounding box center [106, 397] width 194 height 14
